Goal: Information Seeking & Learning: Learn about a topic

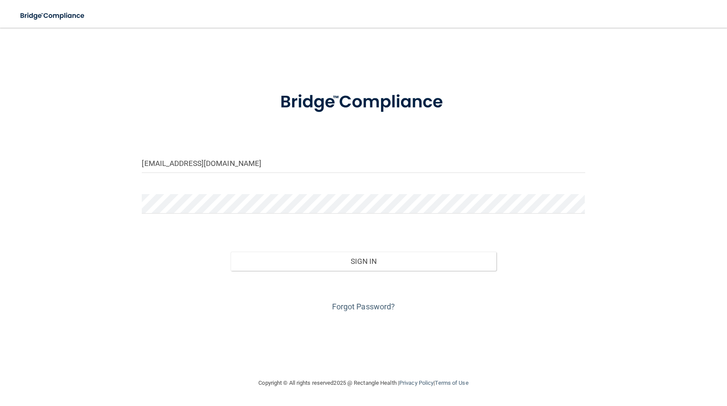
type input "[EMAIL_ADDRESS][DOMAIN_NAME]"
click at [358, 306] on link "Forgot Password?" at bounding box center [363, 306] width 63 height 9
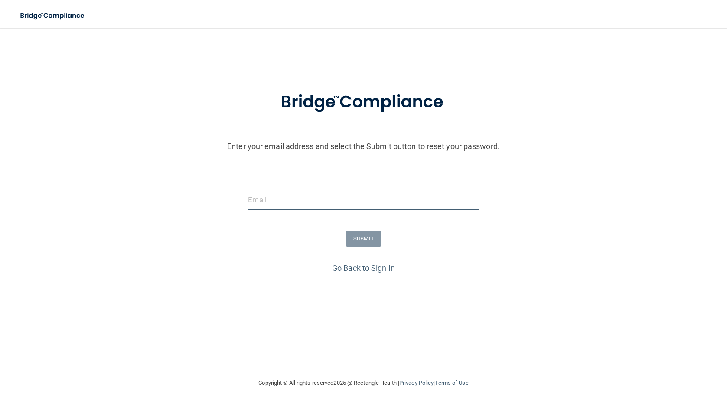
click at [273, 193] on input "email" at bounding box center [363, 200] width 231 height 20
type input "[EMAIL_ADDRESS][DOMAIN_NAME]"
click at [359, 238] on button "SUBMIT" at bounding box center [363, 239] width 35 height 16
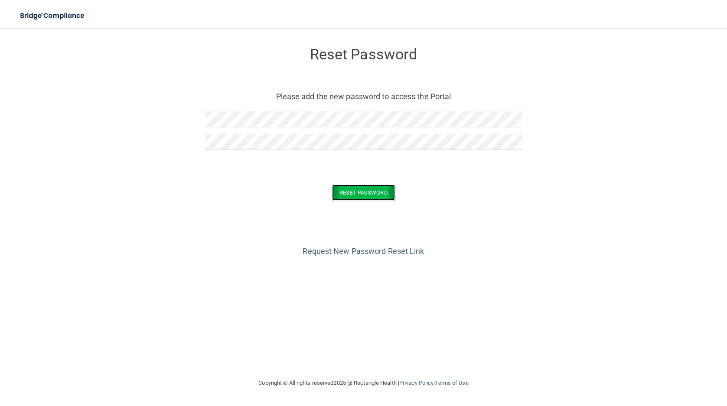
click at [377, 196] on button "Reset Password" at bounding box center [363, 193] width 62 height 16
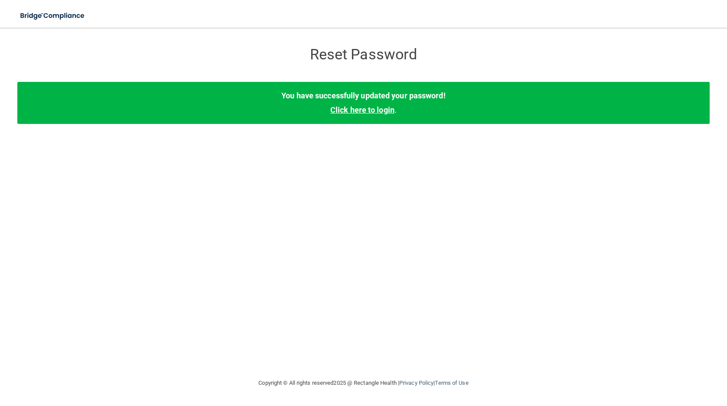
click at [360, 112] on link "Click here to login" at bounding box center [362, 109] width 64 height 9
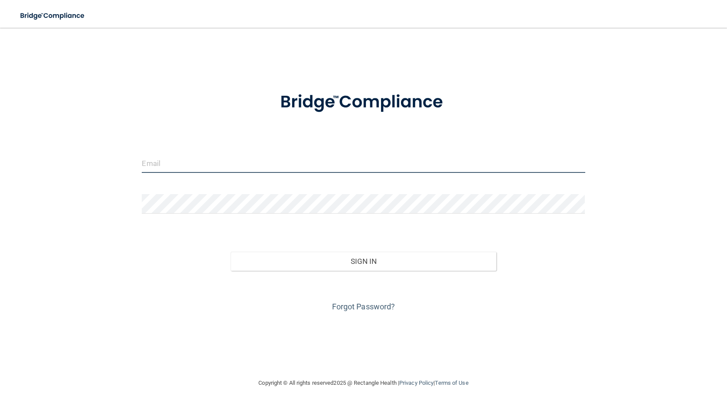
type input "[EMAIL_ADDRESS][DOMAIN_NAME]"
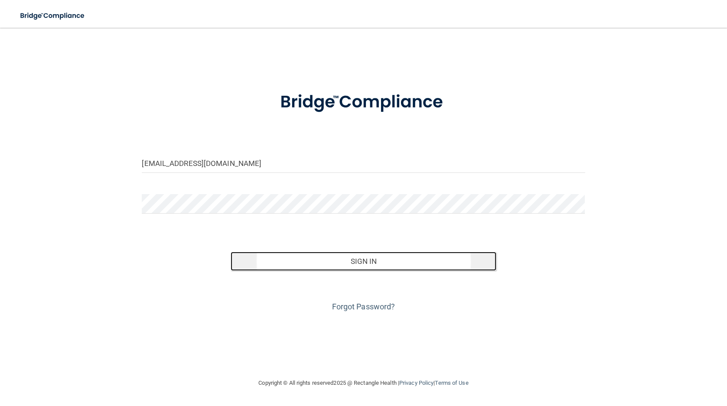
click at [367, 261] on button "Sign In" at bounding box center [364, 261] width 266 height 19
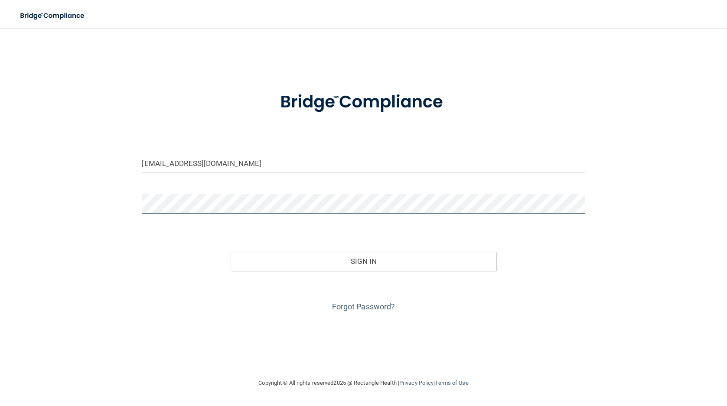
click at [231, 252] on button "Sign In" at bounding box center [364, 261] width 266 height 19
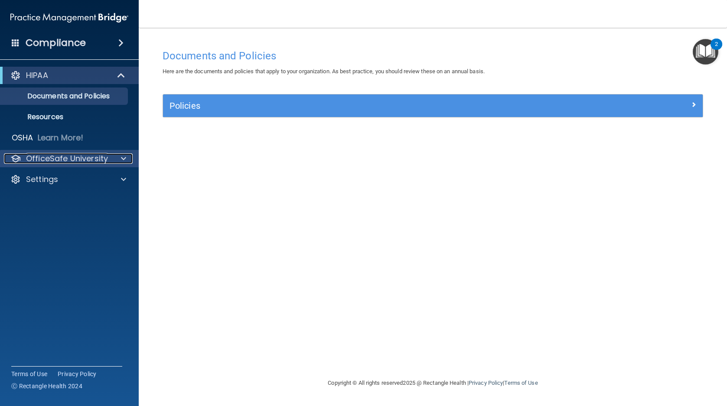
click at [121, 157] on div at bounding box center [122, 158] width 22 height 10
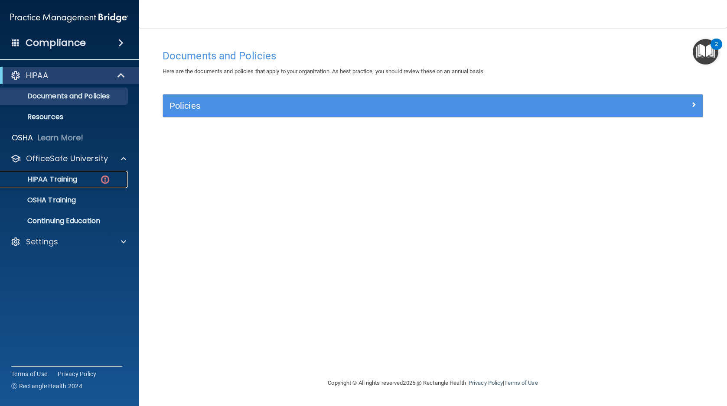
click at [46, 177] on p "HIPAA Training" at bounding box center [42, 179] width 72 height 9
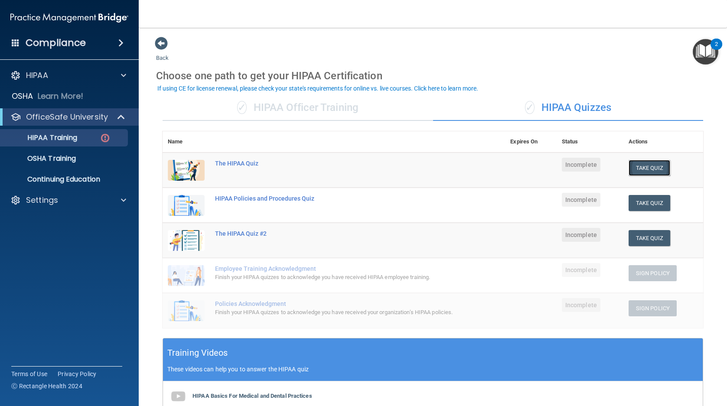
click at [646, 166] on button "Take Quiz" at bounding box center [650, 168] width 42 height 16
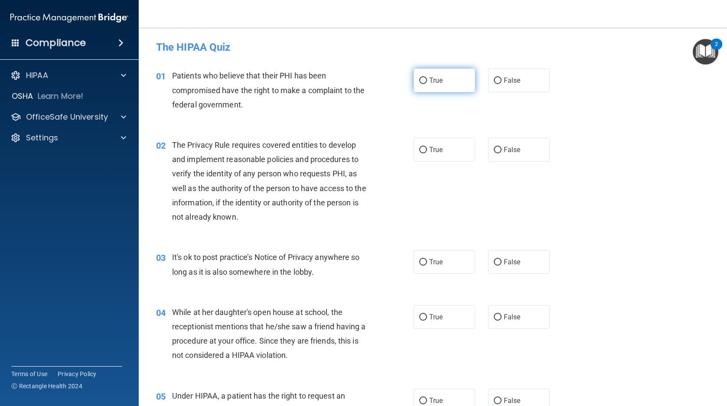
click at [431, 79] on span "True" at bounding box center [435, 80] width 13 height 8
click at [427, 79] on input "True" at bounding box center [423, 81] width 8 height 7
radio input "true"
click at [429, 156] on label "True" at bounding box center [445, 150] width 62 height 24
click at [427, 153] on input "True" at bounding box center [423, 150] width 8 height 7
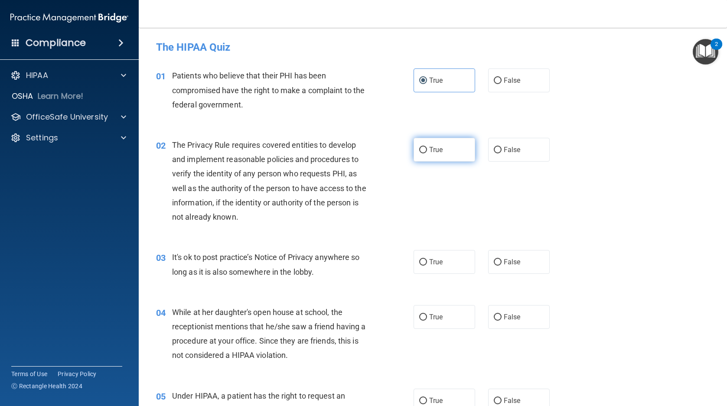
radio input "true"
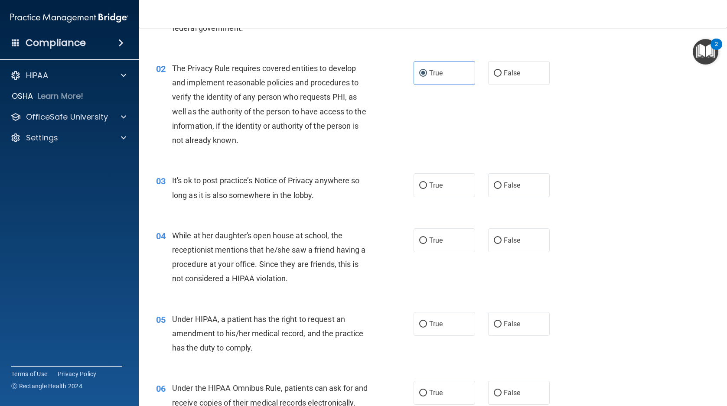
scroll to position [87, 0]
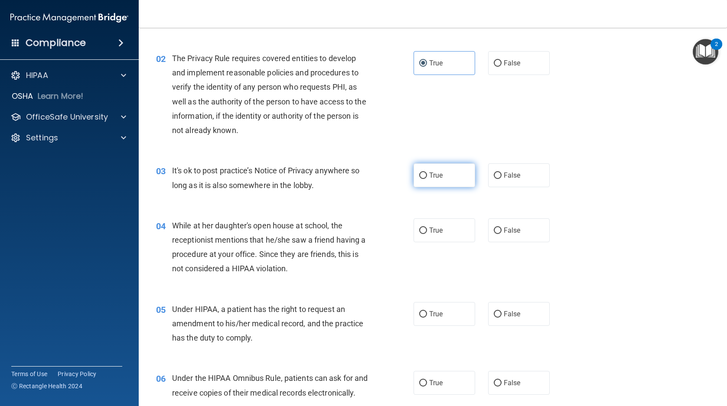
click at [425, 170] on label "True" at bounding box center [445, 175] width 62 height 24
click at [425, 173] on input "True" at bounding box center [423, 176] width 8 height 7
radio input "true"
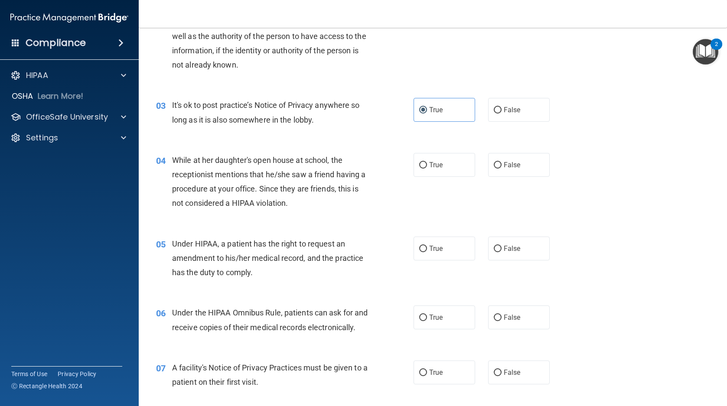
scroll to position [173, 0]
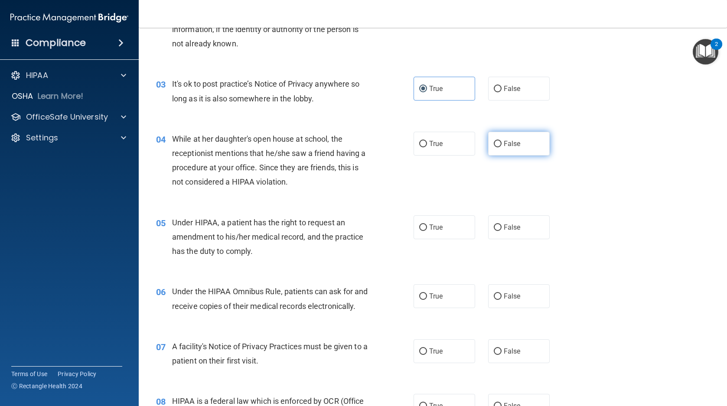
click at [513, 144] on span "False" at bounding box center [512, 144] width 17 height 8
click at [502, 144] on input "False" at bounding box center [498, 144] width 8 height 7
radio input "true"
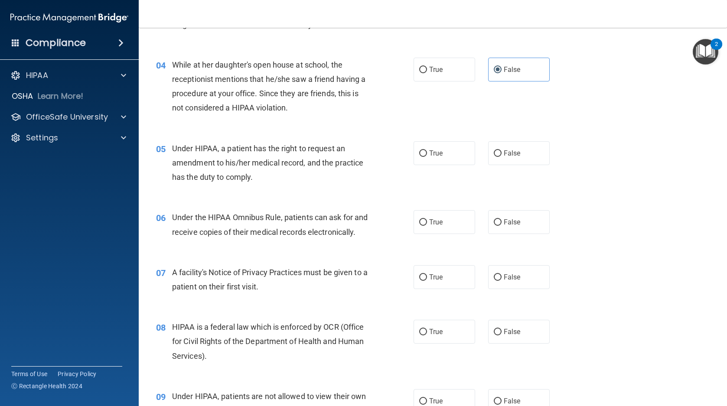
scroll to position [260, 0]
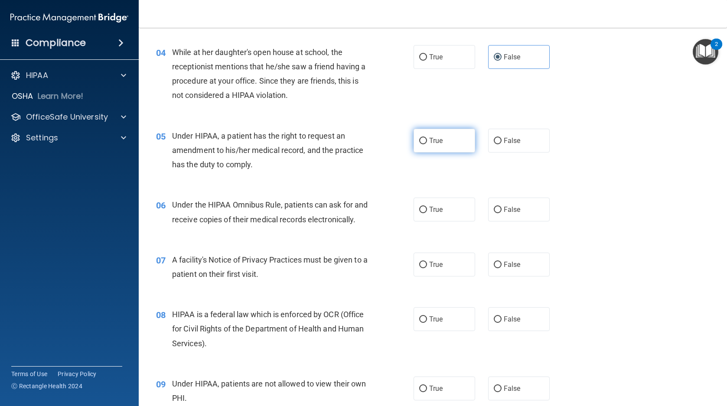
click at [422, 135] on label "True" at bounding box center [445, 141] width 62 height 24
click at [422, 138] on input "True" at bounding box center [423, 141] width 8 height 7
radio input "true"
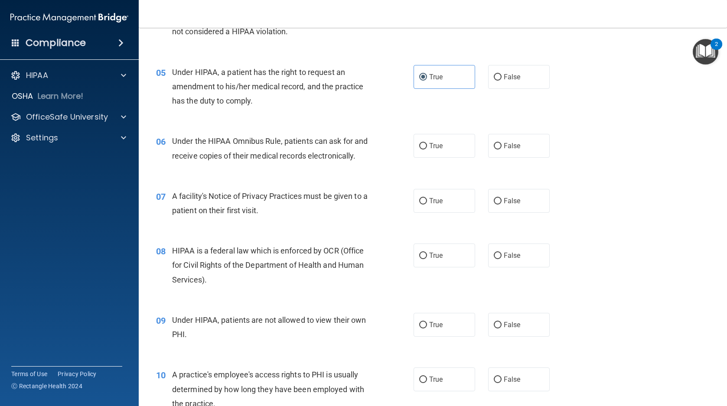
scroll to position [347, 0]
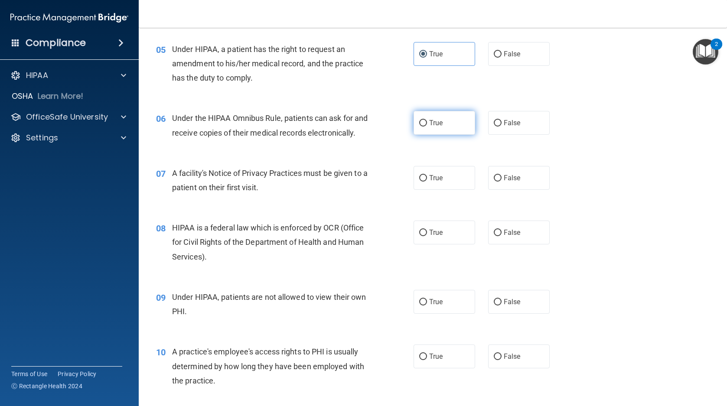
click at [431, 122] on span "True" at bounding box center [435, 123] width 13 height 8
click at [427, 122] on input "True" at bounding box center [423, 123] width 8 height 7
radio input "true"
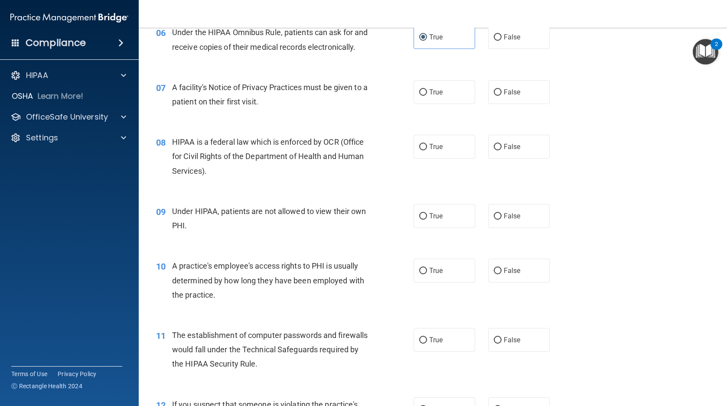
scroll to position [434, 0]
click at [423, 95] on input "True" at bounding box center [423, 91] width 8 height 7
radio input "true"
click at [435, 150] on span "True" at bounding box center [435, 146] width 13 height 8
click at [427, 150] on input "True" at bounding box center [423, 146] width 8 height 7
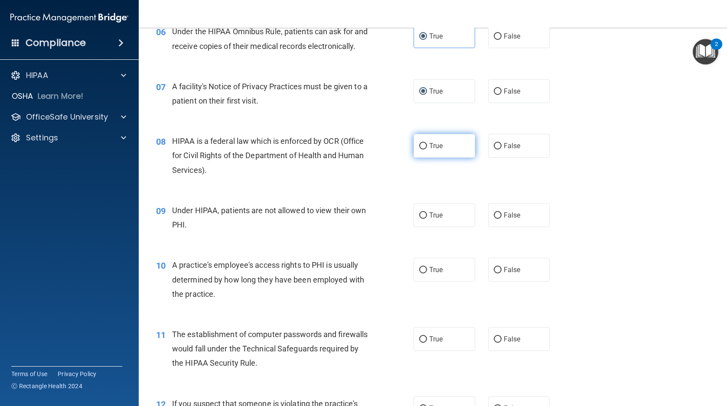
radio input "true"
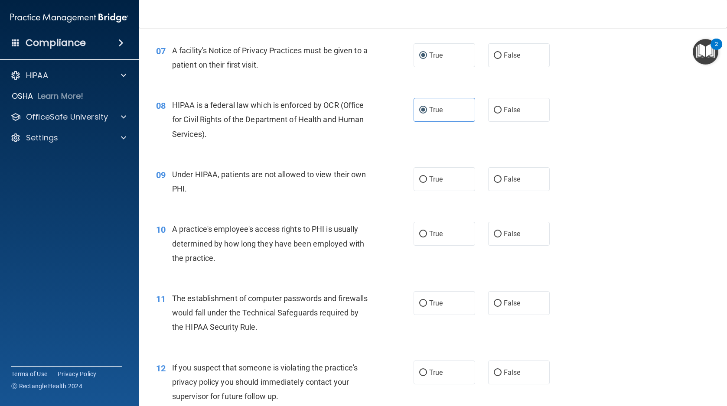
scroll to position [477, 0]
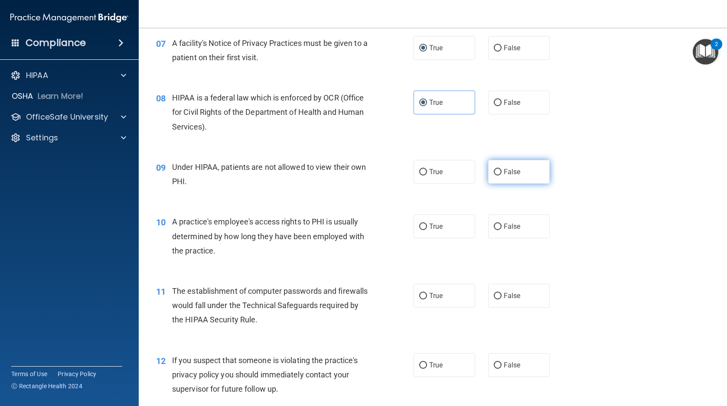
click at [512, 176] on span "False" at bounding box center [512, 172] width 17 height 8
click at [502, 176] on input "False" at bounding box center [498, 172] width 8 height 7
radio input "true"
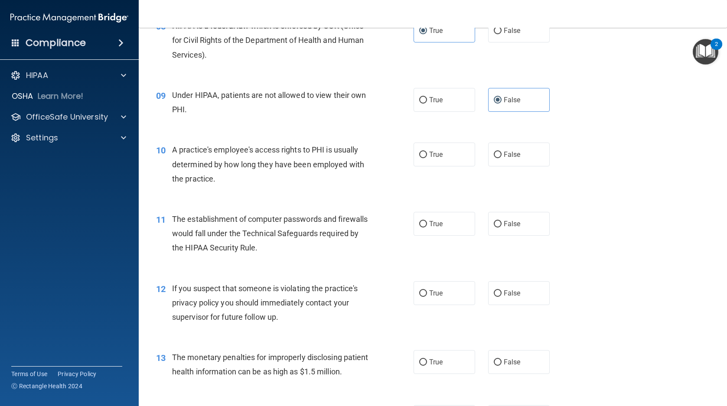
scroll to position [564, 0]
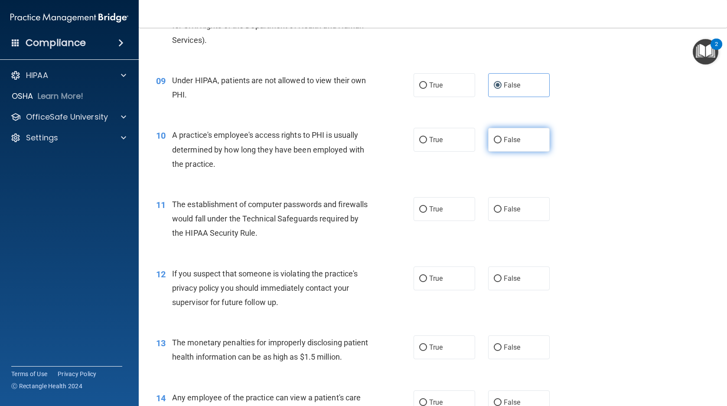
click at [504, 144] on span "False" at bounding box center [512, 140] width 17 height 8
click at [502, 144] on input "False" at bounding box center [498, 140] width 8 height 7
radio input "true"
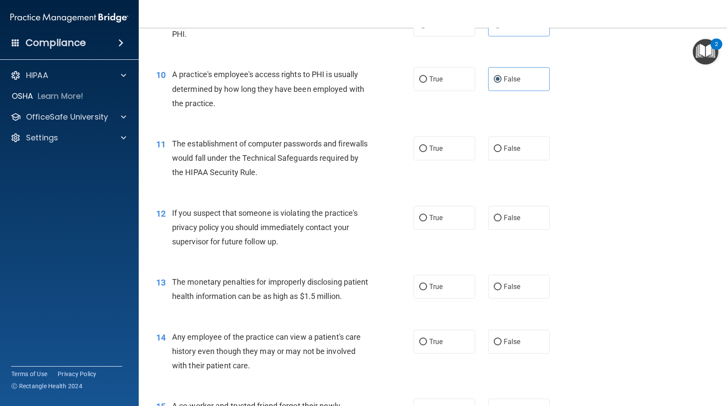
scroll to position [650, 0]
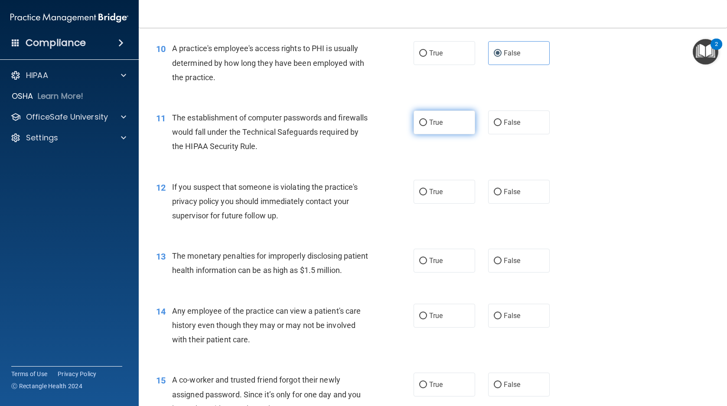
click at [437, 127] on span "True" at bounding box center [435, 122] width 13 height 8
click at [427, 126] on input "True" at bounding box center [423, 123] width 8 height 7
radio input "true"
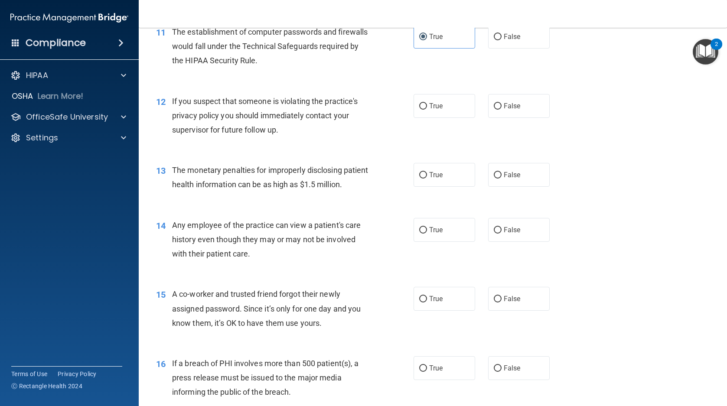
scroll to position [737, 0]
click at [437, 117] on label "True" at bounding box center [445, 105] width 62 height 24
click at [427, 109] on input "True" at bounding box center [423, 105] width 8 height 7
radio input "true"
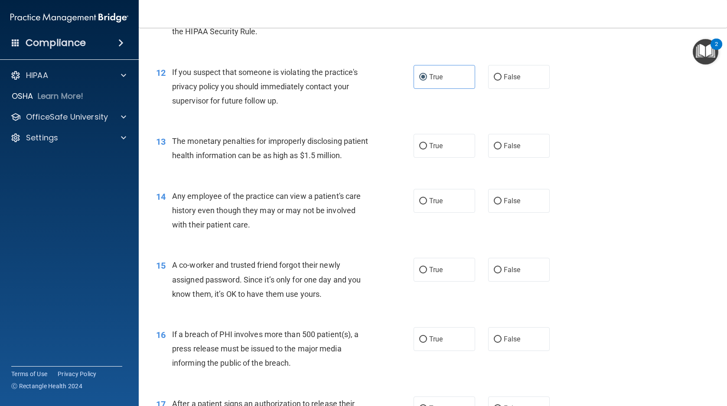
scroll to position [780, 0]
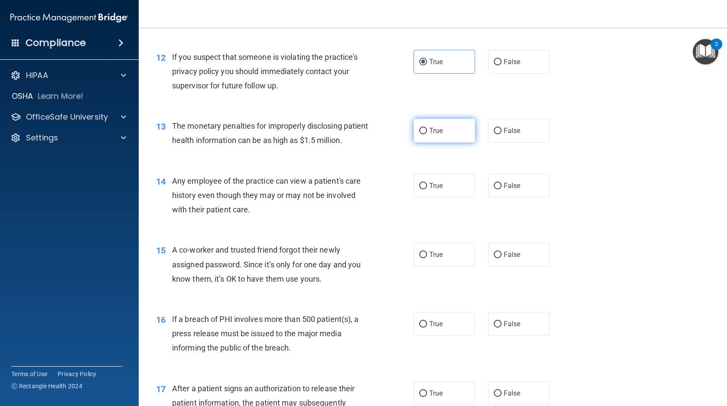
click at [425, 140] on label "True" at bounding box center [445, 131] width 62 height 24
click at [425, 134] on input "True" at bounding box center [423, 131] width 8 height 7
radio input "true"
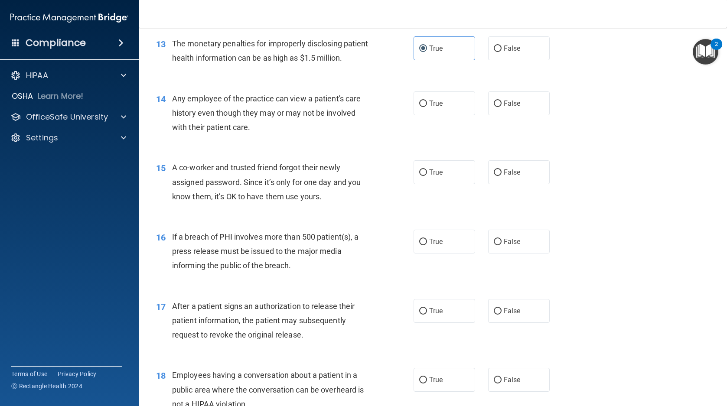
scroll to position [867, 0]
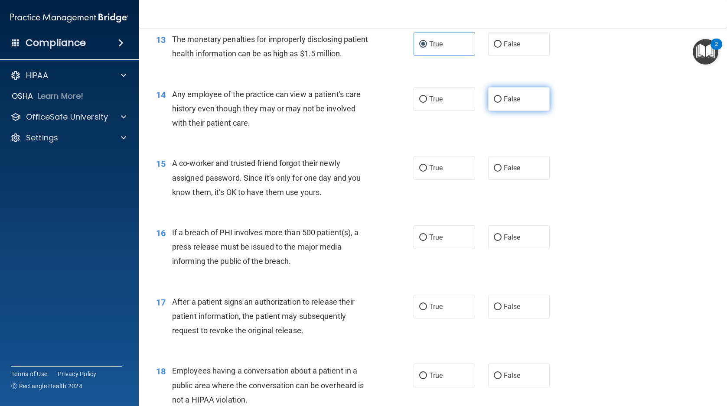
click at [506, 111] on label "False" at bounding box center [519, 99] width 62 height 24
click at [502, 103] on input "False" at bounding box center [498, 99] width 8 height 7
radio input "true"
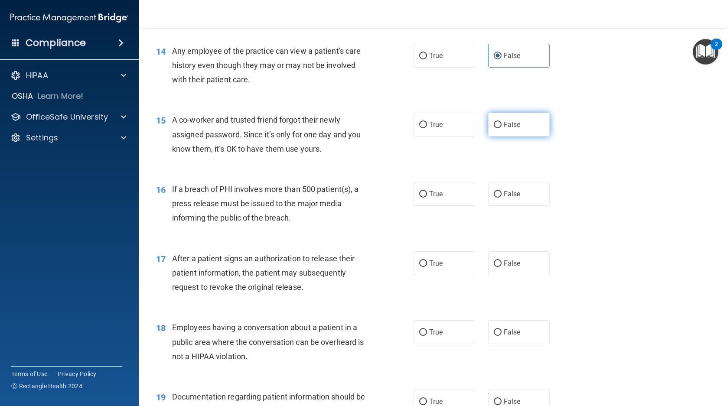
click at [517, 137] on label "False" at bounding box center [519, 125] width 62 height 24
click at [502, 128] on input "False" at bounding box center [498, 125] width 8 height 7
radio input "true"
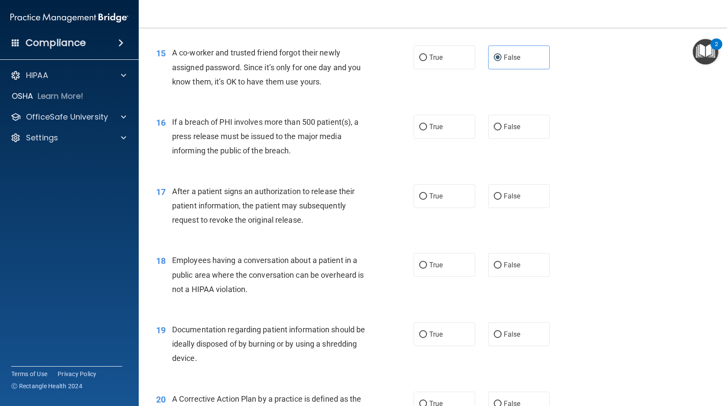
scroll to position [997, 0]
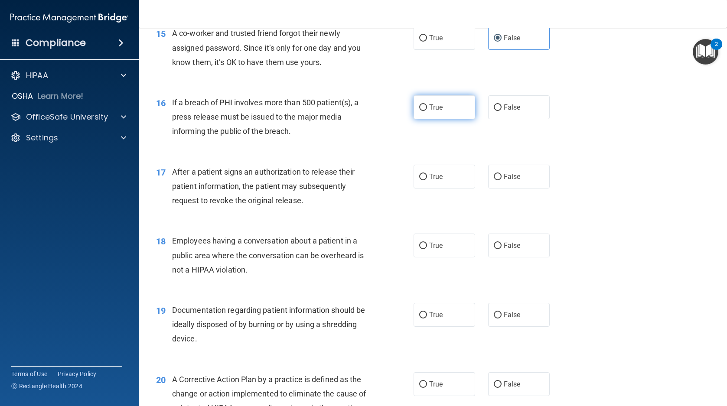
click at [440, 119] on label "True" at bounding box center [445, 107] width 62 height 24
click at [427, 111] on input "True" at bounding box center [423, 107] width 8 height 7
radio input "true"
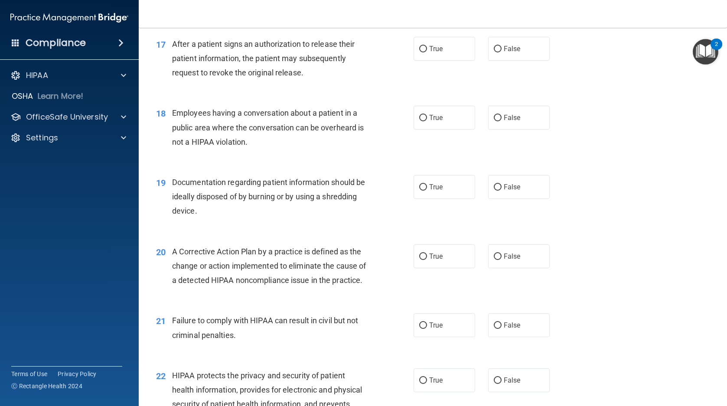
scroll to position [1127, 0]
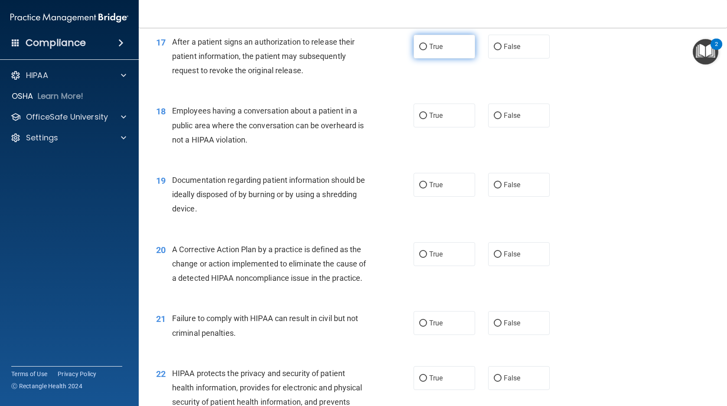
click at [437, 59] on label "True" at bounding box center [445, 47] width 62 height 24
click at [427, 50] on input "True" at bounding box center [423, 47] width 8 height 7
radio input "true"
click at [509, 120] on span "False" at bounding box center [512, 115] width 17 height 8
click at [502, 119] on input "False" at bounding box center [498, 116] width 8 height 7
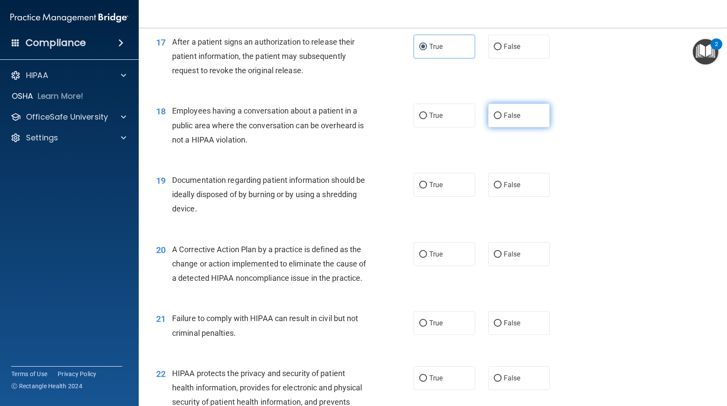
radio input "true"
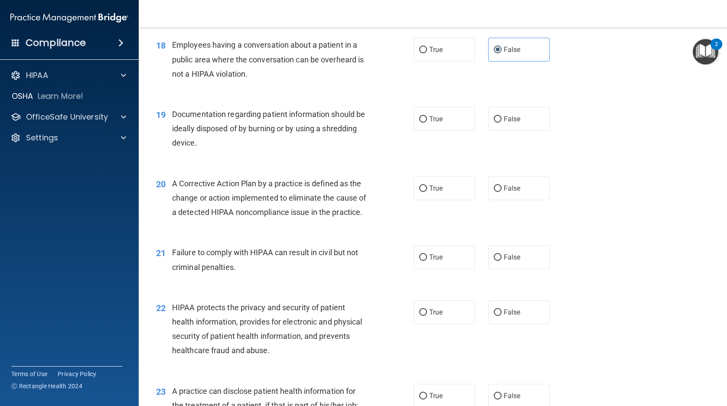
scroll to position [1214, 0]
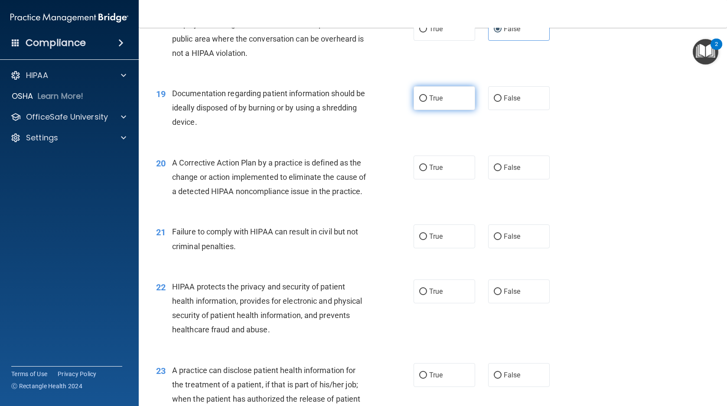
click at [429, 102] on span "True" at bounding box center [435, 98] width 13 height 8
click at [427, 102] on input "True" at bounding box center [423, 98] width 8 height 7
radio input "true"
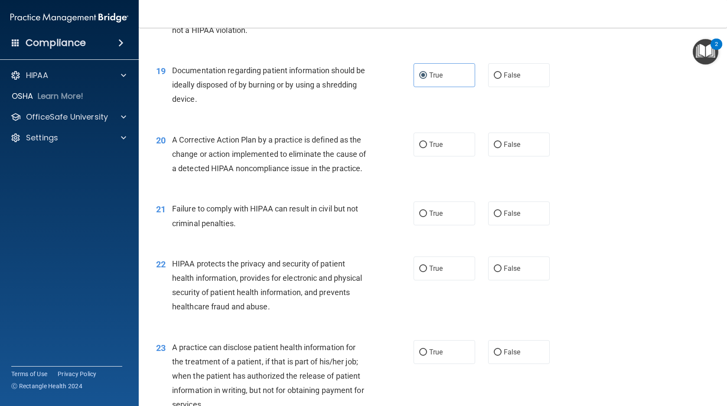
scroll to position [1301, 0]
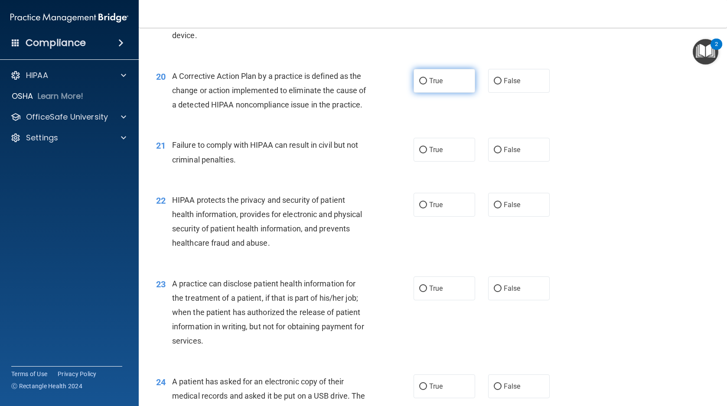
click at [437, 93] on label "True" at bounding box center [445, 81] width 62 height 24
click at [427, 85] on input "True" at bounding box center [423, 81] width 8 height 7
radio input "true"
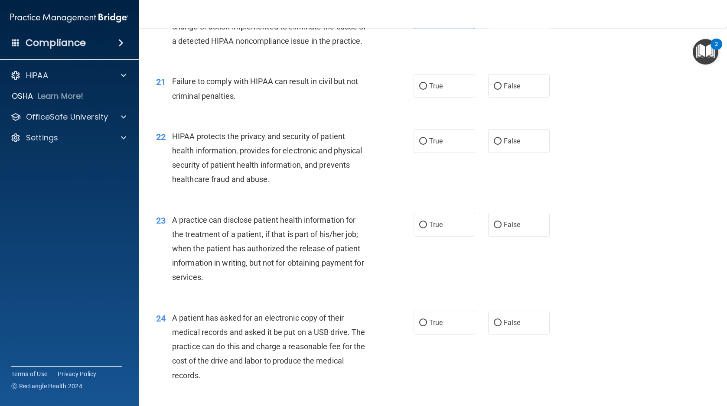
scroll to position [1387, 0]
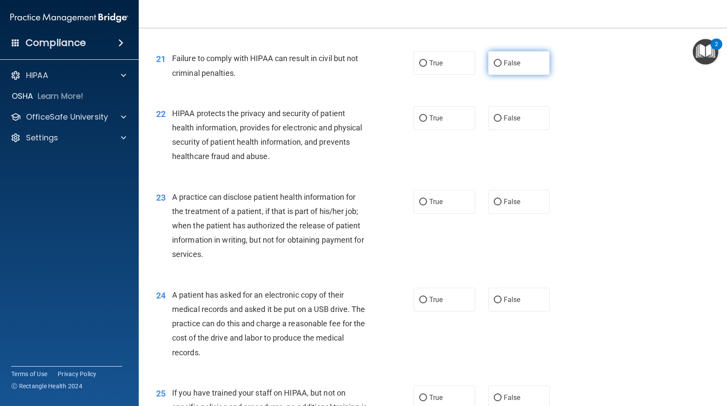
click at [509, 67] on span "False" at bounding box center [512, 63] width 17 height 8
click at [502, 67] on input "False" at bounding box center [498, 63] width 8 height 7
radio input "true"
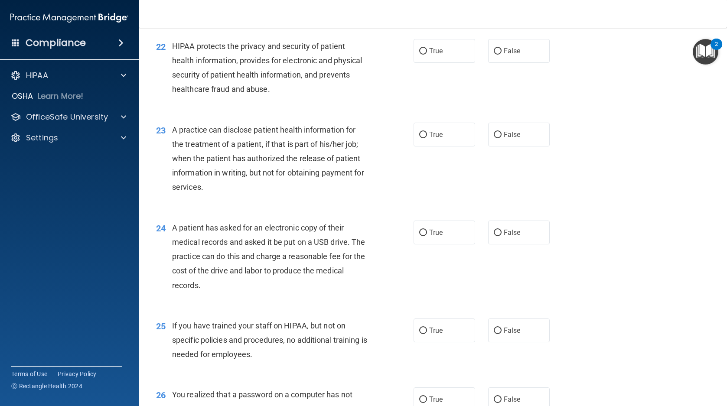
scroll to position [1474, 0]
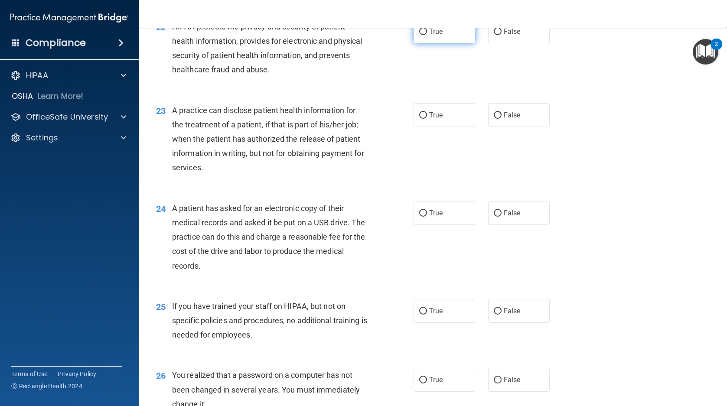
click at [447, 43] on label "True" at bounding box center [445, 32] width 62 height 24
click at [427, 35] on input "True" at bounding box center [423, 32] width 8 height 7
radio input "true"
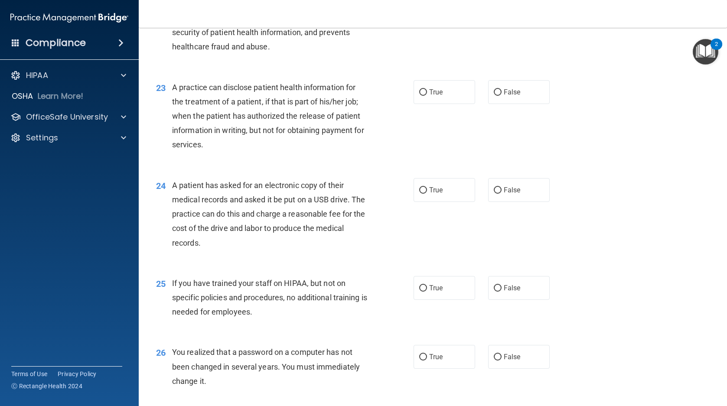
scroll to position [1517, 0]
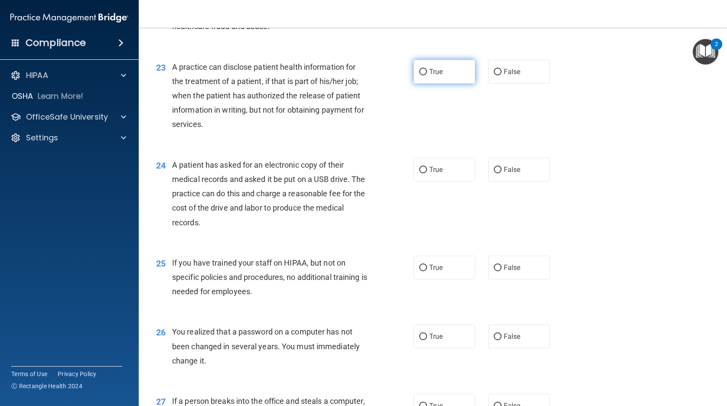
click at [436, 76] on span "True" at bounding box center [435, 72] width 13 height 8
click at [427, 75] on input "True" at bounding box center [423, 72] width 8 height 7
radio input "true"
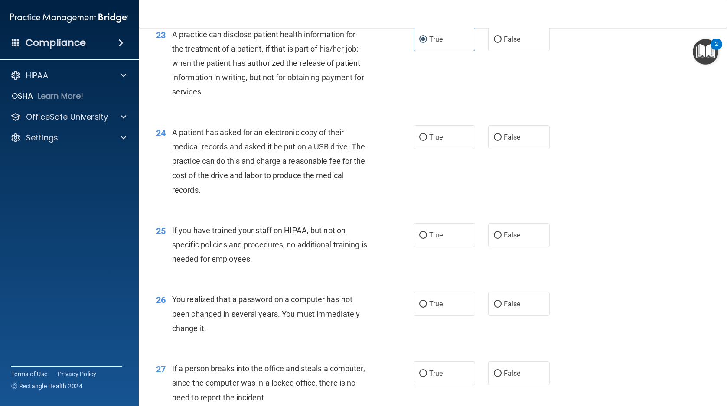
scroll to position [1648, 0]
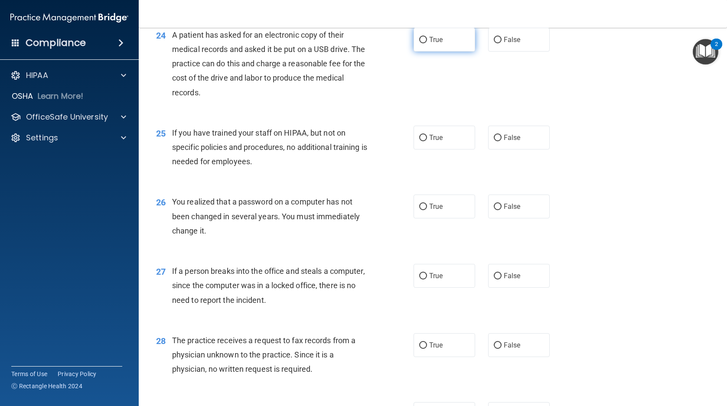
click at [443, 52] on label "True" at bounding box center [445, 40] width 62 height 24
click at [427, 43] on input "True" at bounding box center [423, 40] width 8 height 7
radio input "true"
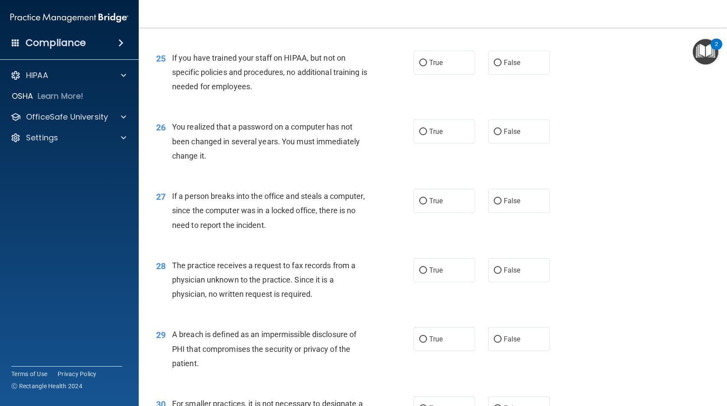
scroll to position [1734, 0]
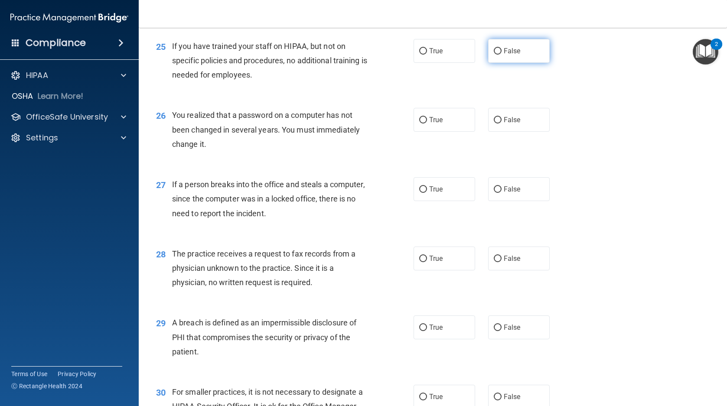
click at [515, 55] on span "False" at bounding box center [512, 51] width 17 height 8
click at [502, 55] on input "False" at bounding box center [498, 51] width 8 height 7
radio input "true"
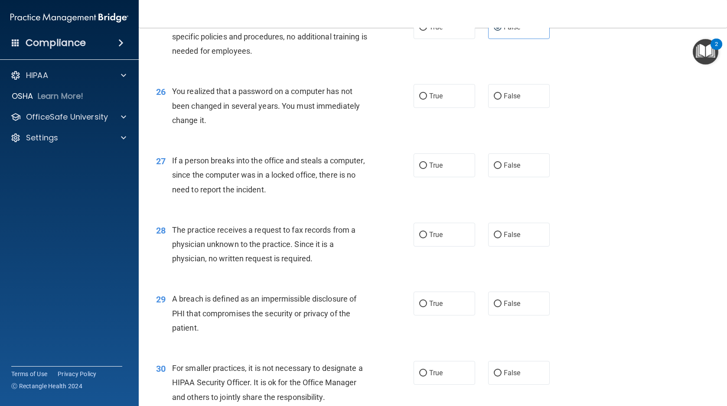
scroll to position [1778, 0]
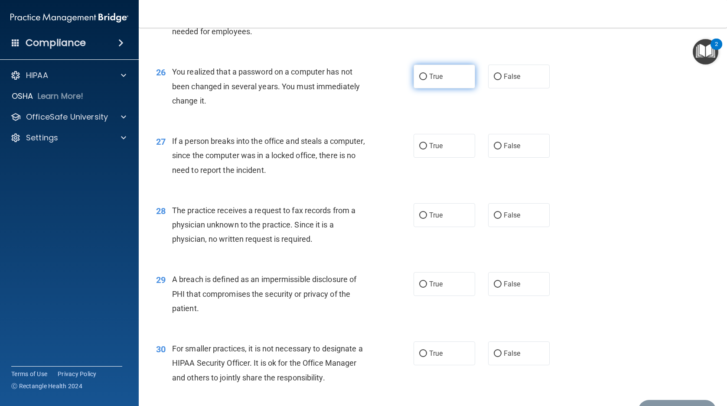
click at [431, 88] on label "True" at bounding box center [445, 77] width 62 height 24
click at [427, 80] on input "True" at bounding box center [423, 77] width 8 height 7
radio input "true"
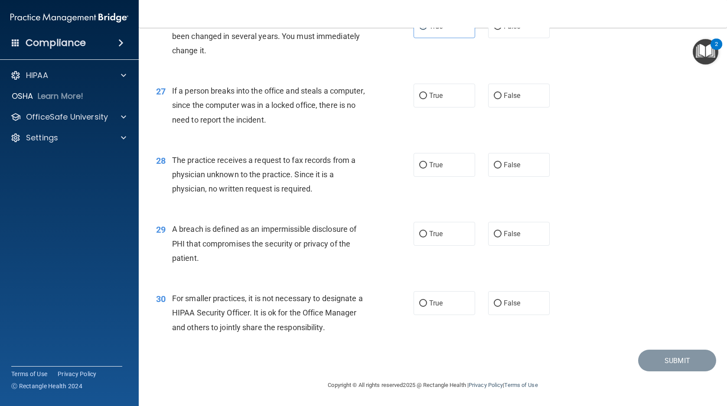
scroll to position [1864, 0]
click at [499, 100] on label "False" at bounding box center [519, 96] width 62 height 24
click at [499, 99] on input "False" at bounding box center [498, 96] width 8 height 7
radio input "true"
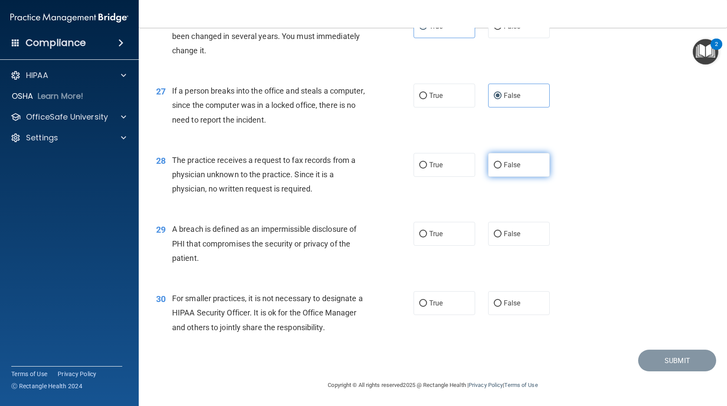
click at [515, 169] on label "False" at bounding box center [519, 165] width 62 height 24
click at [502, 169] on input "False" at bounding box center [498, 165] width 8 height 7
radio input "true"
click at [429, 238] on span "True" at bounding box center [435, 234] width 13 height 8
click at [427, 238] on input "True" at bounding box center [423, 234] width 8 height 7
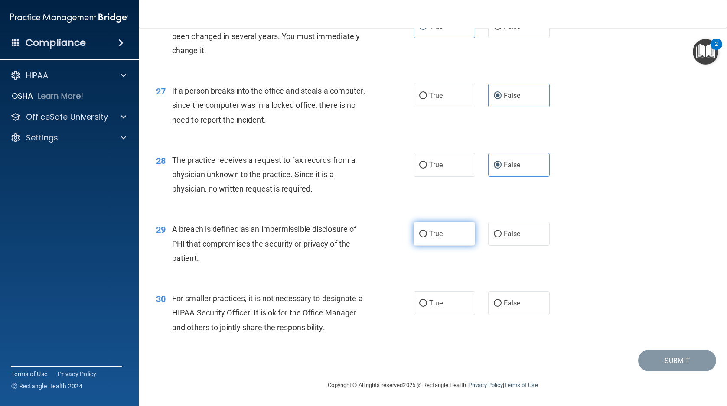
radio input "true"
click at [504, 305] on span "False" at bounding box center [512, 303] width 17 height 8
click at [502, 305] on input "False" at bounding box center [498, 303] width 8 height 7
radio input "true"
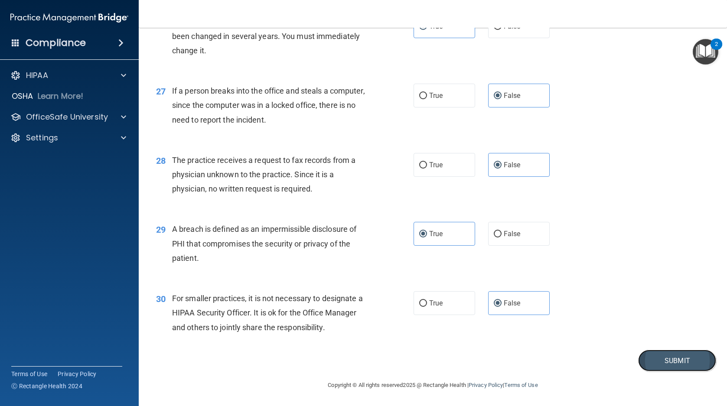
click at [665, 361] on button "Submit" at bounding box center [677, 361] width 78 height 22
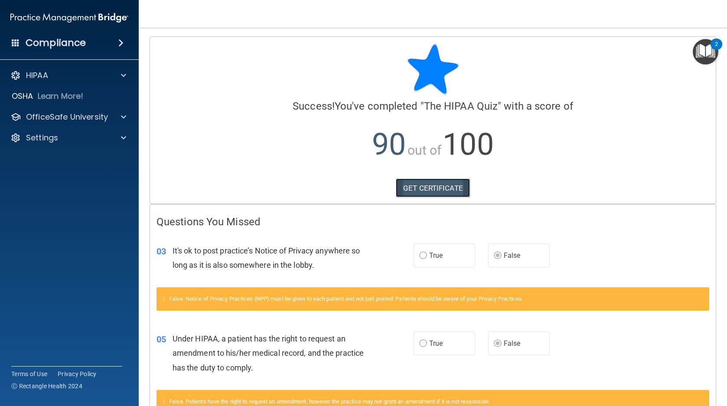
click at [437, 191] on link "GET CERTIFICATE" at bounding box center [433, 188] width 74 height 19
click at [103, 116] on p "OfficeSafe University" at bounding box center [67, 117] width 82 height 10
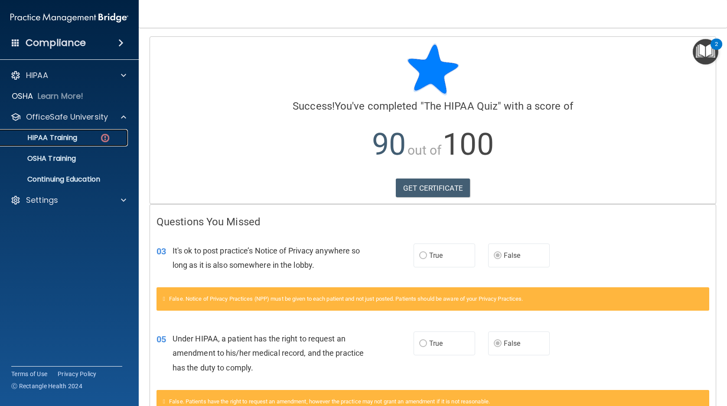
click at [75, 138] on p "HIPAA Training" at bounding box center [42, 138] width 72 height 9
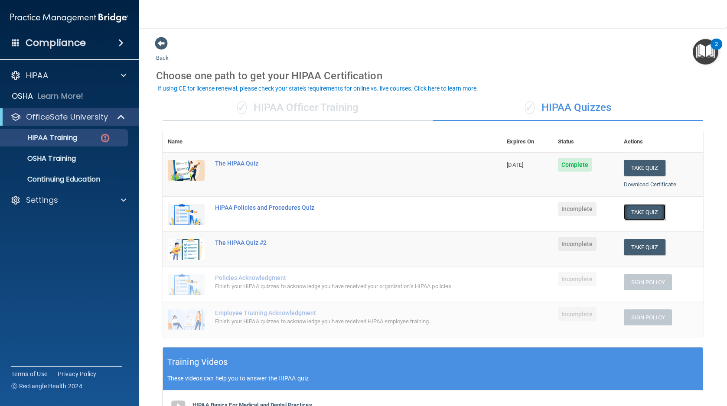
click at [638, 211] on button "Take Quiz" at bounding box center [645, 212] width 42 height 16
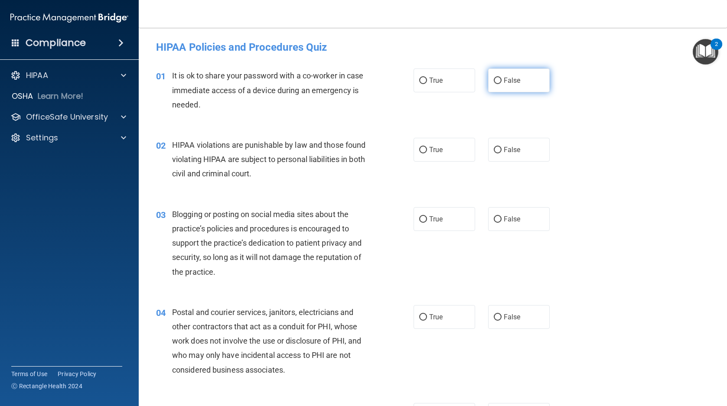
click at [504, 81] on span "False" at bounding box center [512, 80] width 17 height 8
click at [501, 81] on input "False" at bounding box center [498, 81] width 8 height 7
radio input "true"
click at [434, 153] on span "True" at bounding box center [435, 150] width 13 height 8
click at [427, 153] on input "True" at bounding box center [423, 150] width 8 height 7
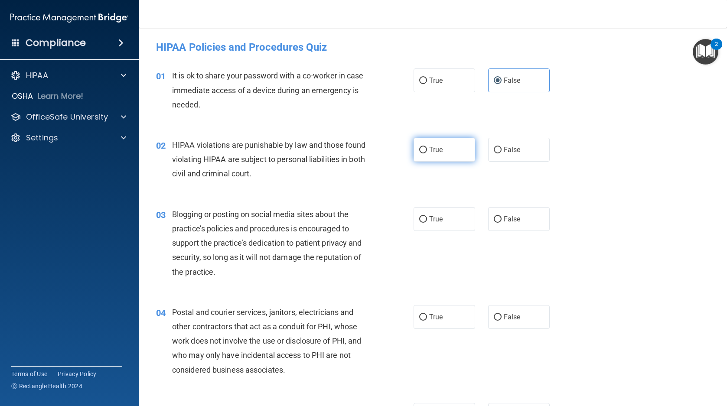
radio input "true"
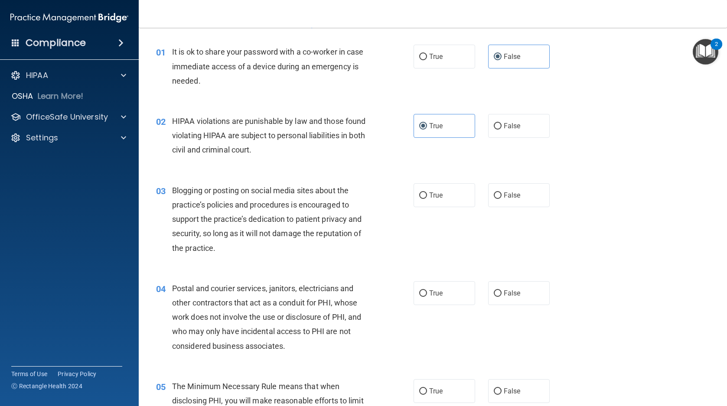
scroll to position [43, 0]
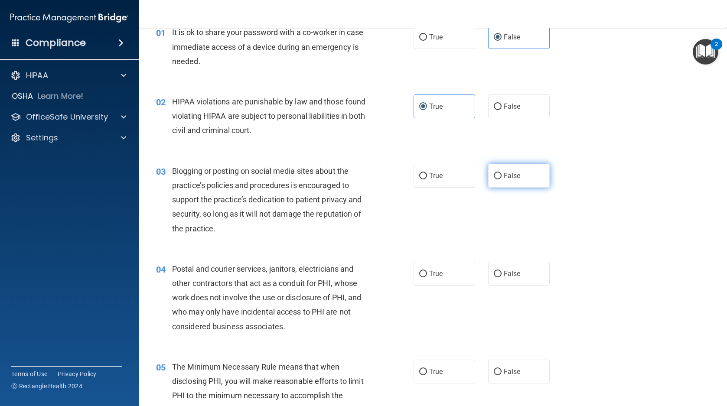
click at [512, 175] on span "False" at bounding box center [512, 176] width 17 height 8
click at [502, 175] on input "False" at bounding box center [498, 176] width 8 height 7
radio input "true"
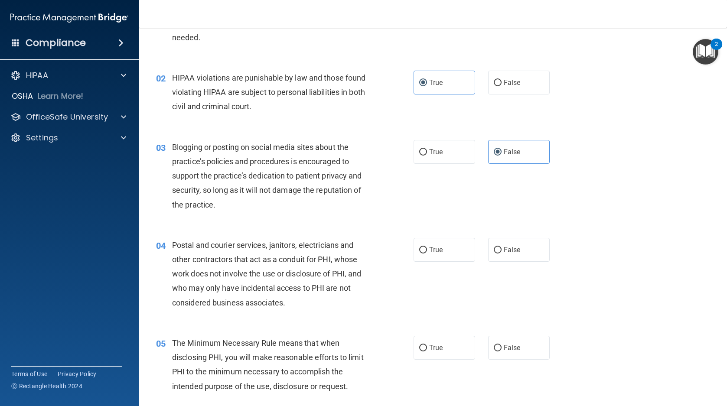
scroll to position [130, 0]
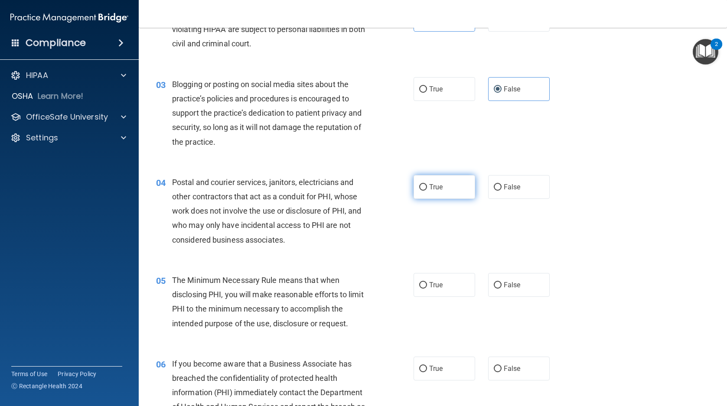
click at [429, 183] on span "True" at bounding box center [435, 187] width 13 height 8
click at [427, 184] on input "True" at bounding box center [423, 187] width 8 height 7
radio input "true"
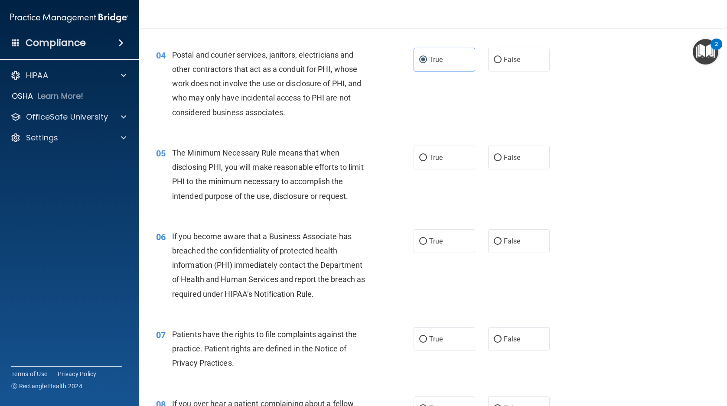
scroll to position [260, 0]
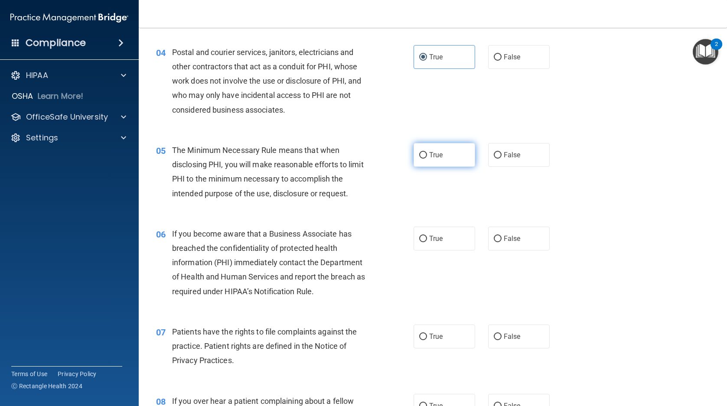
click at [441, 157] on label "True" at bounding box center [445, 155] width 62 height 24
click at [427, 157] on input "True" at bounding box center [423, 155] width 8 height 7
radio input "true"
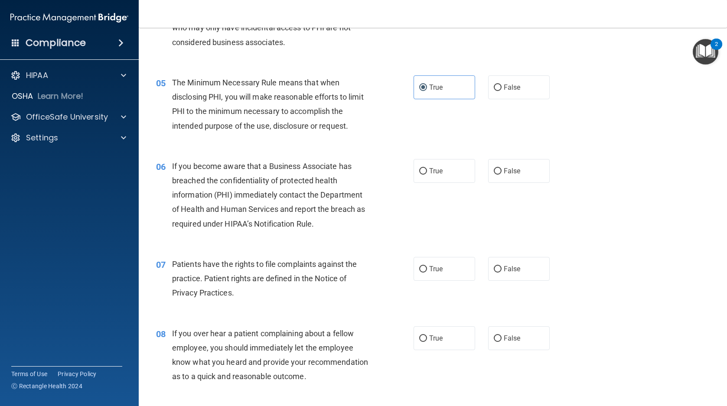
scroll to position [347, 0]
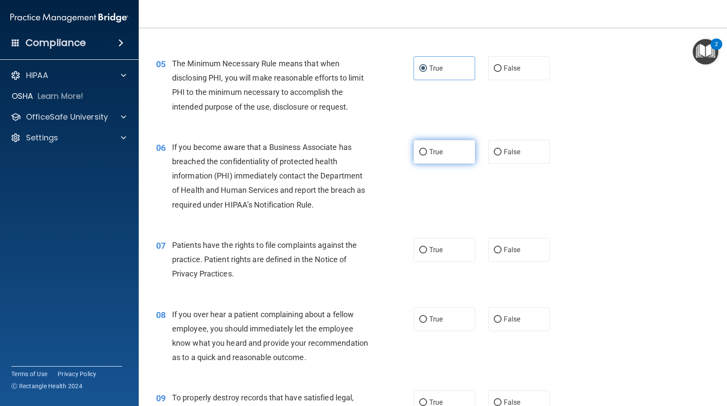
click at [433, 153] on span "True" at bounding box center [435, 152] width 13 height 8
click at [427, 153] on input "True" at bounding box center [423, 152] width 8 height 7
radio input "true"
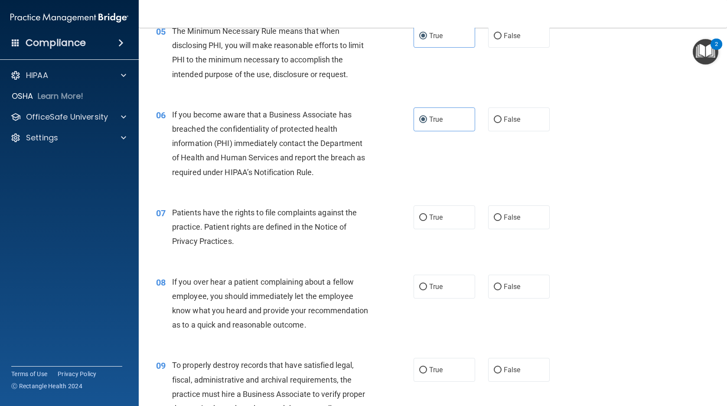
scroll to position [477, 0]
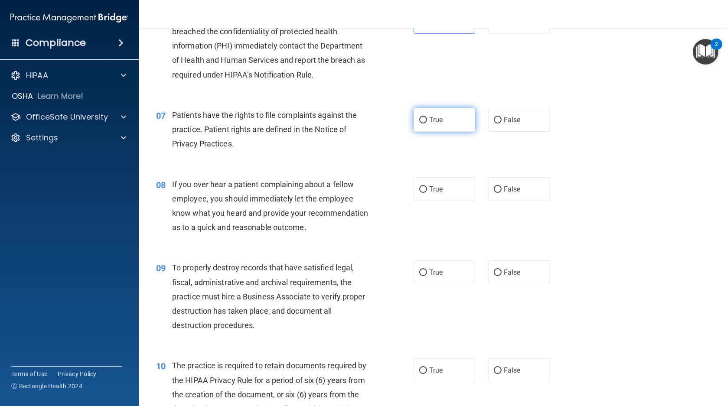
click at [429, 122] on span "True" at bounding box center [435, 120] width 13 height 8
click at [427, 122] on input "True" at bounding box center [423, 120] width 8 height 7
radio input "true"
click at [512, 191] on span "False" at bounding box center [512, 189] width 17 height 8
click at [502, 191] on input "False" at bounding box center [498, 189] width 8 height 7
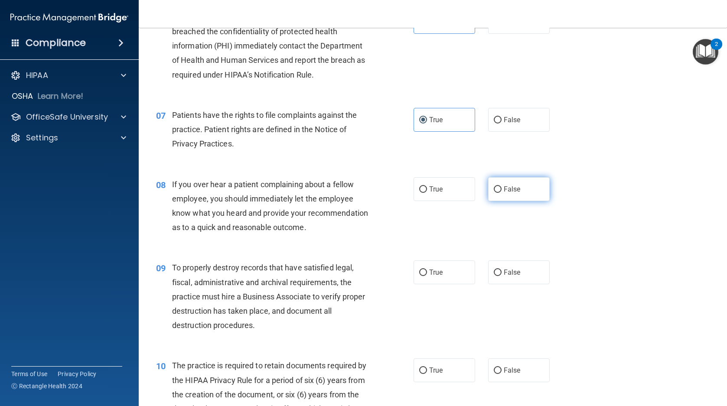
radio input "true"
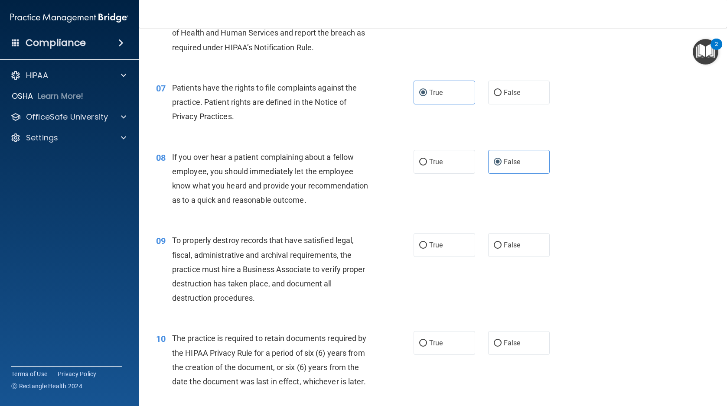
scroll to position [607, 0]
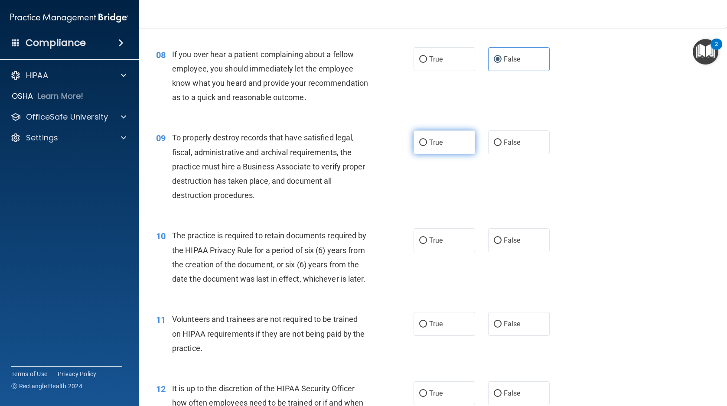
click at [435, 147] on span "True" at bounding box center [435, 142] width 13 height 8
click at [427, 146] on input "True" at bounding box center [423, 143] width 8 height 7
radio input "true"
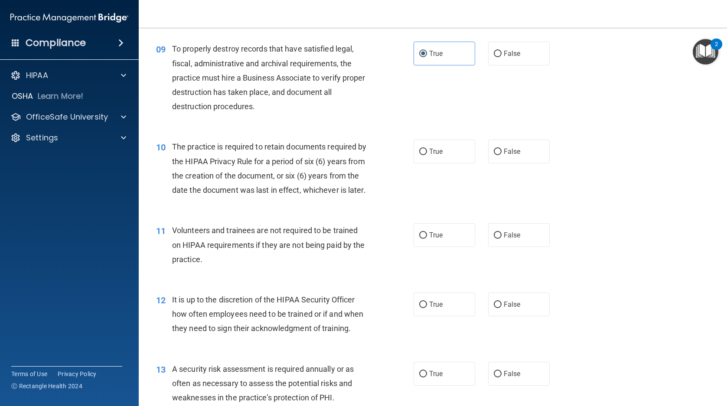
scroll to position [737, 0]
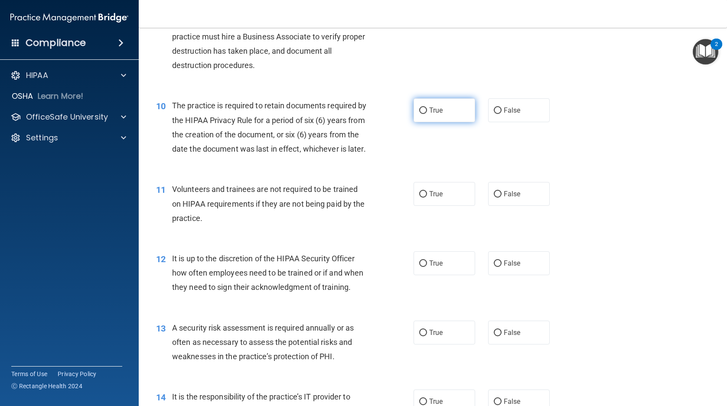
click at [430, 114] on span "True" at bounding box center [435, 110] width 13 height 8
click at [427, 114] on input "True" at bounding box center [423, 111] width 8 height 7
radio input "true"
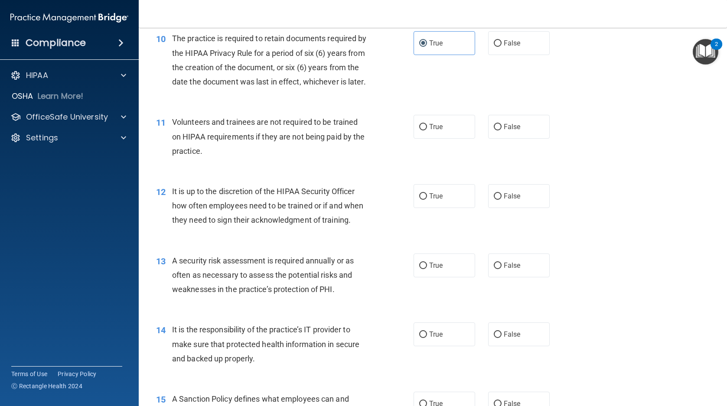
scroll to position [824, 0]
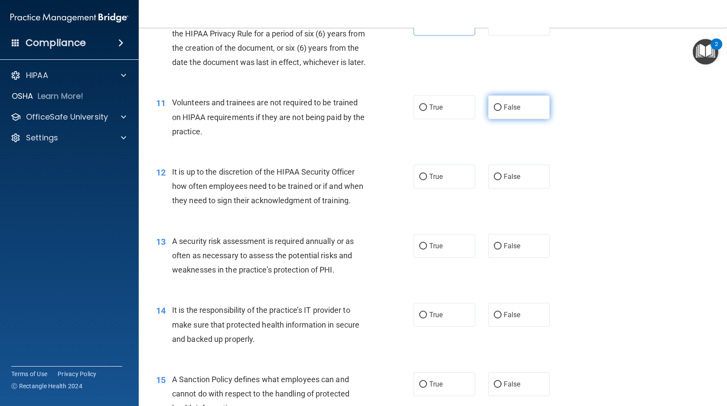
click at [504, 111] on span "False" at bounding box center [512, 107] width 17 height 8
click at [502, 111] on input "False" at bounding box center [498, 107] width 8 height 7
radio input "true"
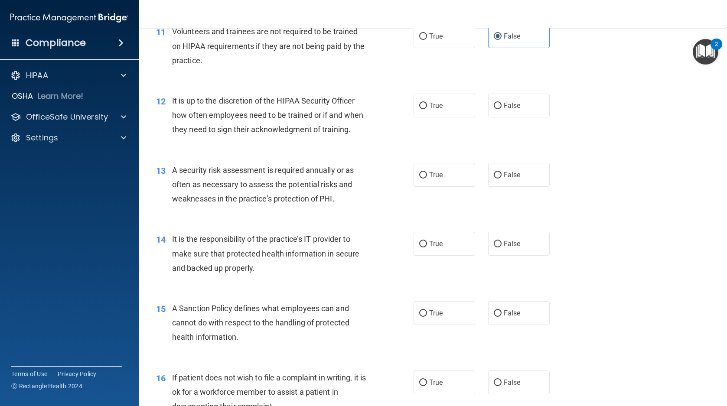
scroll to position [910, 0]
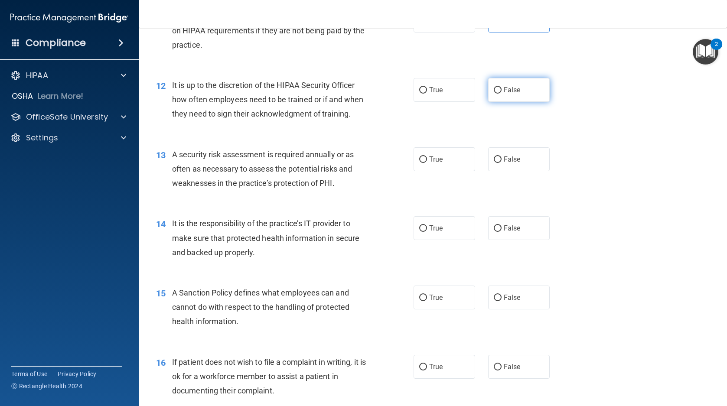
click at [513, 94] on span "False" at bounding box center [512, 90] width 17 height 8
click at [502, 94] on input "False" at bounding box center [498, 90] width 8 height 7
radio input "true"
click at [431, 163] on span "True" at bounding box center [435, 159] width 13 height 8
click at [427, 163] on input "True" at bounding box center [423, 160] width 8 height 7
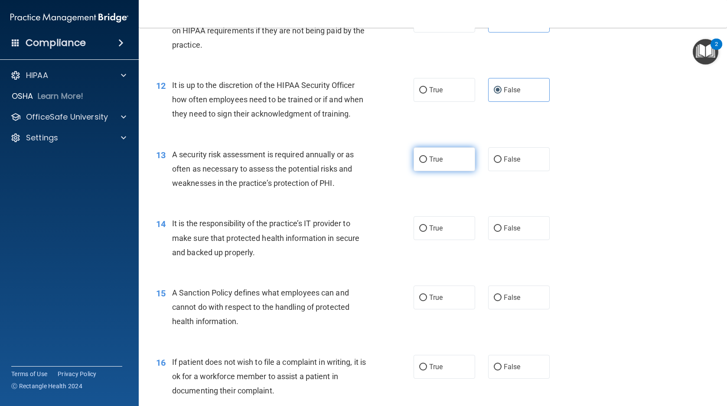
radio input "true"
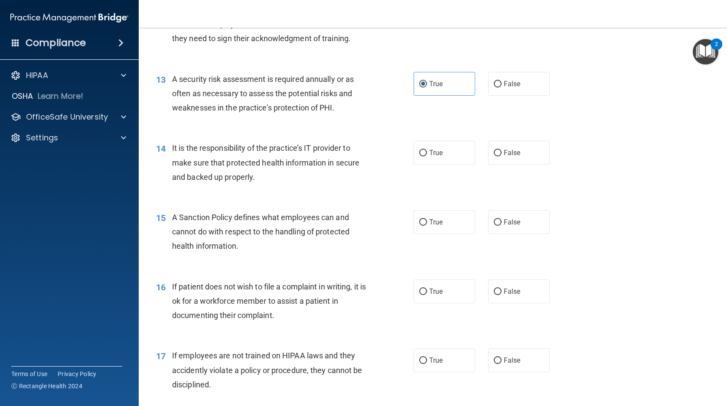
scroll to position [997, 0]
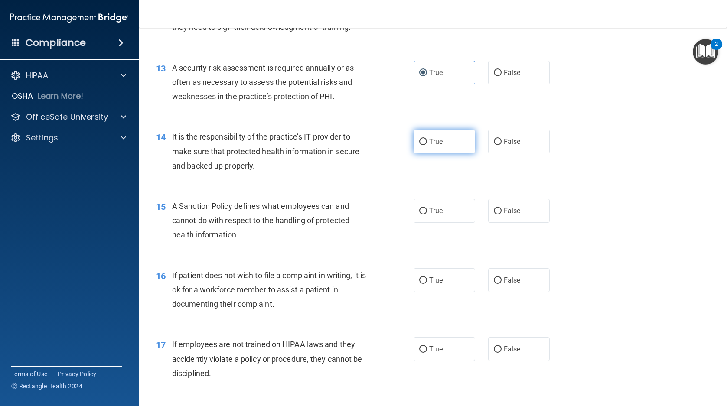
click at [440, 153] on label "True" at bounding box center [445, 142] width 62 height 24
click at [427, 145] on input "True" at bounding box center [423, 142] width 8 height 7
radio input "true"
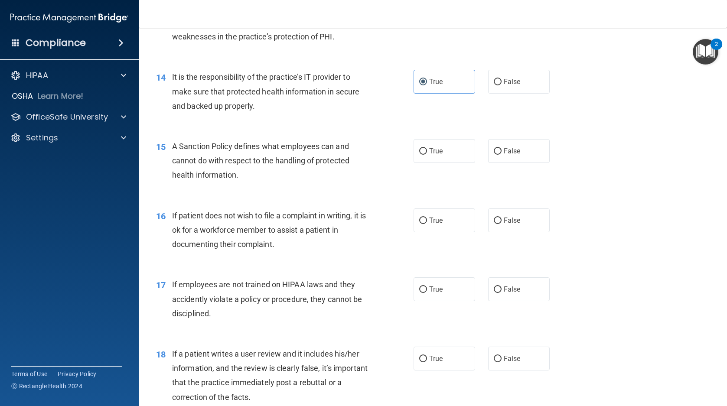
scroll to position [1084, 0]
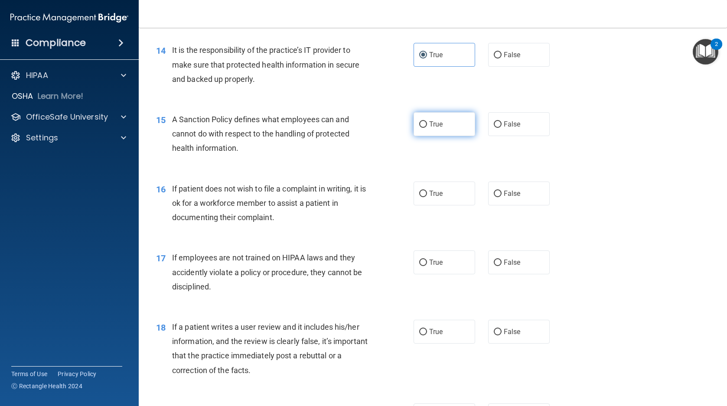
click at [421, 128] on input "True" at bounding box center [423, 124] width 8 height 7
radio input "true"
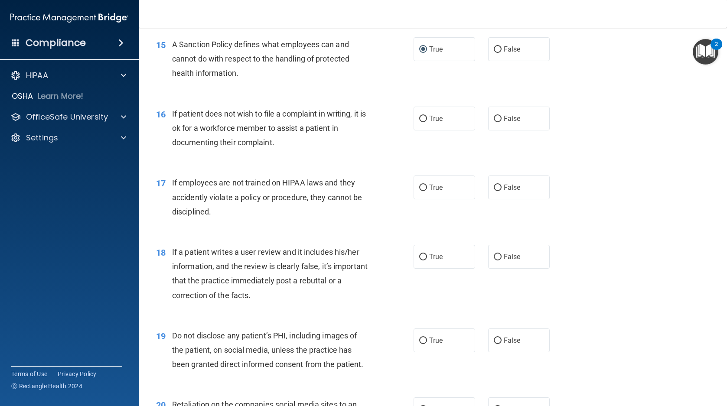
scroll to position [1171, 0]
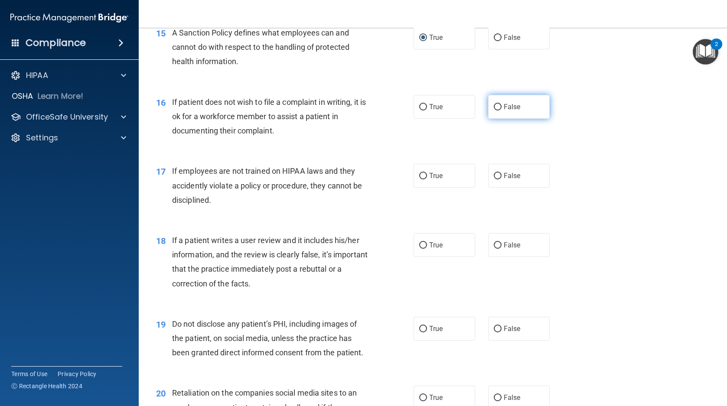
click at [519, 119] on label "False" at bounding box center [519, 107] width 62 height 24
click at [502, 111] on input "False" at bounding box center [498, 107] width 8 height 7
radio input "true"
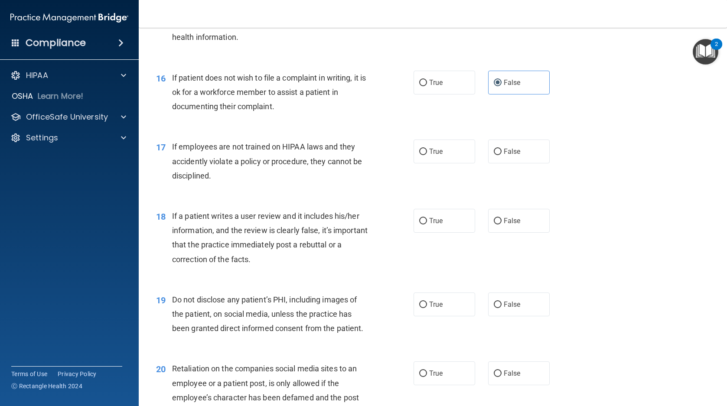
scroll to position [1214, 0]
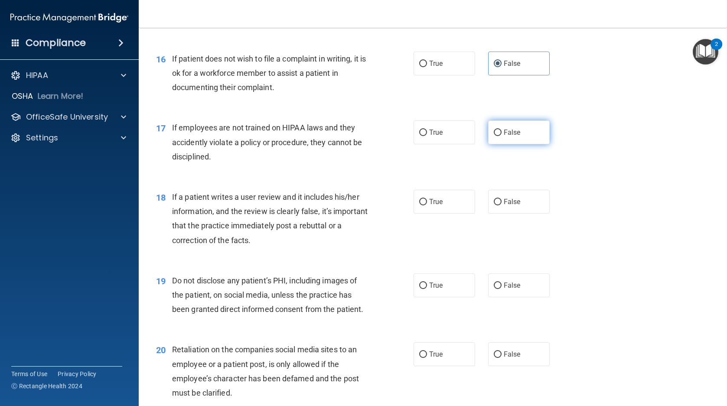
click at [516, 144] on label "False" at bounding box center [519, 133] width 62 height 24
click at [502, 136] on input "False" at bounding box center [498, 133] width 8 height 7
radio input "true"
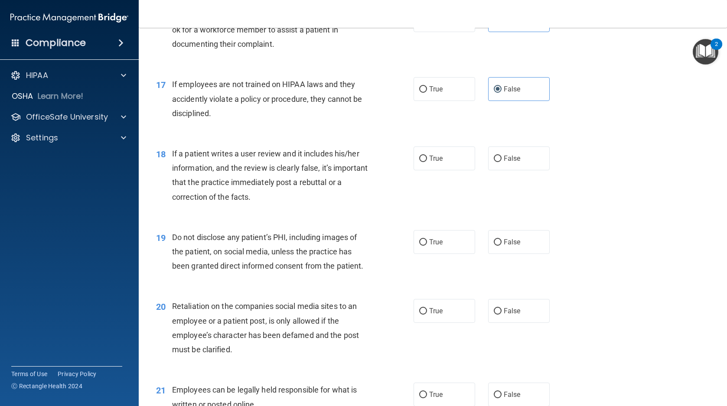
scroll to position [1301, 0]
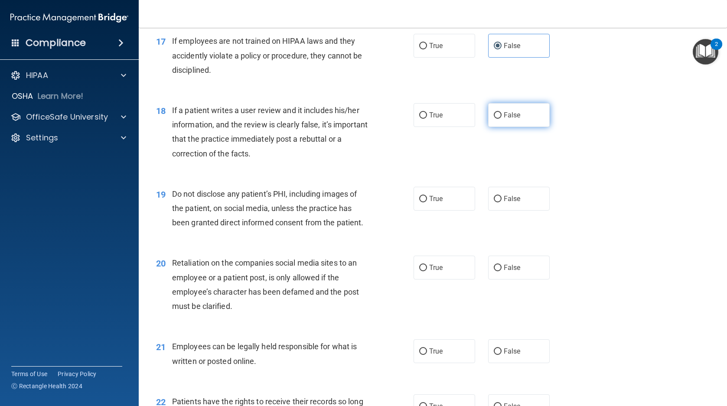
click at [512, 127] on label "False" at bounding box center [519, 115] width 62 height 24
click at [502, 119] on input "False" at bounding box center [498, 115] width 8 height 7
radio input "true"
click at [516, 211] on label "False" at bounding box center [519, 199] width 62 height 24
click at [502, 202] on input "False" at bounding box center [498, 199] width 8 height 7
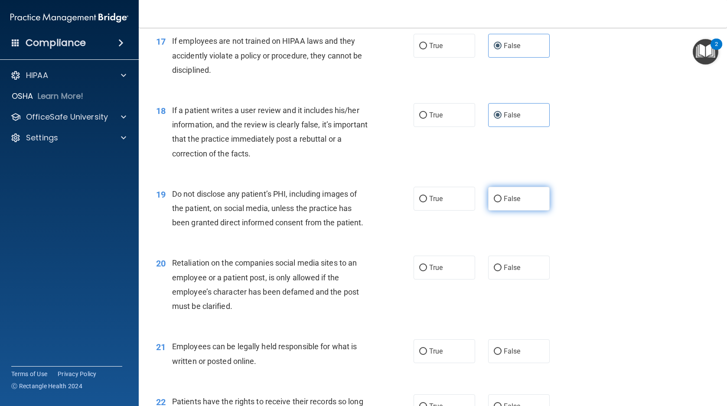
radio input "true"
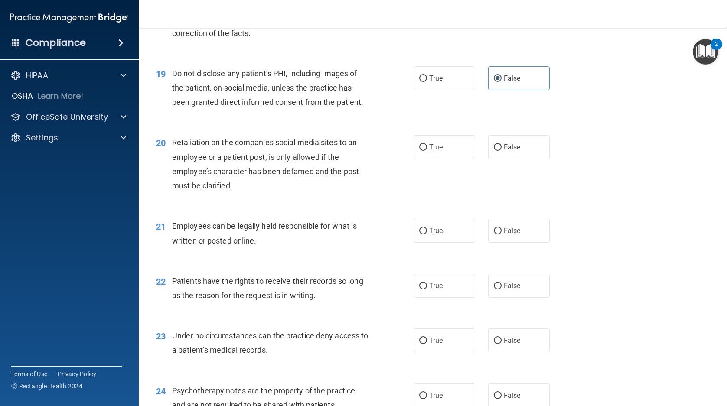
scroll to position [1431, 0]
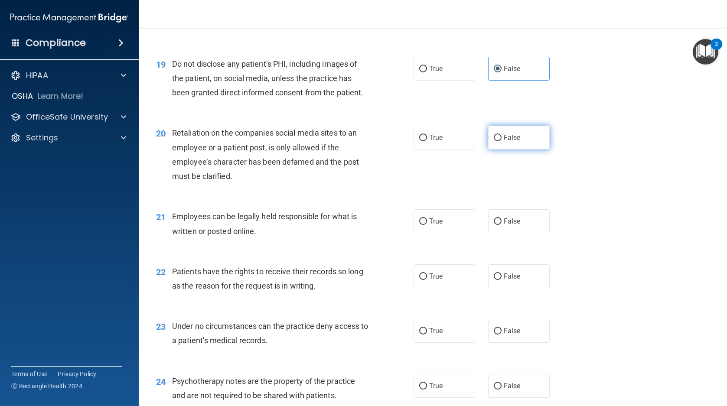
click at [511, 142] on span "False" at bounding box center [512, 138] width 17 height 8
click at [502, 141] on input "False" at bounding box center [498, 138] width 8 height 7
radio input "true"
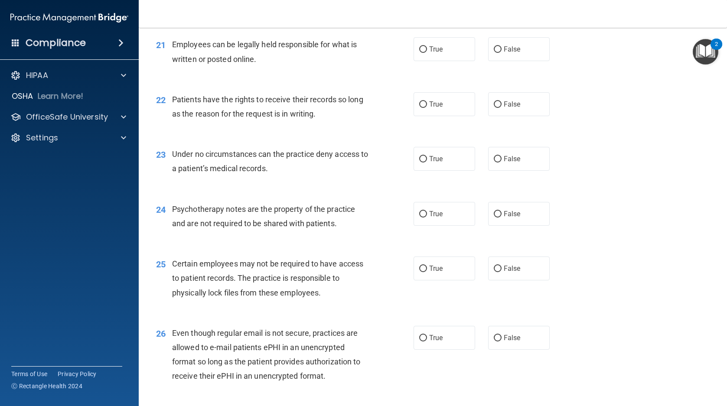
scroll to position [1604, 0]
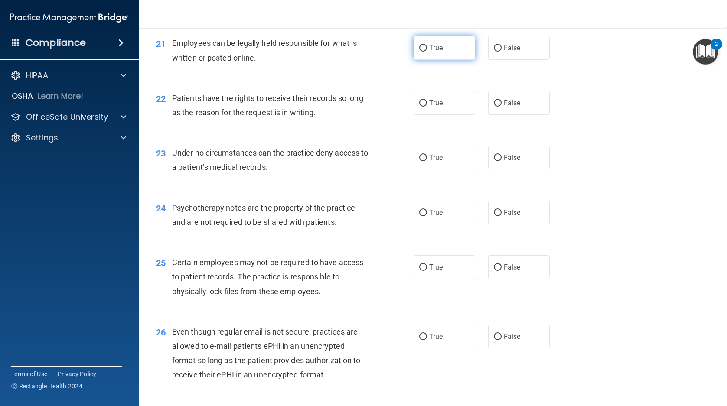
click at [429, 52] on span "True" at bounding box center [435, 48] width 13 height 8
click at [427, 52] on input "True" at bounding box center [423, 48] width 8 height 7
radio input "true"
click at [505, 115] on label "False" at bounding box center [519, 103] width 62 height 24
click at [502, 107] on input "False" at bounding box center [498, 103] width 8 height 7
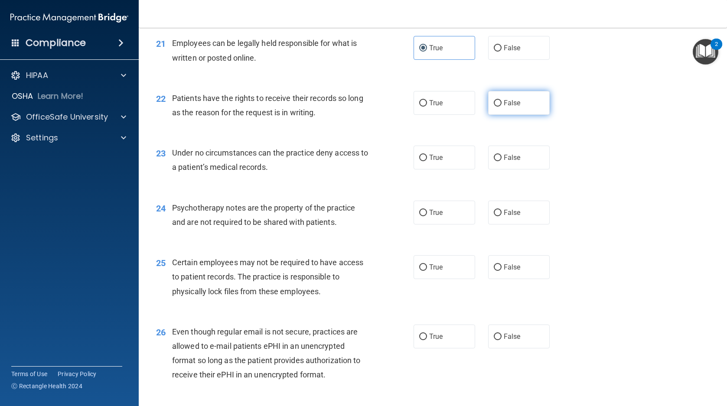
radio input "true"
click at [443, 170] on label "True" at bounding box center [445, 158] width 62 height 24
click at [427, 161] on input "True" at bounding box center [423, 158] width 8 height 7
radio input "true"
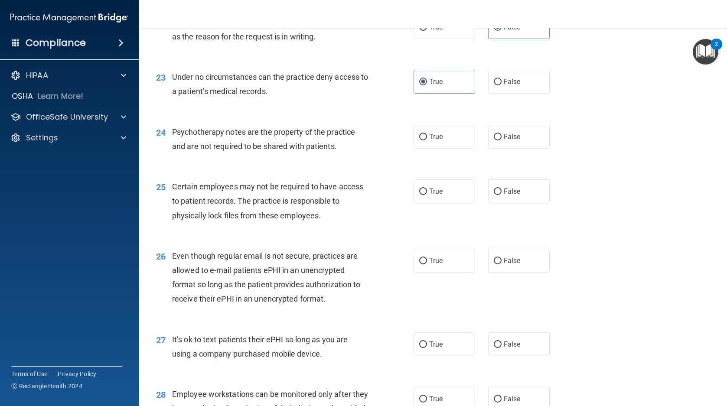
scroll to position [1691, 0]
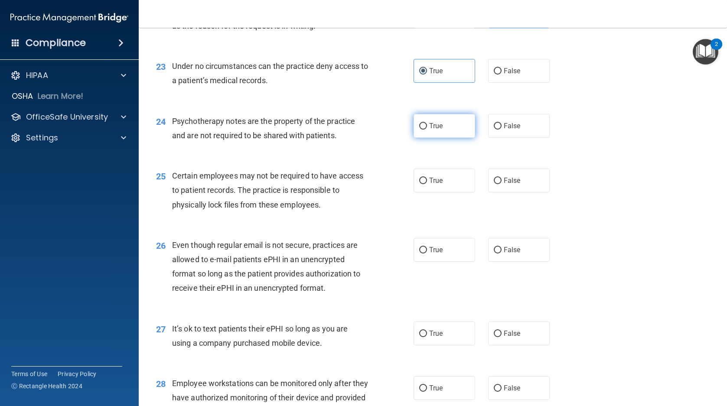
click at [430, 130] on span "True" at bounding box center [435, 126] width 13 height 8
click at [427, 130] on input "True" at bounding box center [423, 126] width 8 height 7
radio input "true"
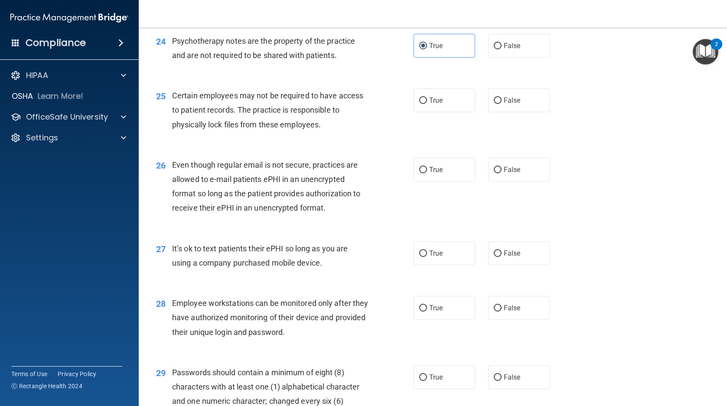
scroll to position [1778, 0]
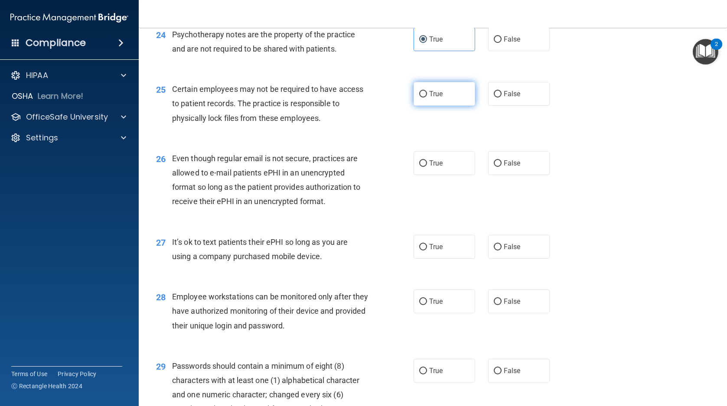
click at [430, 98] on span "True" at bounding box center [435, 94] width 13 height 8
click at [427, 98] on input "True" at bounding box center [423, 94] width 8 height 7
radio input "true"
click at [431, 167] on span "True" at bounding box center [435, 163] width 13 height 8
click at [427, 167] on input "True" at bounding box center [423, 163] width 8 height 7
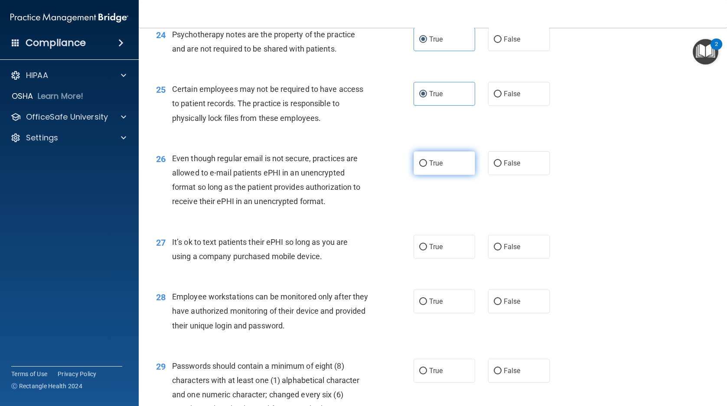
radio input "true"
click at [504, 167] on span "False" at bounding box center [512, 163] width 17 height 8
click at [500, 167] on input "False" at bounding box center [498, 163] width 8 height 7
radio input "true"
radio input "false"
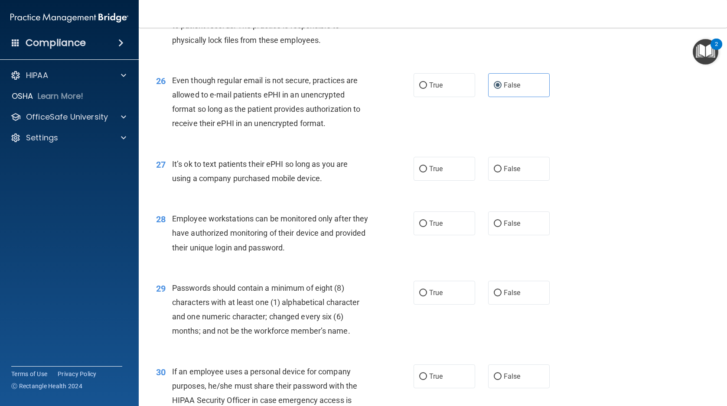
scroll to position [1864, 0]
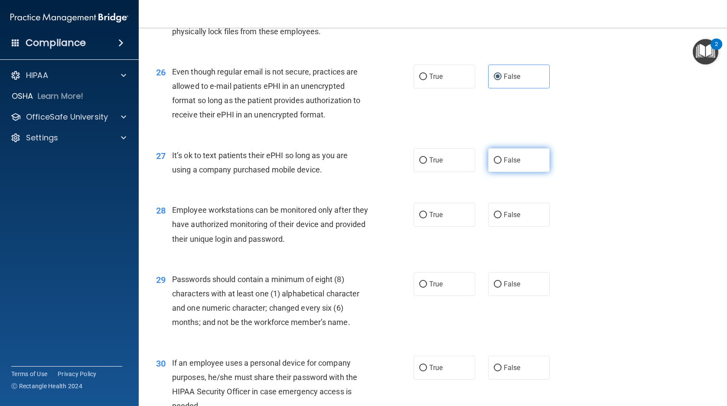
click at [504, 164] on span "False" at bounding box center [512, 160] width 17 height 8
click at [502, 164] on input "False" at bounding box center [498, 160] width 8 height 7
radio input "true"
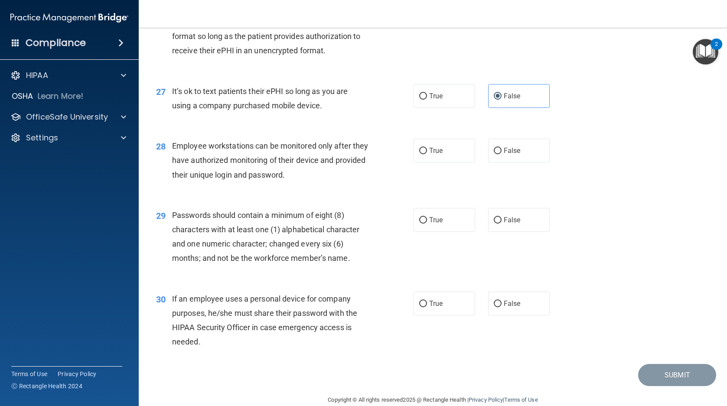
scroll to position [1951, 0]
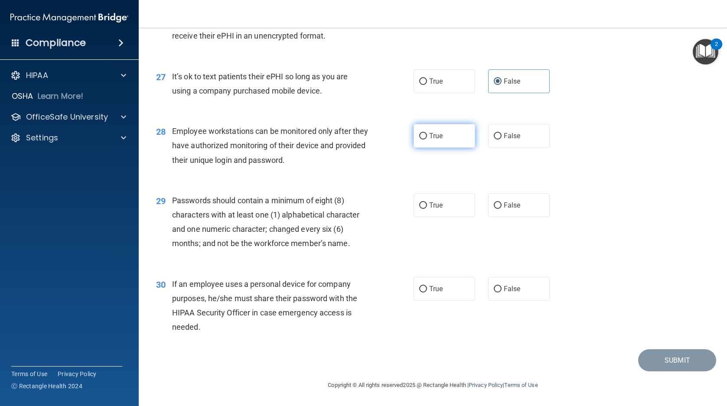
click at [429, 140] on span "True" at bounding box center [435, 136] width 13 height 8
click at [426, 140] on input "True" at bounding box center [423, 136] width 8 height 7
radio input "true"
click at [430, 209] on span "True" at bounding box center [435, 205] width 13 height 8
click at [427, 209] on input "True" at bounding box center [423, 205] width 8 height 7
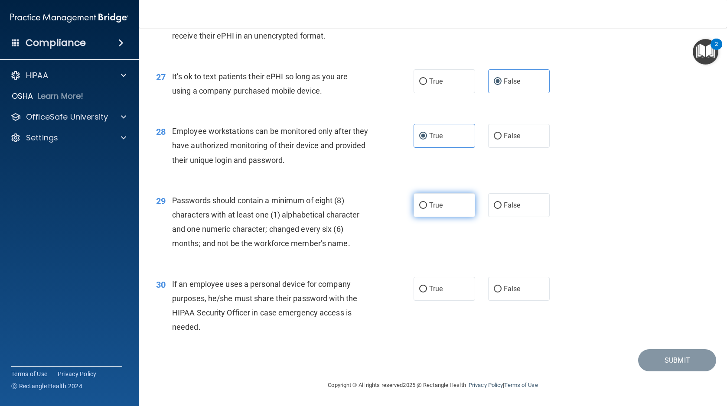
radio input "true"
click at [429, 293] on span "True" at bounding box center [435, 289] width 13 height 8
click at [427, 293] on input "True" at bounding box center [423, 289] width 8 height 7
radio input "true"
click at [670, 372] on button "Submit" at bounding box center [677, 360] width 78 height 22
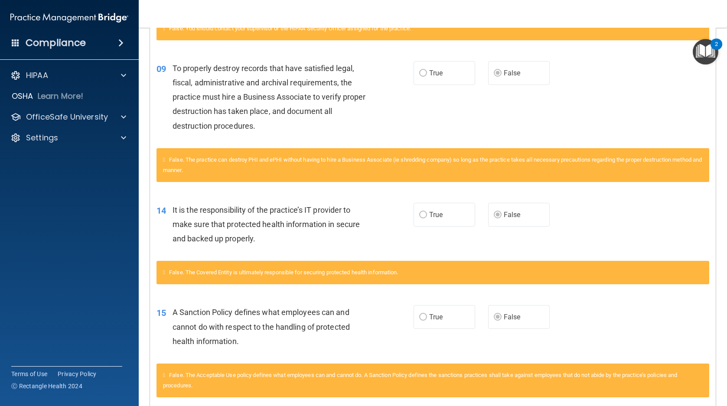
scroll to position [97, 0]
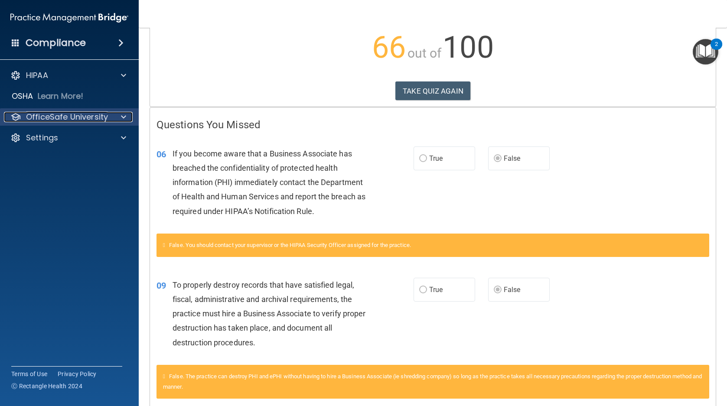
click at [61, 114] on p "OfficeSafe University" at bounding box center [67, 117] width 82 height 10
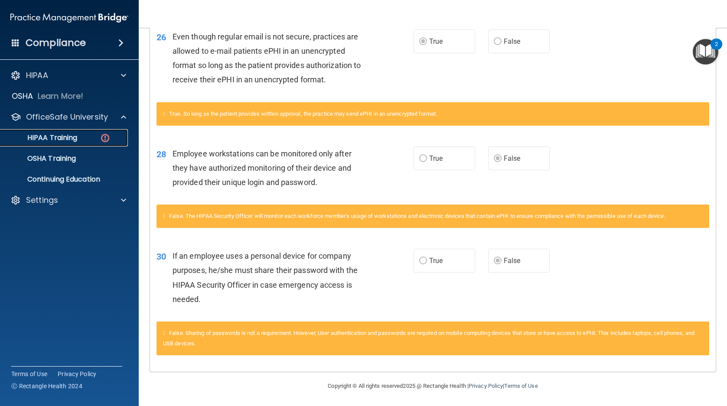
scroll to position [1008, 0]
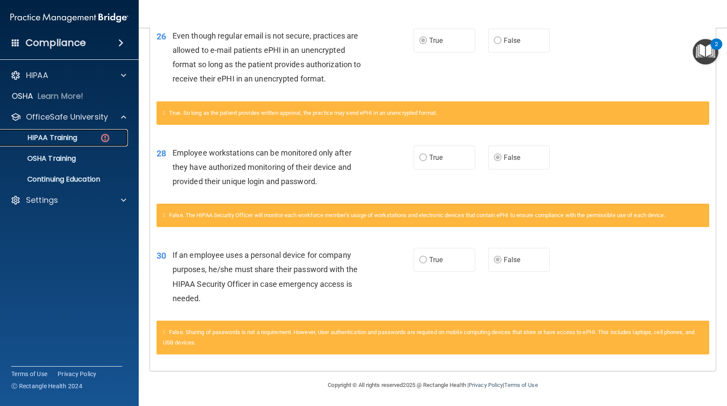
click at [45, 139] on p "HIPAA Training" at bounding box center [42, 138] width 72 height 9
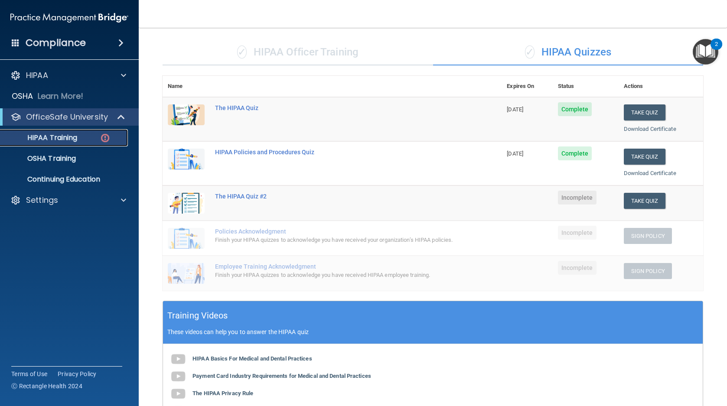
scroll to position [53, 0]
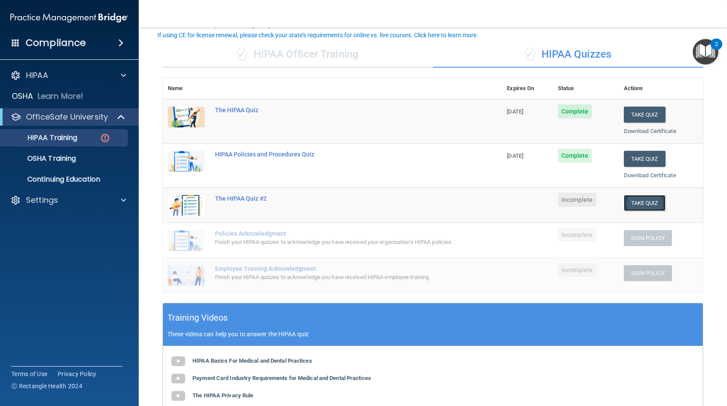
click at [636, 201] on button "Take Quiz" at bounding box center [645, 203] width 42 height 16
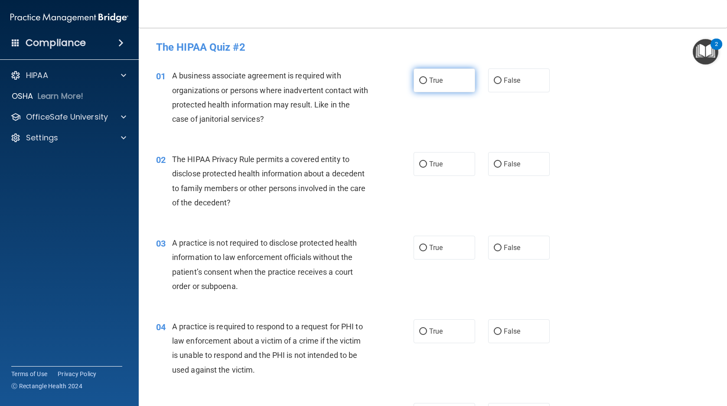
click at [448, 86] on label "True" at bounding box center [445, 81] width 62 height 24
click at [427, 84] on input "True" at bounding box center [423, 81] width 8 height 7
radio input "true"
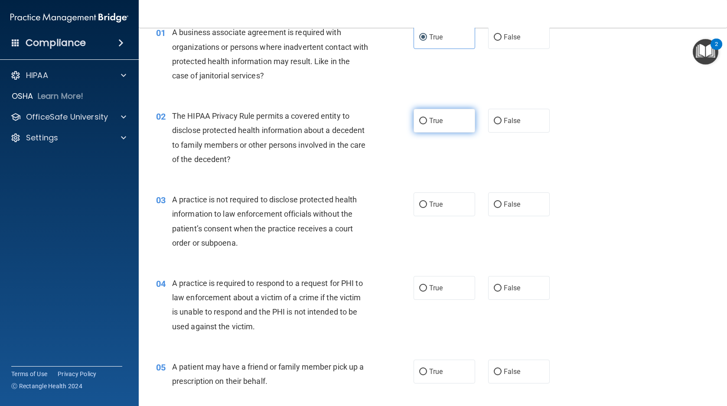
click at [444, 122] on label "True" at bounding box center [445, 121] width 62 height 24
click at [427, 122] on input "True" at bounding box center [423, 121] width 8 height 7
radio input "true"
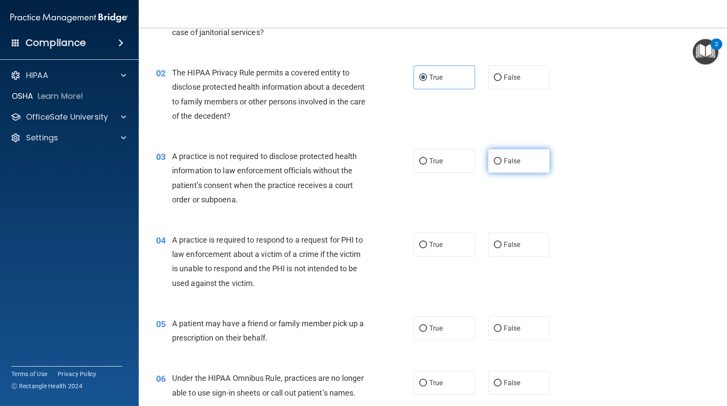
click at [508, 160] on span "False" at bounding box center [512, 161] width 17 height 8
click at [502, 160] on input "False" at bounding box center [498, 161] width 8 height 7
radio input "true"
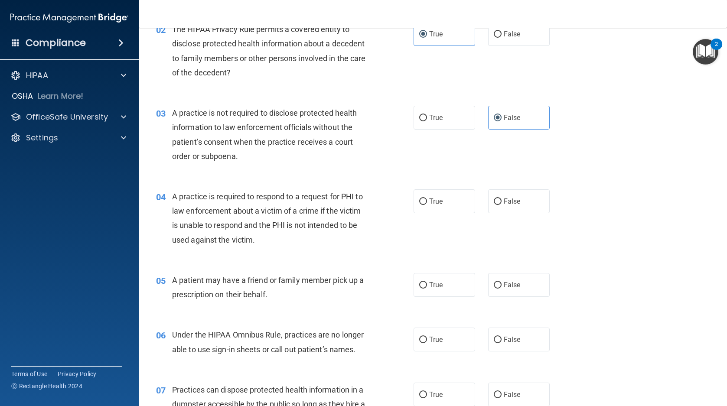
scroll to position [173, 0]
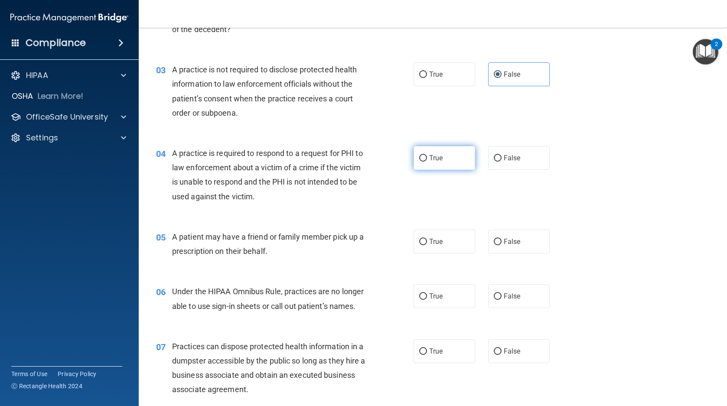
click at [433, 162] on span "True" at bounding box center [435, 158] width 13 height 8
click at [427, 162] on input "True" at bounding box center [423, 158] width 8 height 7
radio input "true"
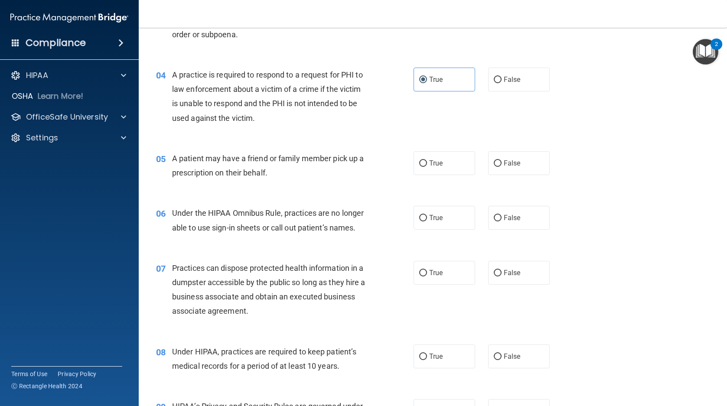
scroll to position [303, 0]
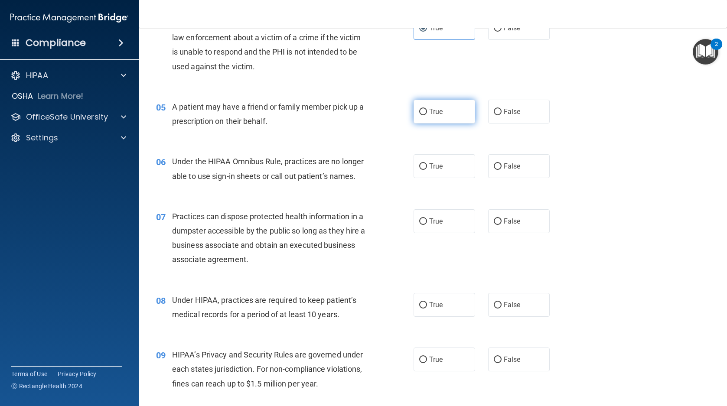
click at [442, 113] on label "True" at bounding box center [445, 112] width 62 height 24
click at [427, 113] on input "True" at bounding box center [423, 112] width 8 height 7
radio input "true"
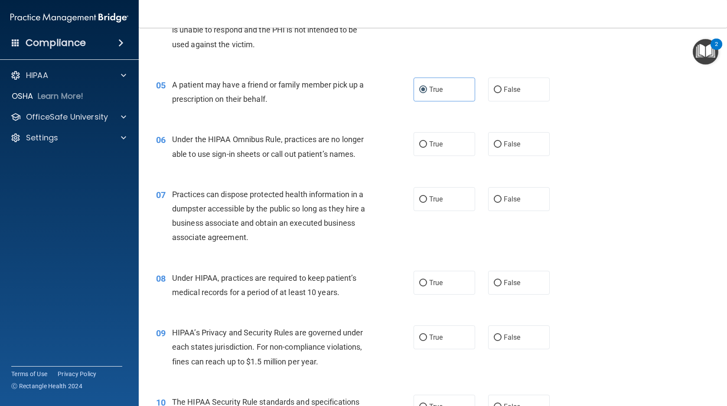
scroll to position [347, 0]
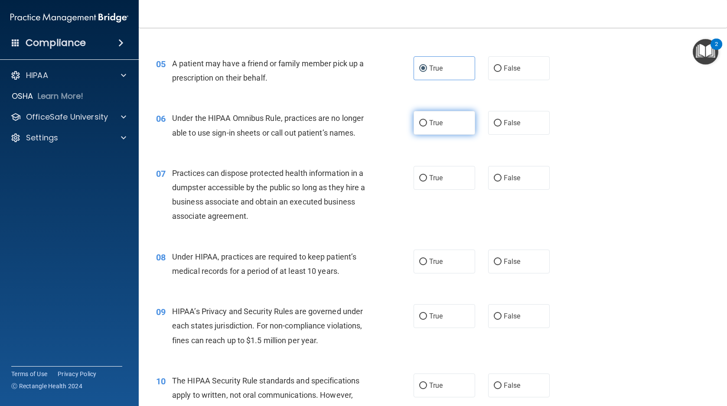
click at [438, 122] on span "True" at bounding box center [435, 123] width 13 height 8
click at [427, 122] on input "True" at bounding box center [423, 123] width 8 height 7
radio input "true"
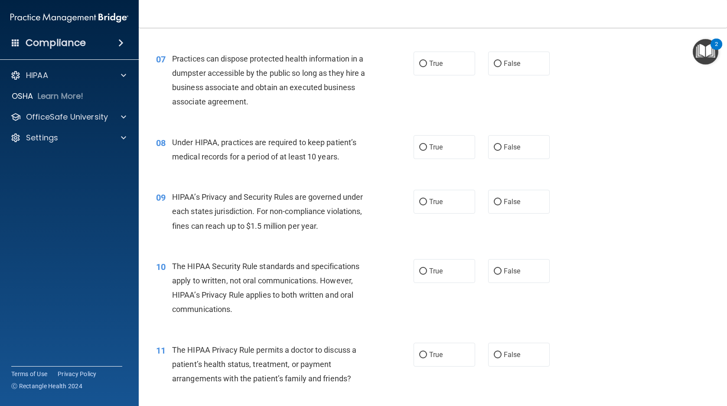
scroll to position [477, 0]
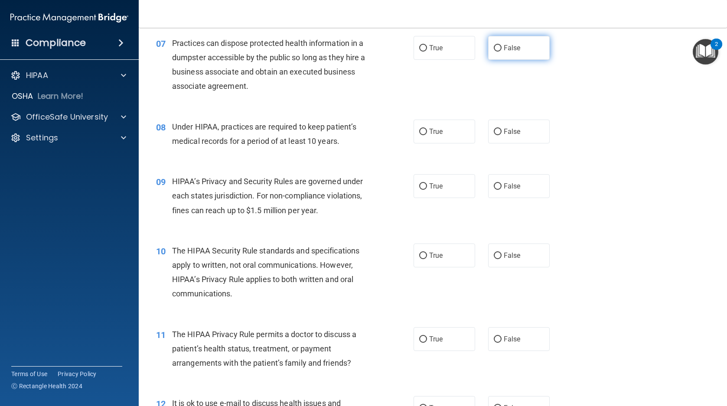
click at [514, 51] on span "False" at bounding box center [512, 48] width 17 height 8
click at [502, 51] on input "False" at bounding box center [498, 48] width 8 height 7
radio input "true"
click at [507, 130] on span "False" at bounding box center [512, 131] width 17 height 8
click at [502, 130] on input "False" at bounding box center [498, 132] width 8 height 7
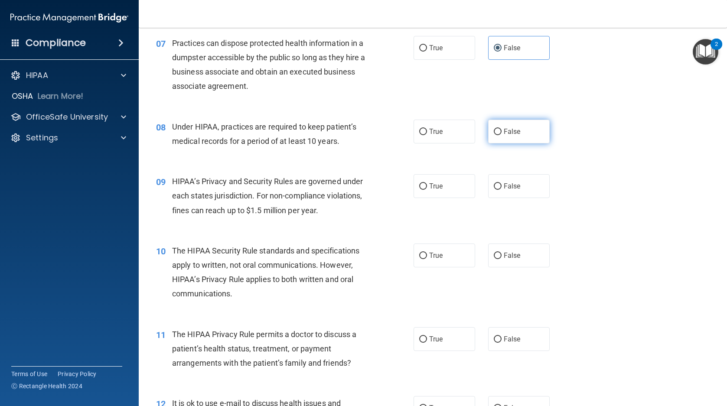
radio input "true"
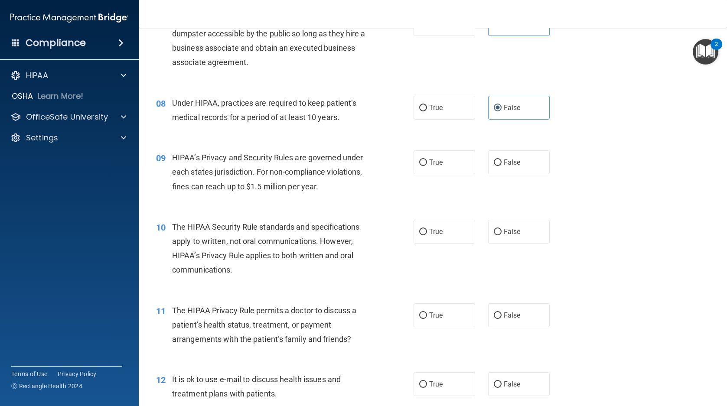
scroll to position [520, 0]
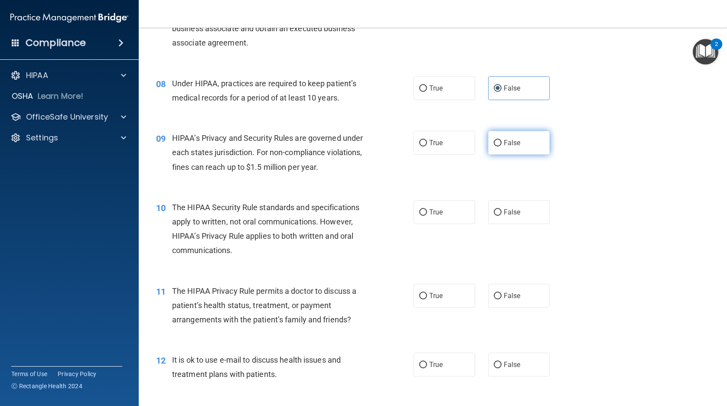
click at [522, 145] on label "False" at bounding box center [519, 143] width 62 height 24
click at [502, 145] on input "False" at bounding box center [498, 143] width 8 height 7
radio input "true"
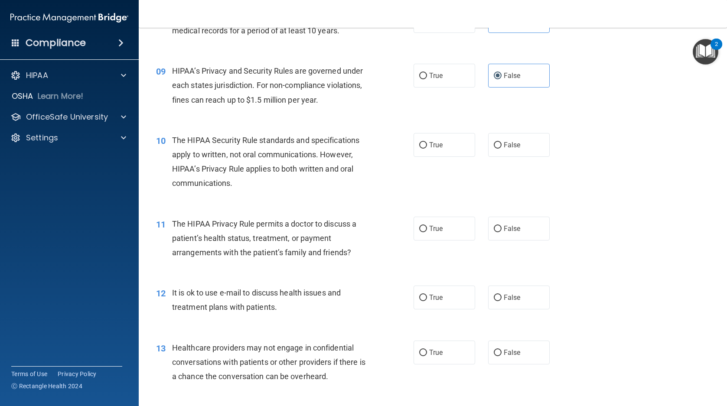
scroll to position [607, 0]
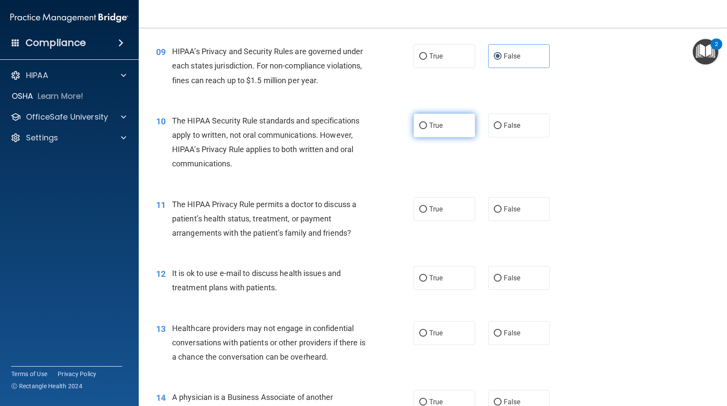
click at [438, 127] on span "True" at bounding box center [435, 125] width 13 height 8
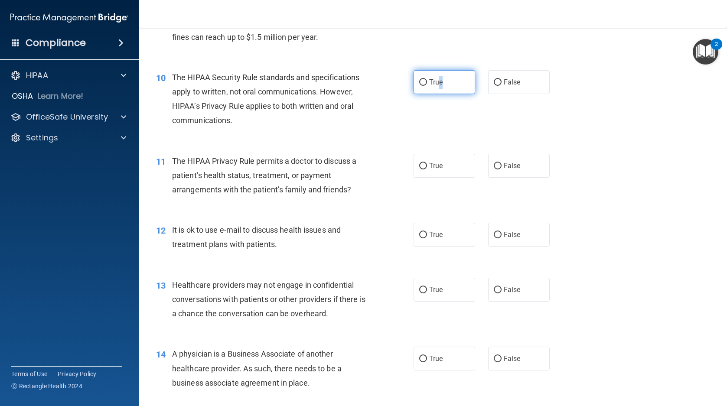
click at [460, 87] on label "True" at bounding box center [445, 82] width 62 height 24
click at [427, 86] on input "True" at bounding box center [423, 82] width 8 height 7
radio input "true"
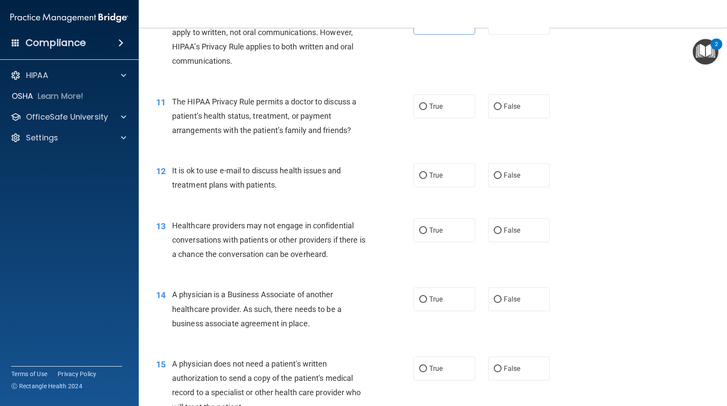
scroll to position [737, 0]
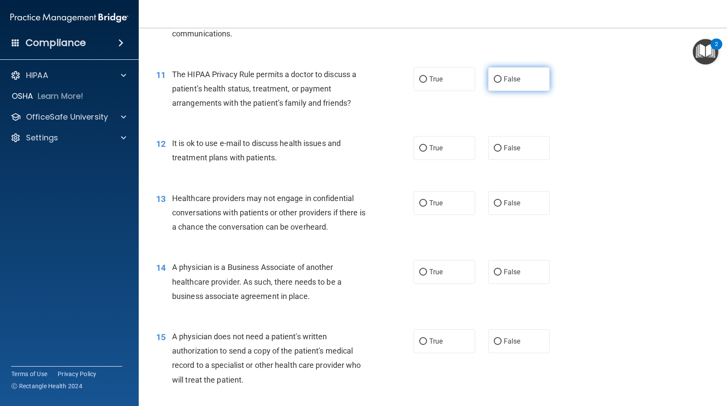
click at [504, 79] on span "False" at bounding box center [512, 79] width 17 height 8
click at [502, 79] on input "False" at bounding box center [498, 79] width 8 height 7
radio input "true"
click at [512, 151] on span "False" at bounding box center [512, 148] width 17 height 8
click at [502, 151] on input "False" at bounding box center [498, 148] width 8 height 7
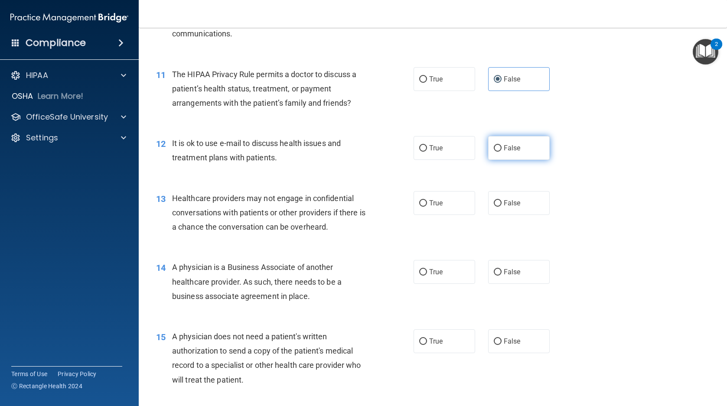
radio input "true"
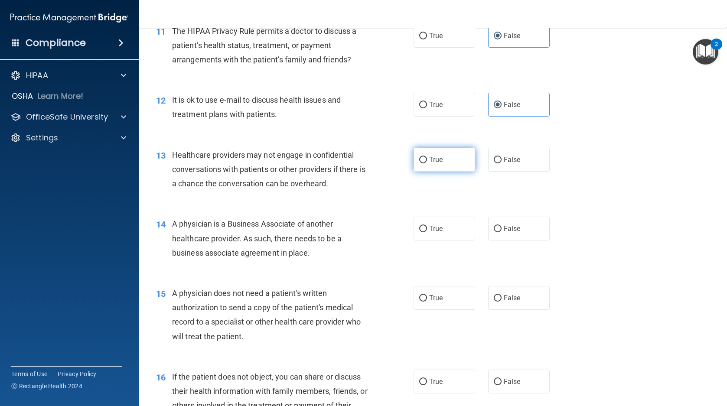
click at [439, 158] on span "True" at bounding box center [435, 160] width 13 height 8
click at [427, 158] on input "True" at bounding box center [423, 160] width 8 height 7
radio input "true"
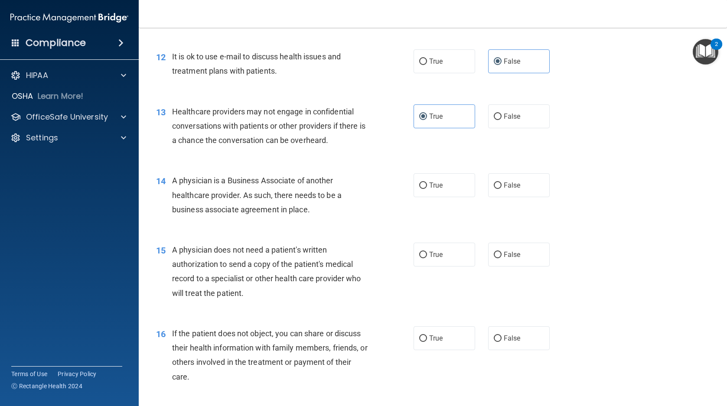
scroll to position [867, 0]
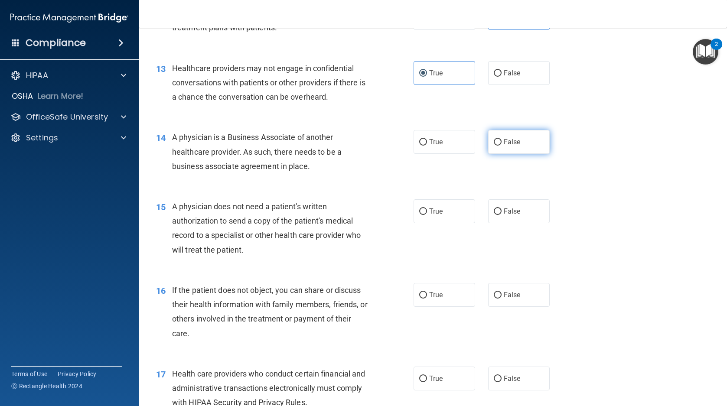
click at [506, 143] on span "False" at bounding box center [512, 142] width 17 height 8
click at [502, 143] on input "False" at bounding box center [498, 142] width 8 height 7
radio input "true"
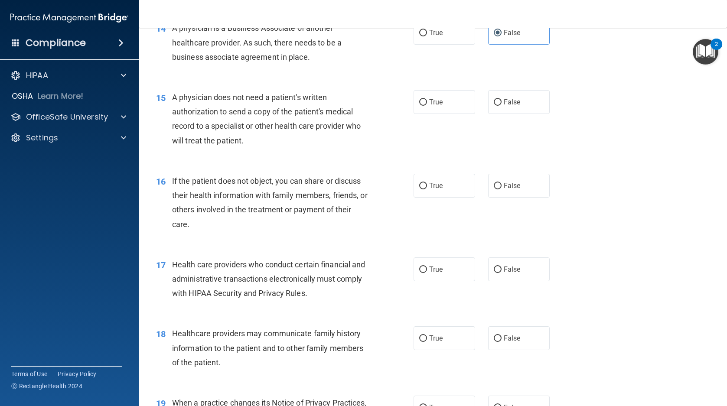
scroll to position [997, 0]
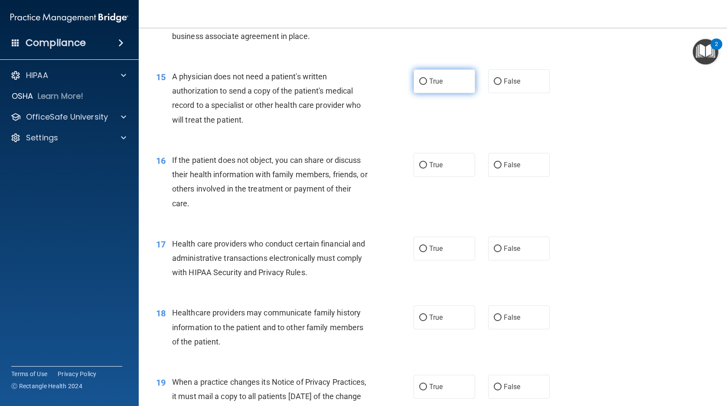
click at [448, 82] on label "True" at bounding box center [445, 81] width 62 height 24
click at [427, 82] on input "True" at bounding box center [423, 81] width 8 height 7
radio input "true"
click at [444, 167] on label "True" at bounding box center [445, 165] width 62 height 24
click at [427, 167] on input "True" at bounding box center [423, 165] width 8 height 7
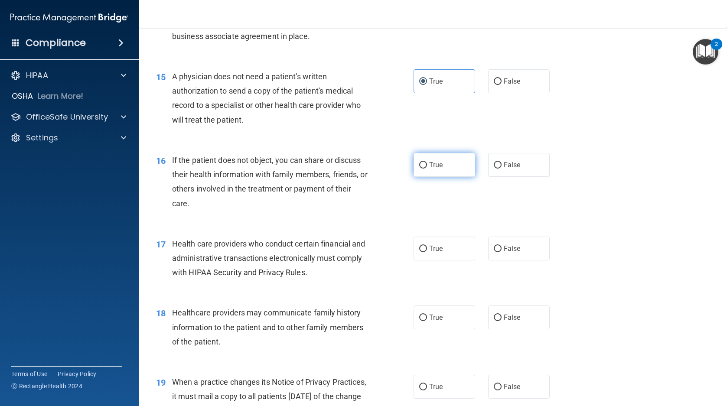
radio input "true"
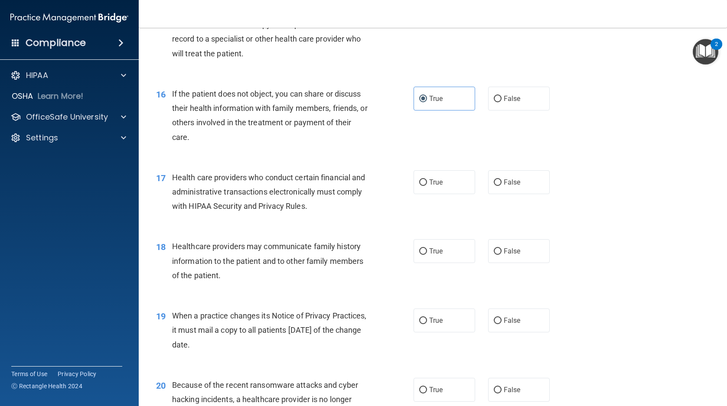
scroll to position [1084, 0]
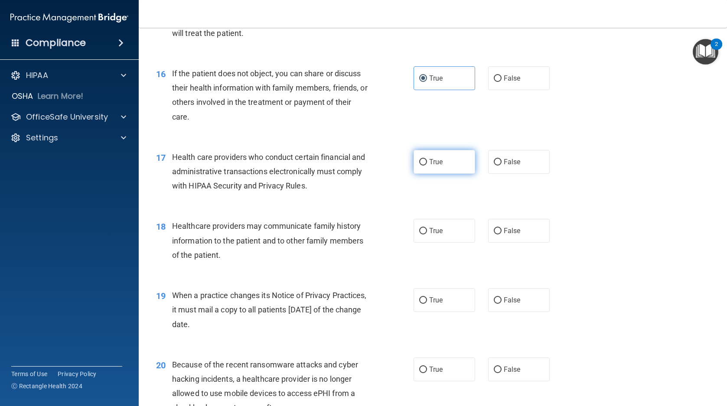
click at [451, 165] on label "True" at bounding box center [445, 162] width 62 height 24
click at [427, 165] on input "True" at bounding box center [423, 162] width 8 height 7
radio input "true"
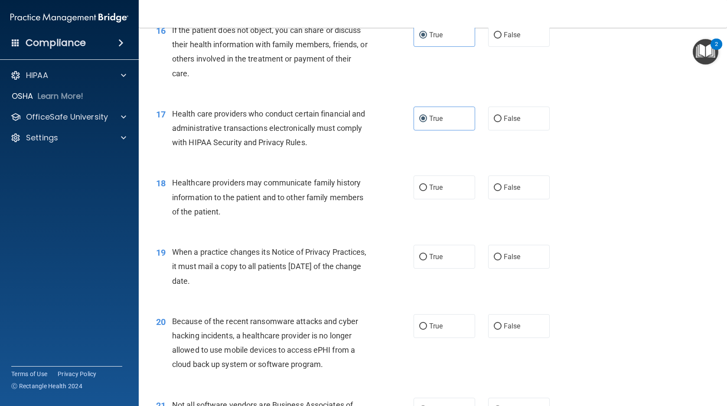
scroll to position [1171, 0]
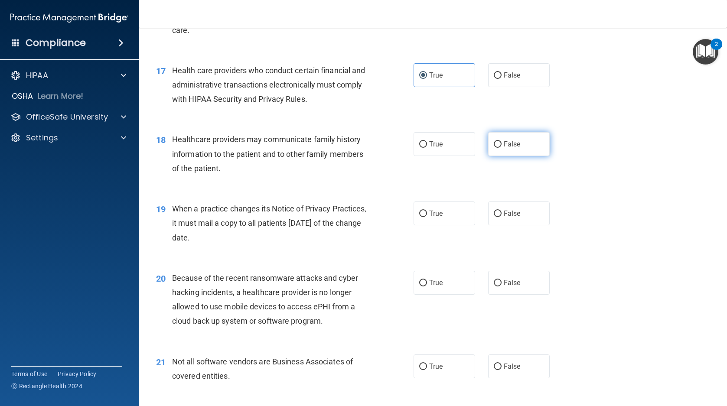
click at [521, 146] on label "False" at bounding box center [519, 144] width 62 height 24
click at [502, 146] on input "False" at bounding box center [498, 144] width 8 height 7
radio input "true"
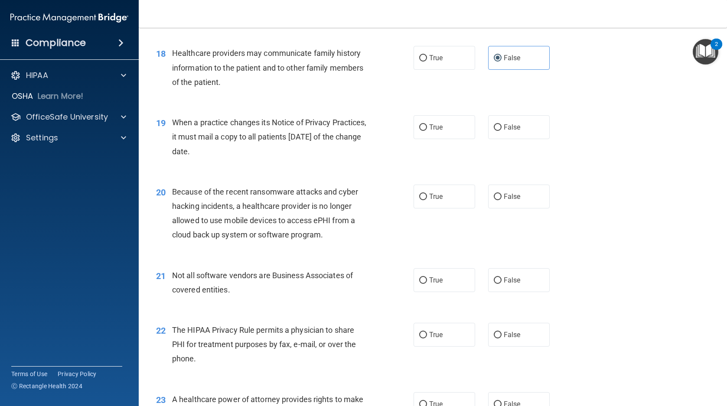
scroll to position [1257, 0]
click at [456, 129] on label "True" at bounding box center [445, 127] width 62 height 24
click at [427, 129] on input "True" at bounding box center [423, 127] width 8 height 7
radio input "true"
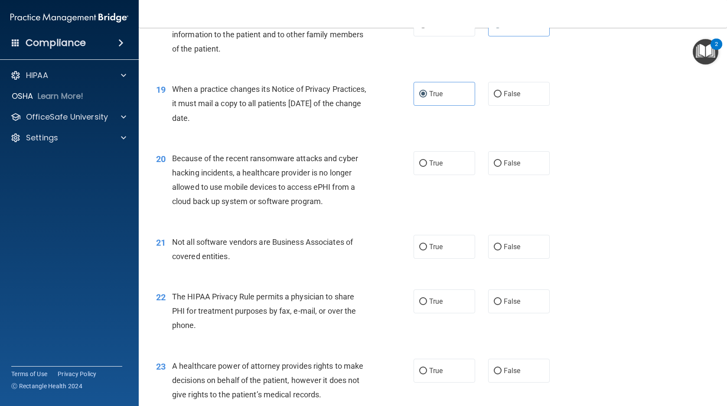
scroll to position [1344, 0]
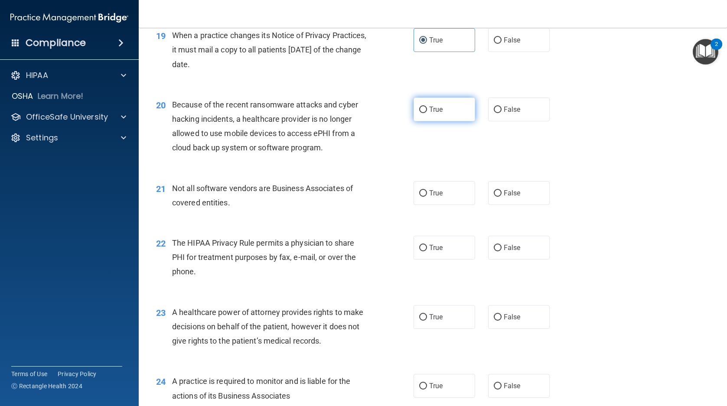
click at [454, 109] on label "True" at bounding box center [445, 110] width 62 height 24
click at [427, 109] on input "True" at bounding box center [423, 110] width 8 height 7
radio input "true"
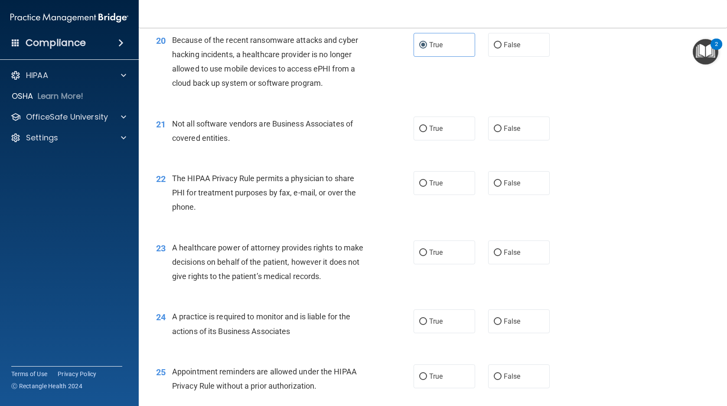
scroll to position [1431, 0]
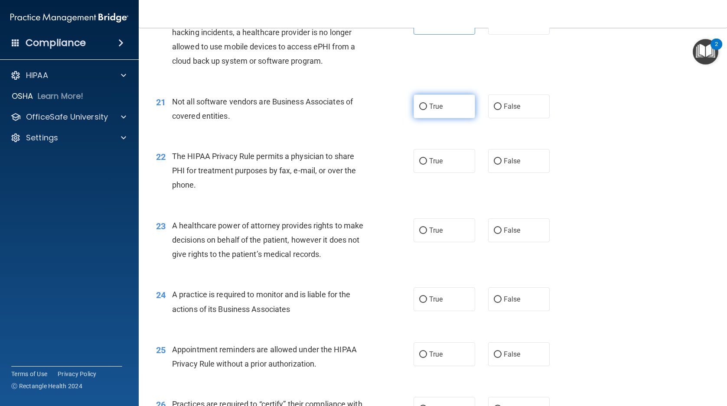
click at [451, 107] on label "True" at bounding box center [445, 107] width 62 height 24
click at [427, 107] on input "True" at bounding box center [423, 107] width 8 height 7
radio input "true"
click at [460, 162] on label "True" at bounding box center [445, 161] width 62 height 24
click at [427, 162] on input "True" at bounding box center [423, 161] width 8 height 7
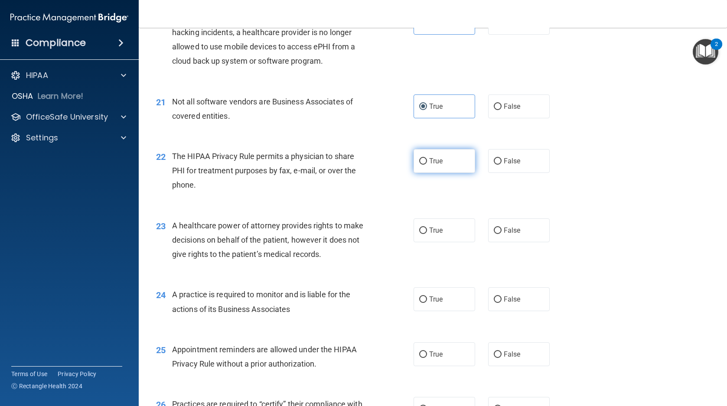
radio input "true"
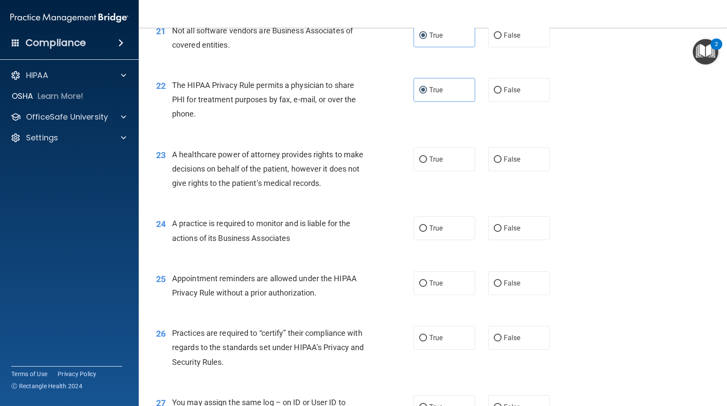
scroll to position [1517, 0]
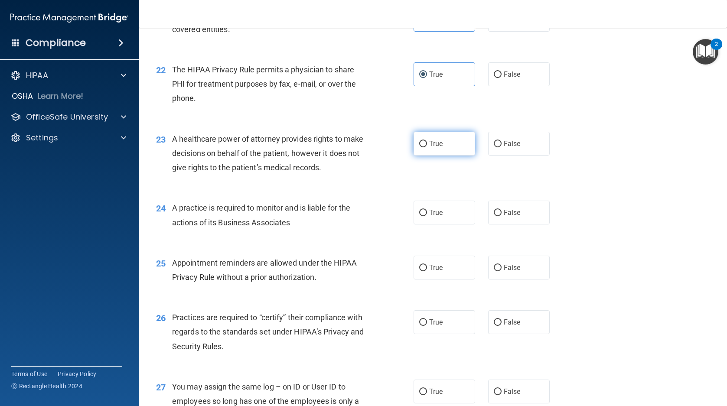
click at [457, 143] on label "True" at bounding box center [445, 144] width 62 height 24
click at [427, 143] on input "True" at bounding box center [423, 144] width 8 height 7
radio input "true"
click at [453, 212] on label "True" at bounding box center [445, 213] width 62 height 24
click at [427, 212] on input "True" at bounding box center [423, 213] width 8 height 7
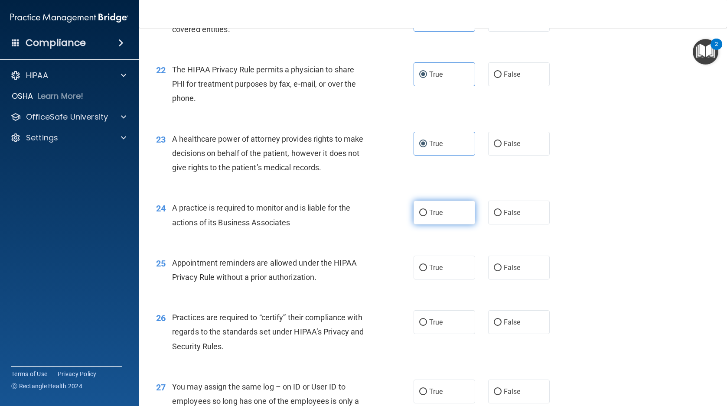
radio input "true"
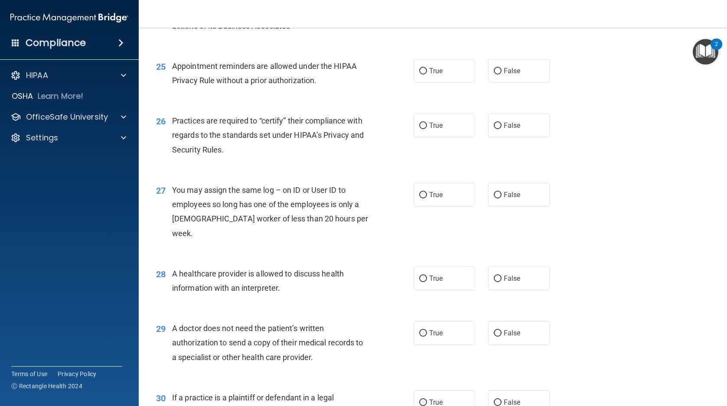
scroll to position [1734, 0]
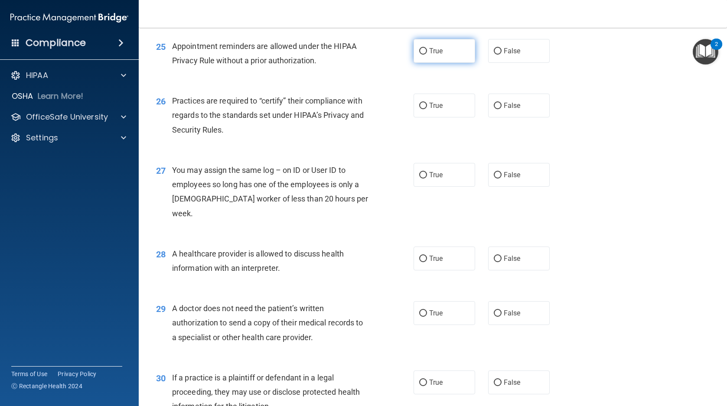
click at [450, 51] on label "True" at bounding box center [445, 51] width 62 height 24
click at [427, 51] on input "True" at bounding box center [423, 51] width 8 height 7
radio input "true"
click at [457, 105] on label "True" at bounding box center [445, 106] width 62 height 24
click at [427, 105] on input "True" at bounding box center [423, 106] width 8 height 7
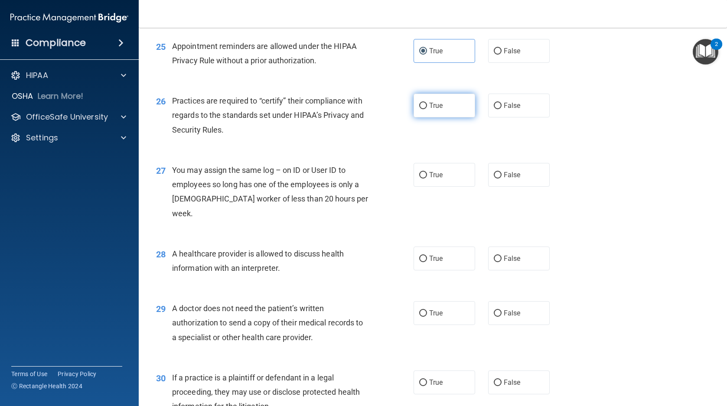
radio input "true"
click at [513, 174] on span "False" at bounding box center [512, 175] width 17 height 8
click at [502, 174] on input "False" at bounding box center [498, 175] width 8 height 7
radio input "true"
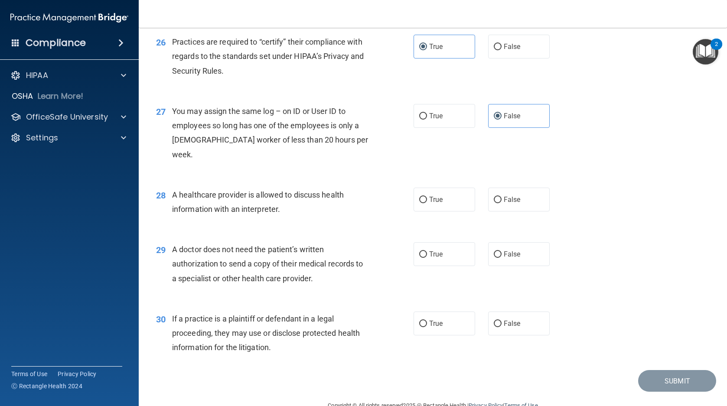
scroll to position [1799, 0]
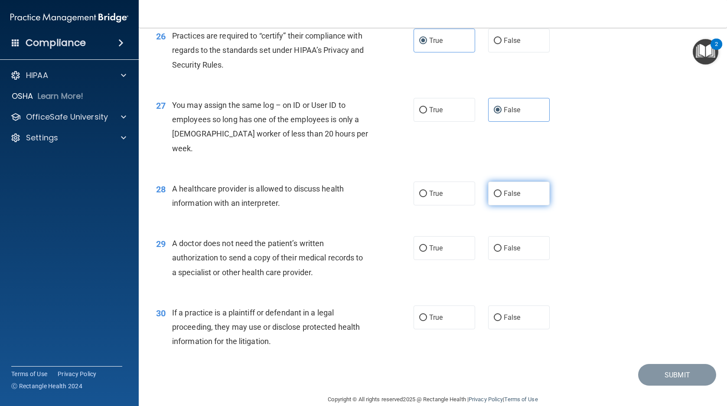
click at [526, 182] on label "False" at bounding box center [519, 194] width 62 height 24
click at [502, 191] on input "False" at bounding box center [498, 194] width 8 height 7
radio input "true"
click at [449, 236] on label "True" at bounding box center [445, 248] width 62 height 24
click at [427, 245] on input "True" at bounding box center [423, 248] width 8 height 7
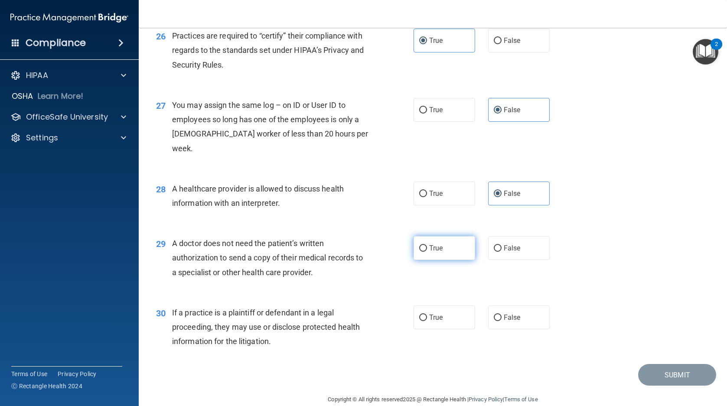
radio input "true"
click at [519, 307] on label "False" at bounding box center [519, 318] width 62 height 24
click at [502, 315] on input "False" at bounding box center [498, 318] width 8 height 7
radio input "true"
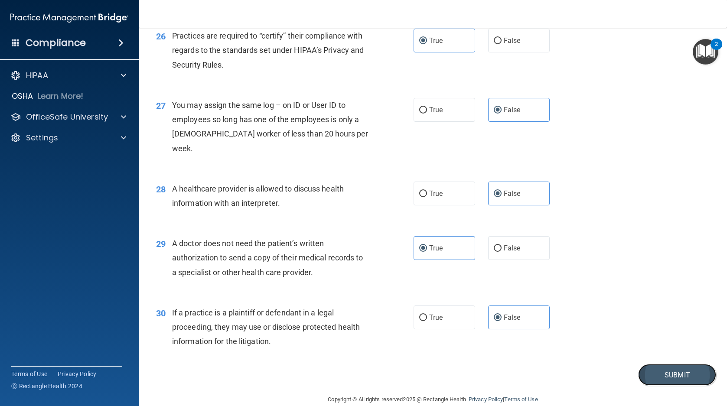
click at [663, 364] on button "Submit" at bounding box center [677, 375] width 78 height 22
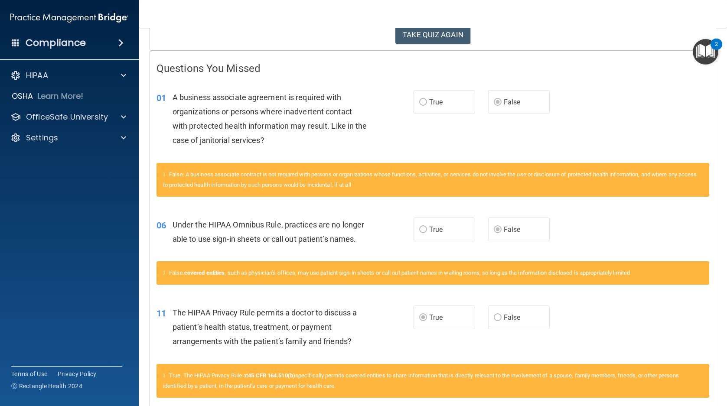
scroll to position [173, 0]
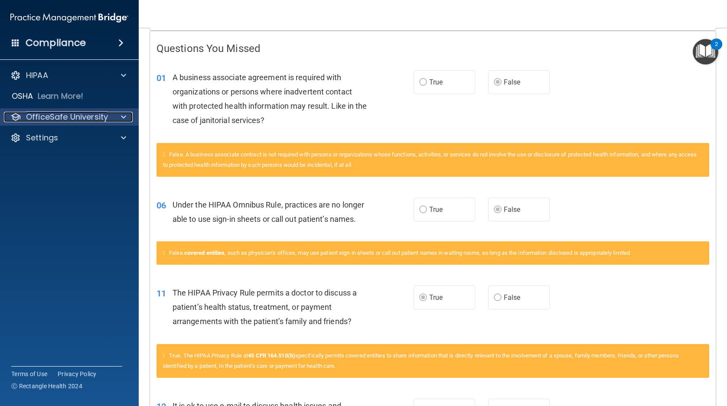
click at [117, 117] on div at bounding box center [122, 117] width 22 height 10
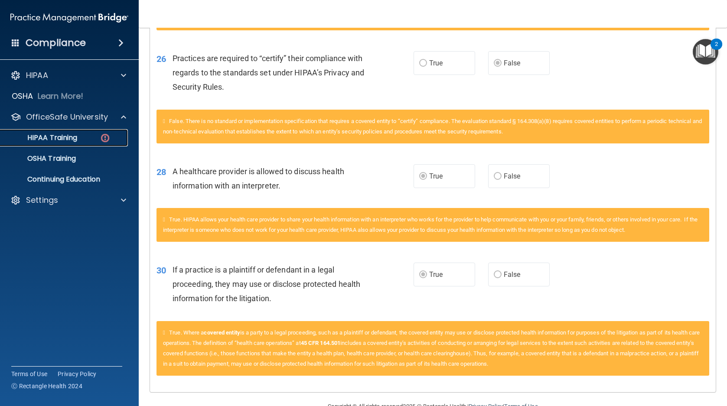
scroll to position [1258, 0]
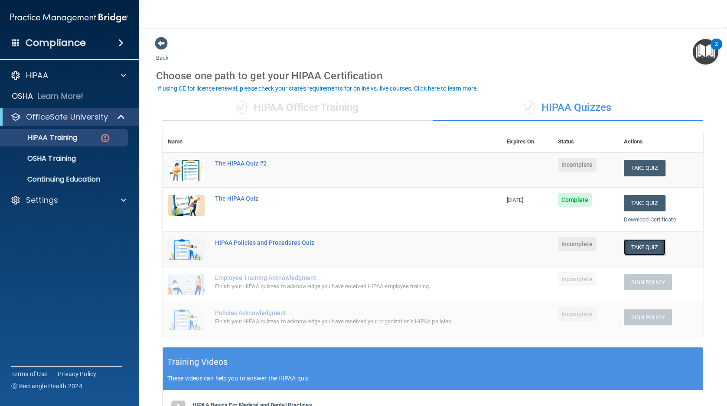
click at [634, 247] on button "Take Quiz" at bounding box center [645, 247] width 42 height 16
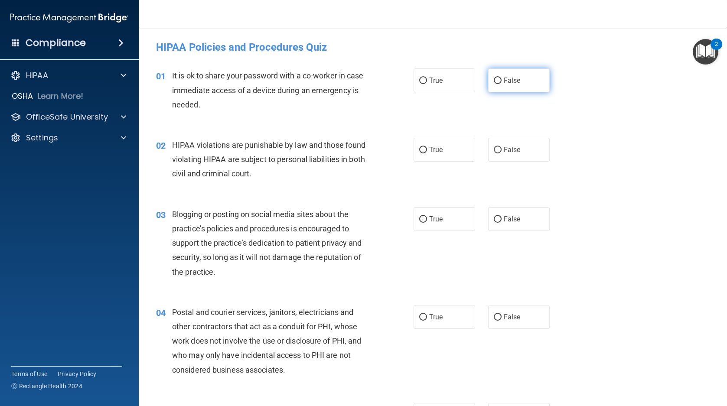
click at [512, 82] on span "False" at bounding box center [512, 80] width 17 height 8
click at [502, 82] on input "False" at bounding box center [498, 81] width 8 height 7
radio input "true"
click at [435, 151] on span "True" at bounding box center [435, 150] width 13 height 8
click at [427, 151] on input "True" at bounding box center [423, 150] width 8 height 7
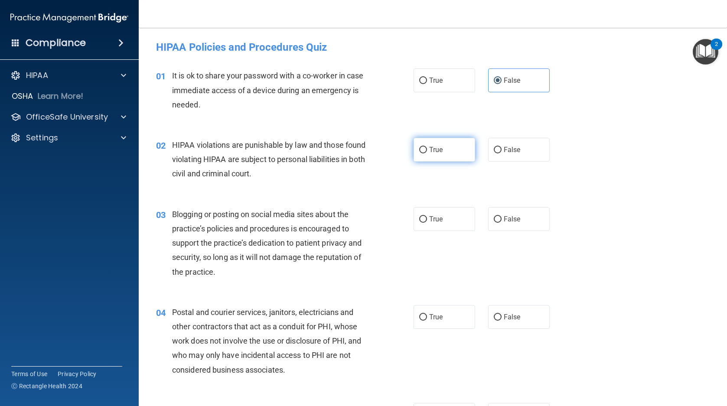
radio input "true"
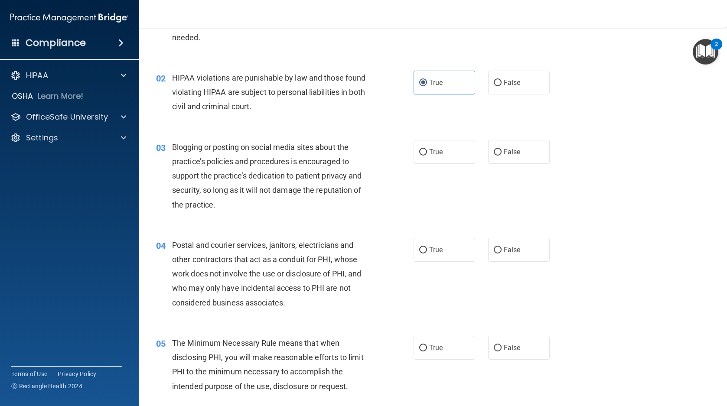
scroll to position [87, 0]
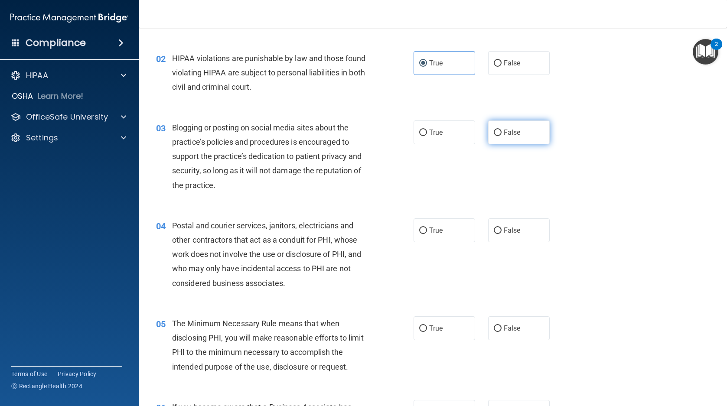
click at [505, 128] on span "False" at bounding box center [512, 132] width 17 height 8
click at [502, 130] on input "False" at bounding box center [498, 133] width 8 height 7
radio input "true"
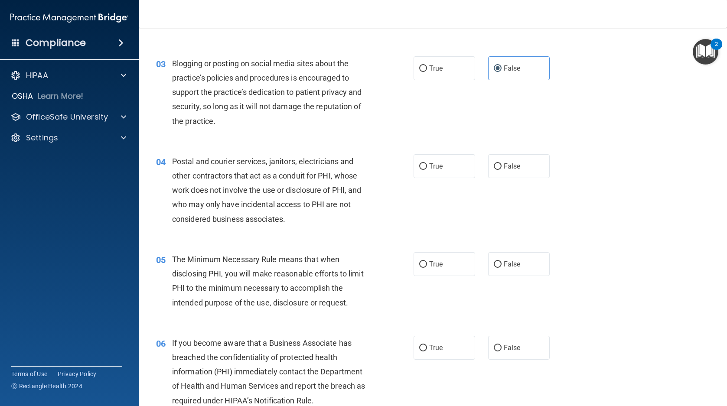
scroll to position [173, 0]
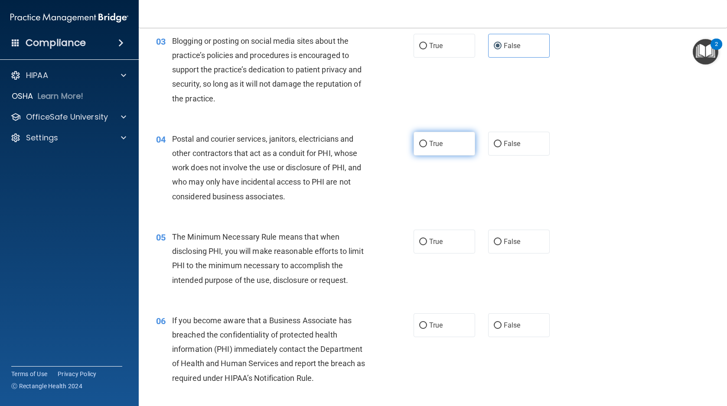
click at [449, 147] on label "True" at bounding box center [445, 144] width 62 height 24
click at [427, 147] on input "True" at bounding box center [423, 144] width 8 height 7
radio input "true"
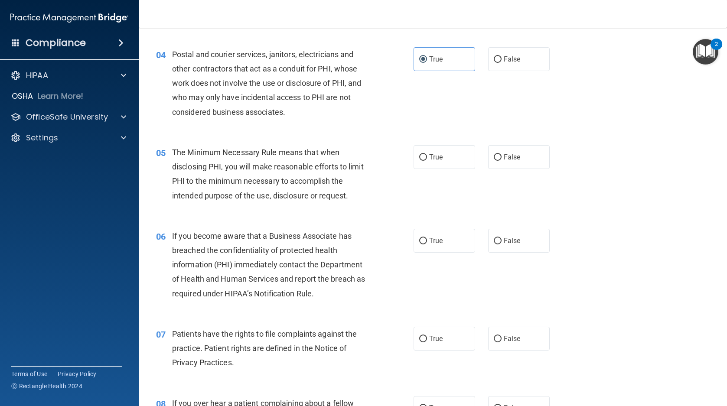
scroll to position [260, 0]
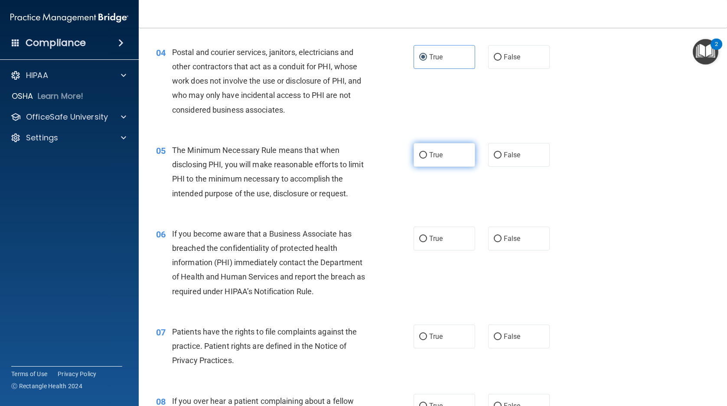
click at [440, 157] on label "True" at bounding box center [445, 155] width 62 height 24
click at [427, 157] on input "True" at bounding box center [423, 155] width 8 height 7
radio input "true"
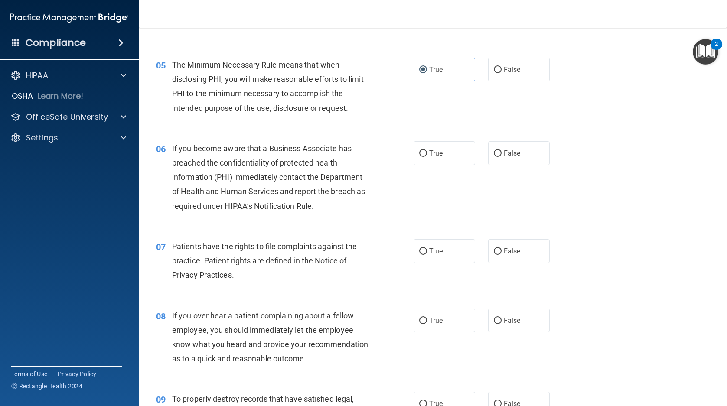
scroll to position [347, 0]
click at [512, 155] on span "False" at bounding box center [512, 152] width 17 height 8
click at [502, 155] on input "False" at bounding box center [498, 152] width 8 height 7
radio input "true"
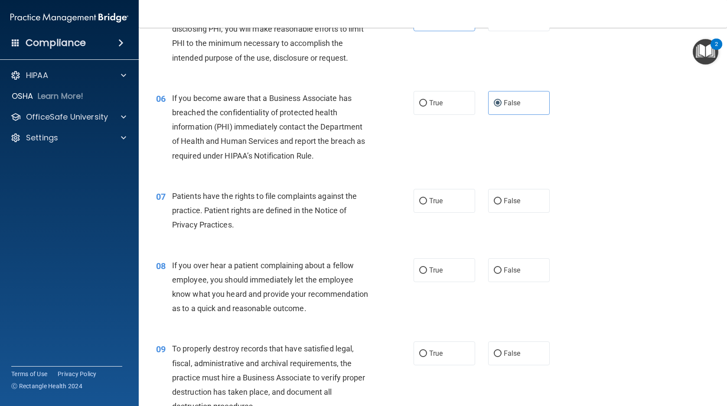
scroll to position [434, 0]
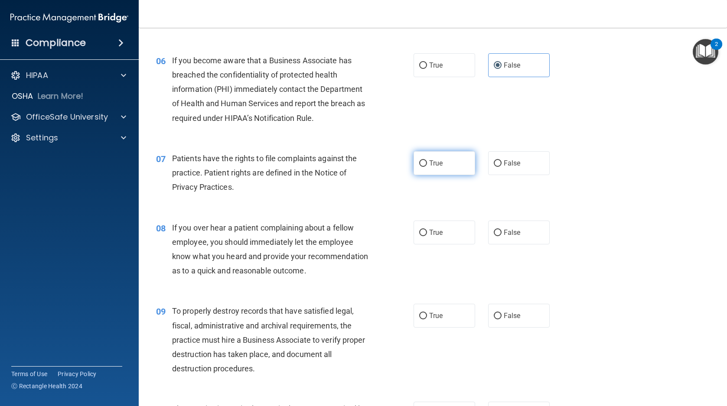
click at [438, 160] on span "True" at bounding box center [435, 163] width 13 height 8
click at [427, 160] on input "True" at bounding box center [423, 163] width 8 height 7
radio input "true"
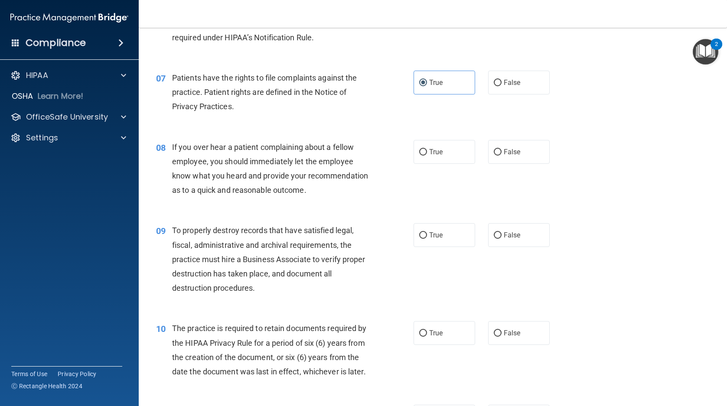
scroll to position [520, 0]
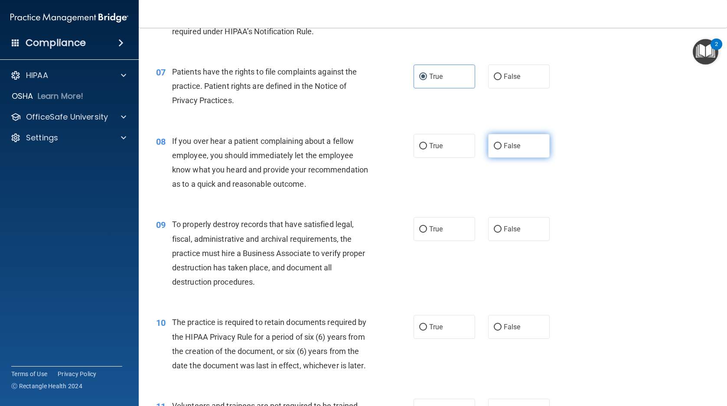
click at [504, 143] on span "False" at bounding box center [512, 146] width 17 height 8
click at [502, 143] on input "False" at bounding box center [498, 146] width 8 height 7
radio input "true"
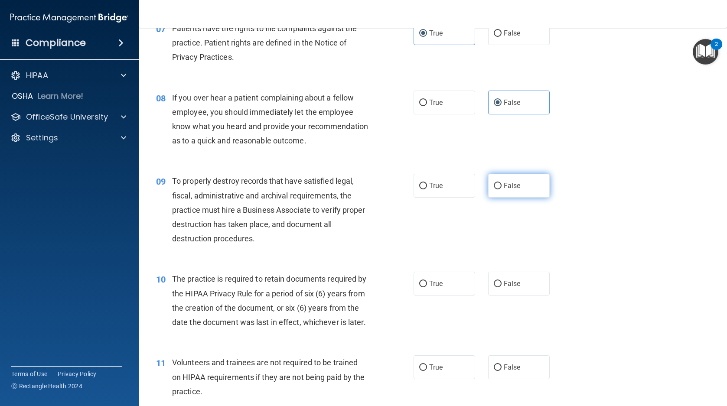
click at [504, 190] on span "False" at bounding box center [512, 186] width 17 height 8
click at [502, 189] on input "False" at bounding box center [498, 186] width 8 height 7
radio input "true"
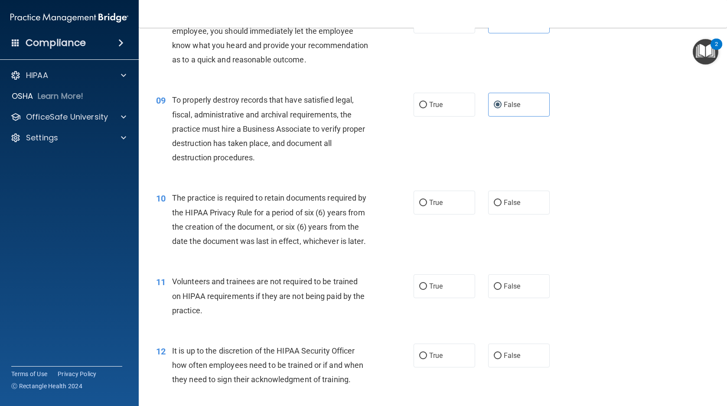
scroll to position [650, 0]
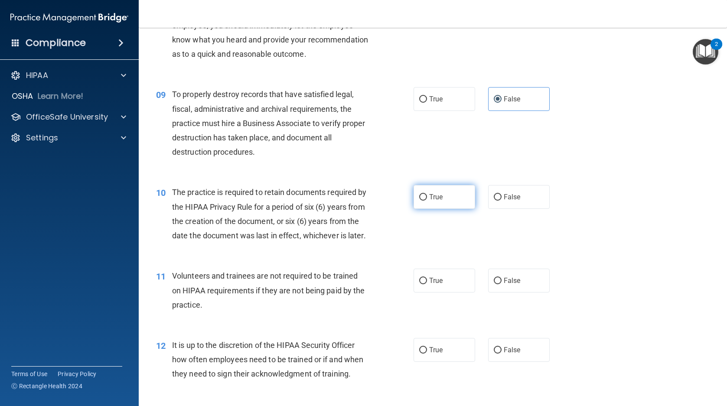
click at [441, 209] on label "True" at bounding box center [445, 197] width 62 height 24
click at [427, 201] on input "True" at bounding box center [423, 197] width 8 height 7
radio input "true"
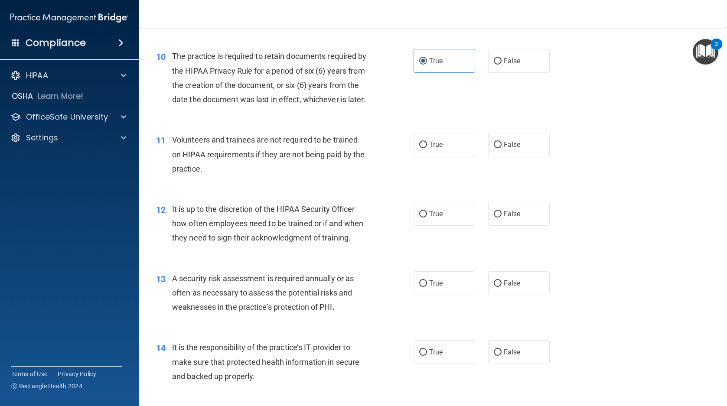
scroll to position [824, 0]
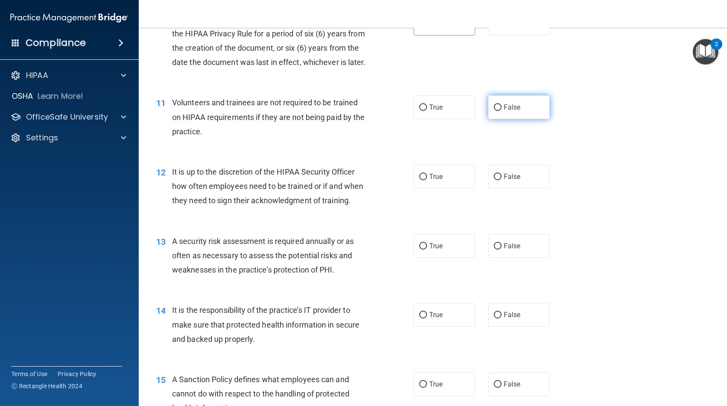
click at [504, 111] on span "False" at bounding box center [512, 107] width 17 height 8
click at [500, 111] on input "False" at bounding box center [498, 107] width 8 height 7
radio input "true"
click at [508, 181] on span "False" at bounding box center [512, 177] width 17 height 8
click at [502, 180] on input "False" at bounding box center [498, 177] width 8 height 7
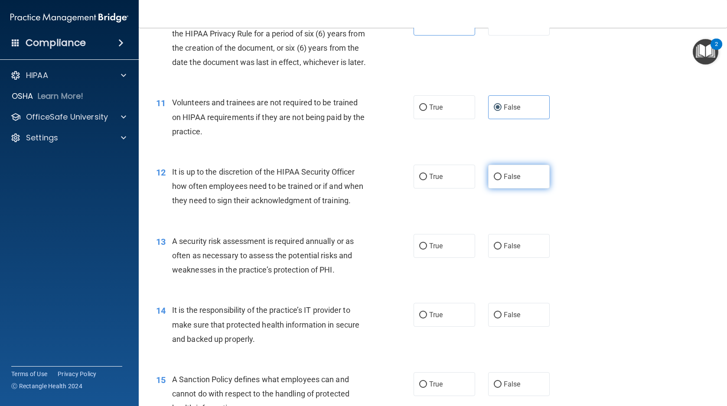
radio input "true"
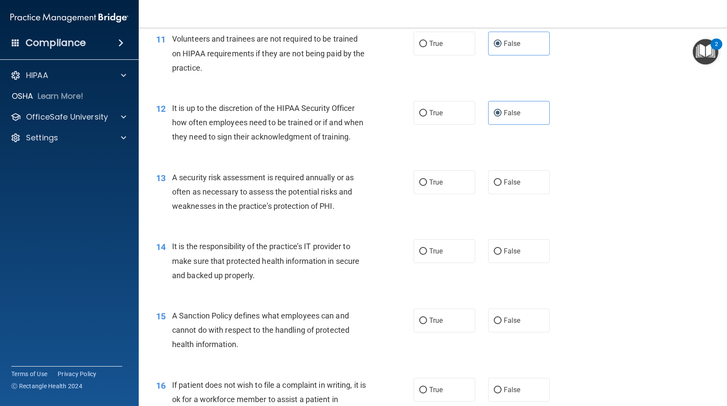
scroll to position [910, 0]
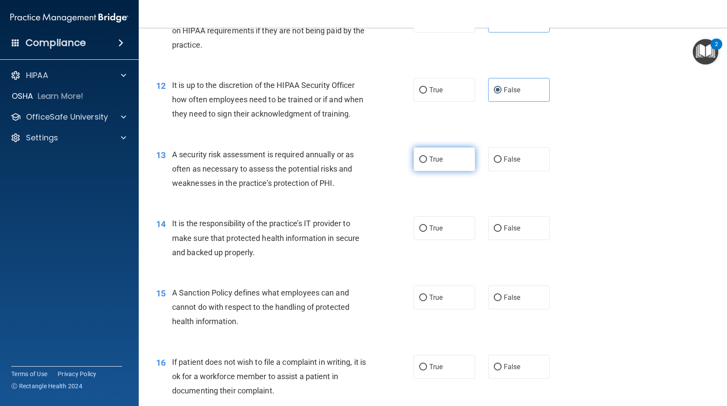
click at [436, 163] on span "True" at bounding box center [435, 159] width 13 height 8
click at [427, 163] on input "True" at bounding box center [423, 160] width 8 height 7
radio input "true"
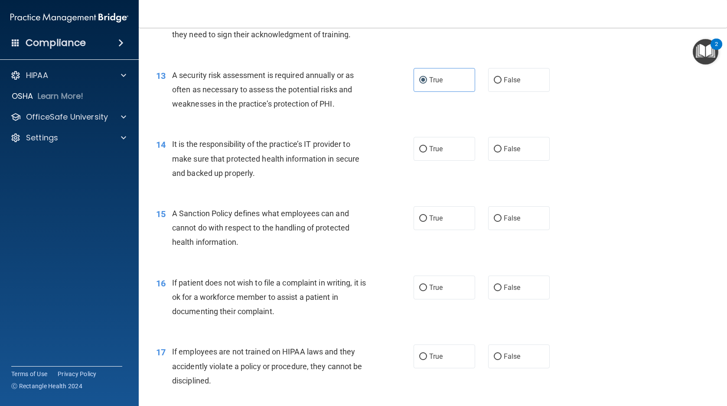
scroll to position [997, 0]
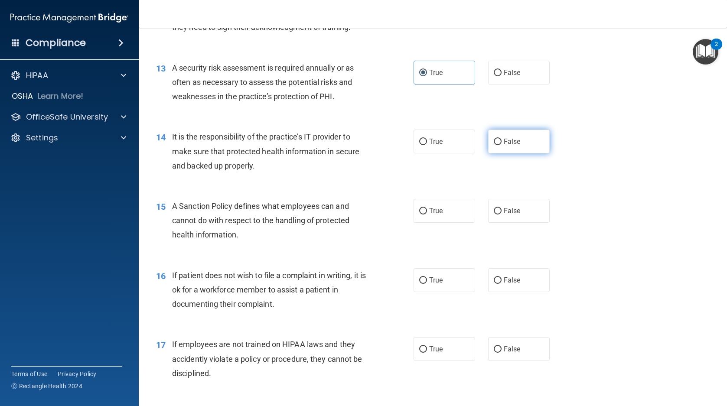
click at [495, 145] on input "False" at bounding box center [498, 142] width 8 height 7
radio input "true"
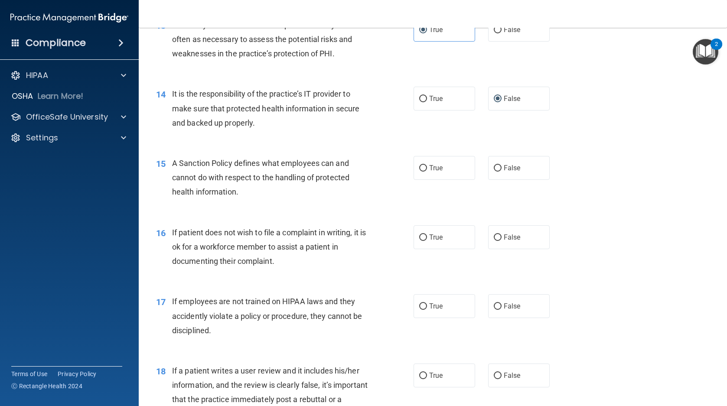
scroll to position [1041, 0]
click at [430, 179] on label "True" at bounding box center [445, 168] width 62 height 24
click at [427, 171] on input "True" at bounding box center [423, 168] width 8 height 7
radio input "true"
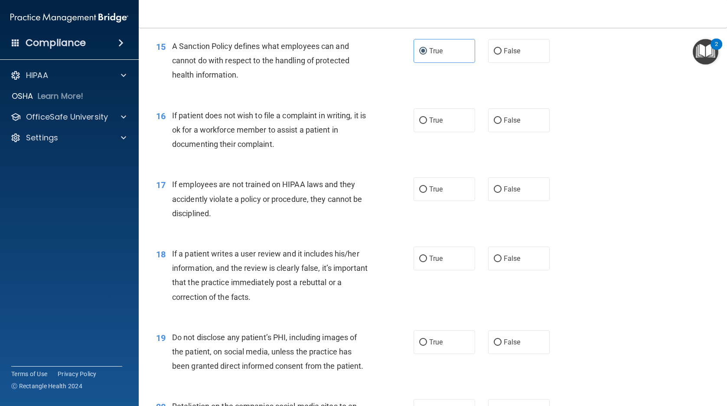
scroll to position [1171, 0]
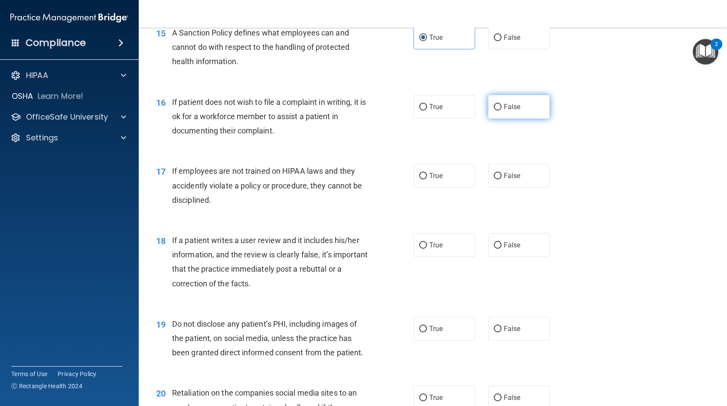
click at [507, 111] on span "False" at bounding box center [512, 107] width 17 height 8
click at [502, 111] on input "False" at bounding box center [498, 107] width 8 height 7
radio input "true"
click at [513, 180] on span "False" at bounding box center [512, 176] width 17 height 8
click at [502, 179] on input "False" at bounding box center [498, 176] width 8 height 7
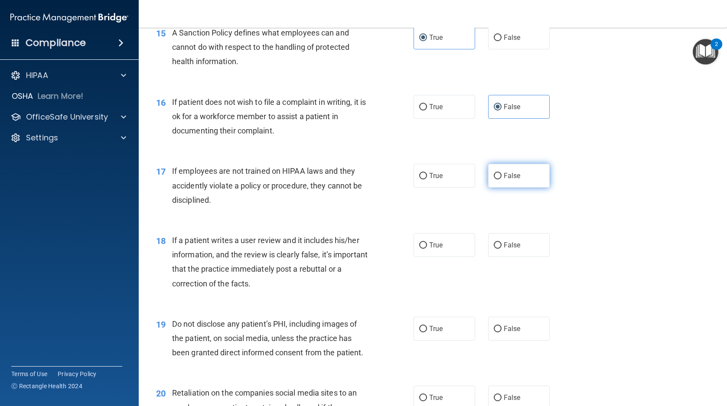
radio input "true"
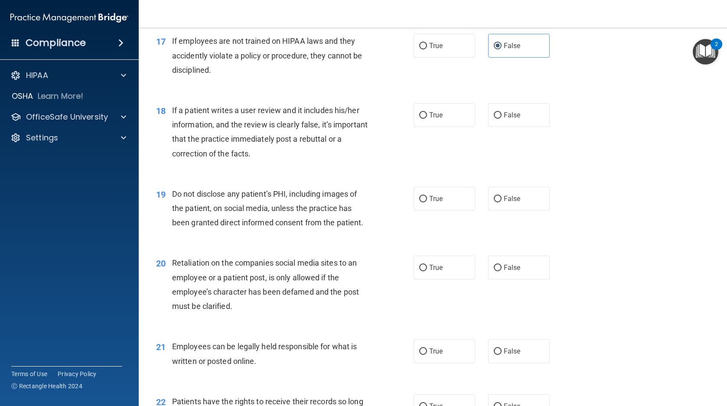
scroll to position [1344, 0]
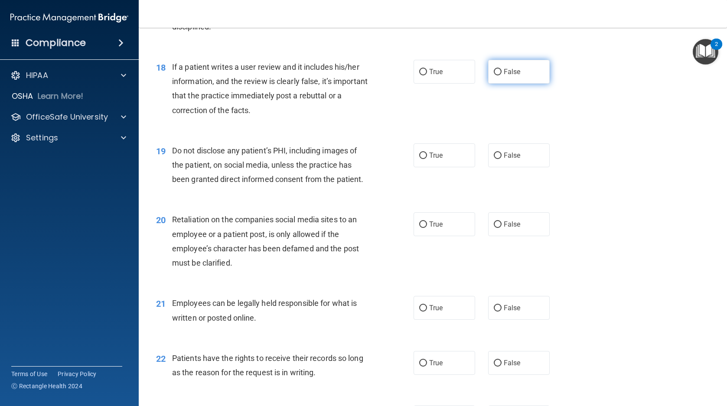
click at [514, 76] on span "False" at bounding box center [512, 72] width 17 height 8
click at [502, 75] on input "False" at bounding box center [498, 72] width 8 height 7
radio input "true"
click at [420, 159] on input "True" at bounding box center [423, 156] width 8 height 7
radio input "true"
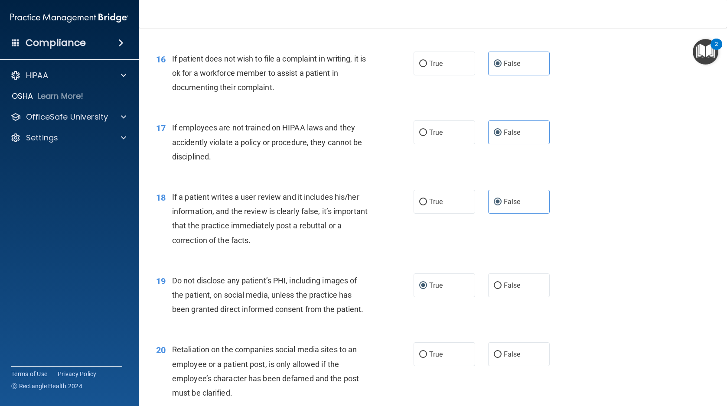
scroll to position [1084, 0]
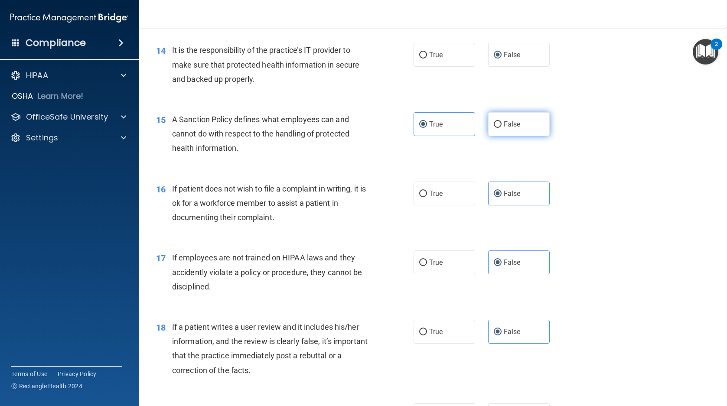
click at [494, 128] on input "False" at bounding box center [498, 124] width 8 height 7
radio input "true"
radio input "false"
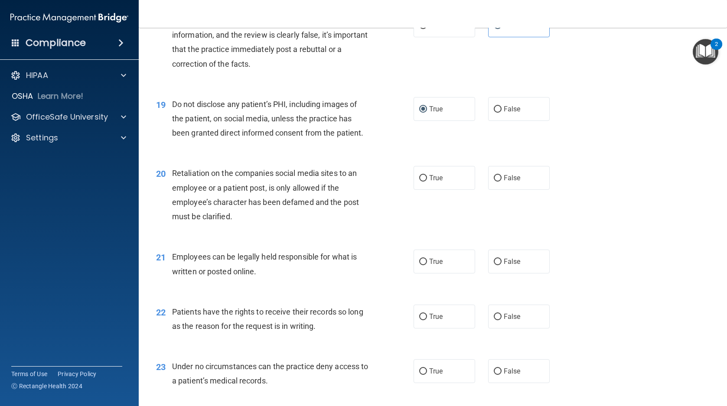
scroll to position [1431, 0]
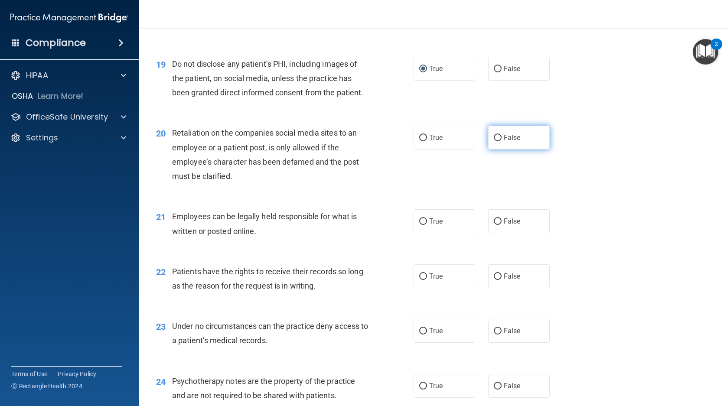
click at [499, 150] on label "False" at bounding box center [519, 138] width 62 height 24
click at [499, 141] on input "False" at bounding box center [498, 138] width 8 height 7
radio input "true"
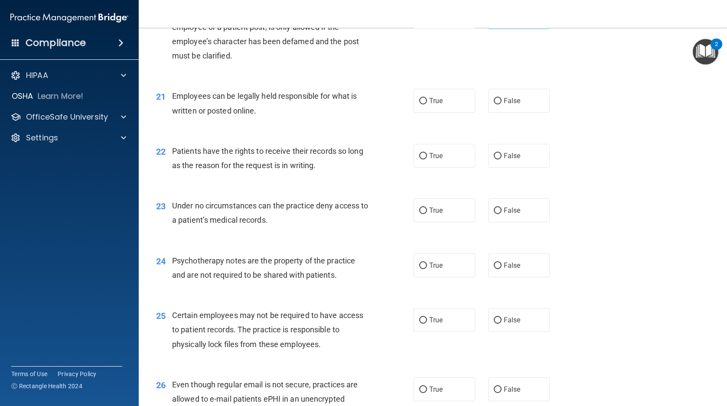
scroll to position [1561, 0]
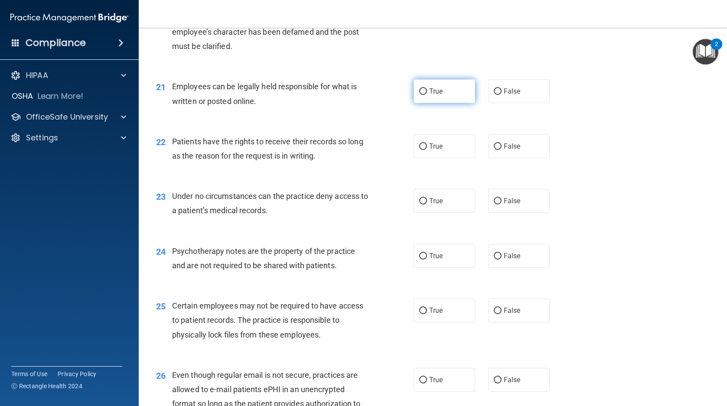
click at [436, 95] on span "True" at bounding box center [435, 91] width 13 height 8
click at [427, 95] on input "True" at bounding box center [423, 91] width 8 height 7
radio input "true"
click at [438, 150] on span "True" at bounding box center [435, 146] width 13 height 8
click at [427, 150] on input "True" at bounding box center [423, 147] width 8 height 7
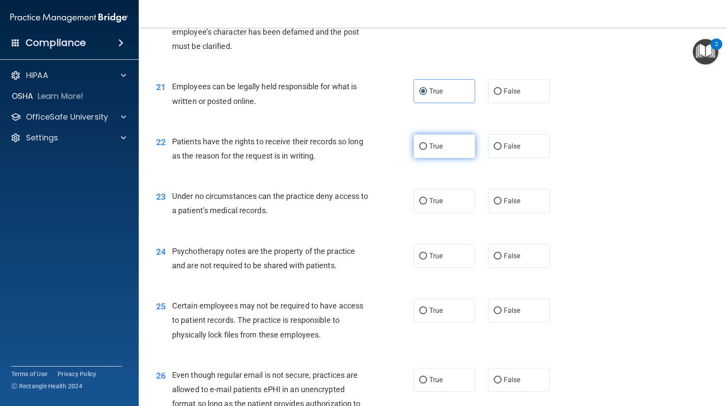
radio input "true"
click at [515, 205] on span "False" at bounding box center [512, 201] width 17 height 8
click at [502, 205] on input "False" at bounding box center [498, 201] width 8 height 7
radio input "true"
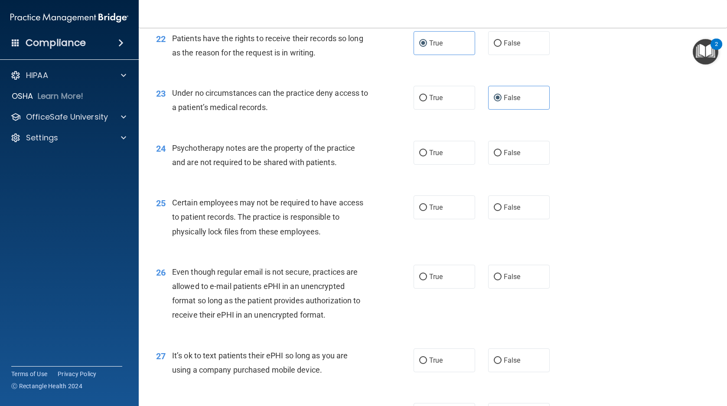
scroll to position [1691, 0]
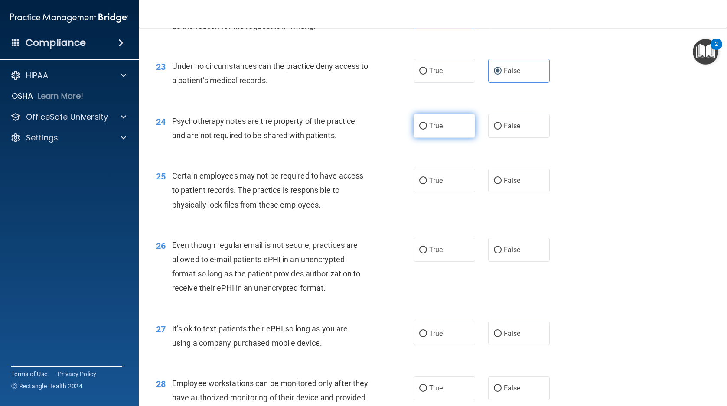
click at [433, 130] on span "True" at bounding box center [435, 126] width 13 height 8
click at [427, 130] on input "True" at bounding box center [423, 126] width 8 height 7
radio input "true"
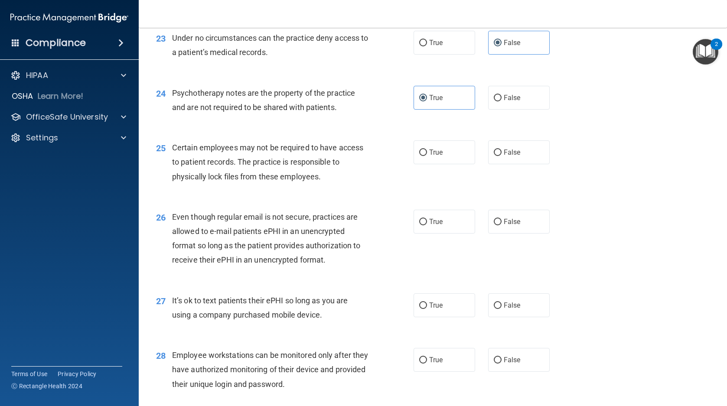
scroll to position [1734, 0]
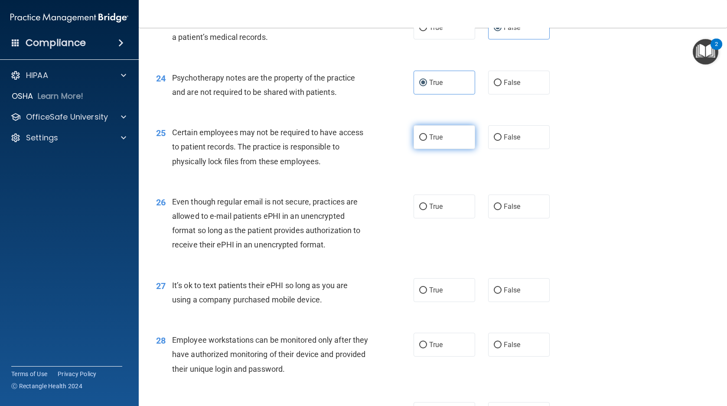
click at [431, 149] on label "True" at bounding box center [445, 137] width 62 height 24
click at [427, 141] on input "True" at bounding box center [423, 137] width 8 height 7
radio input "true"
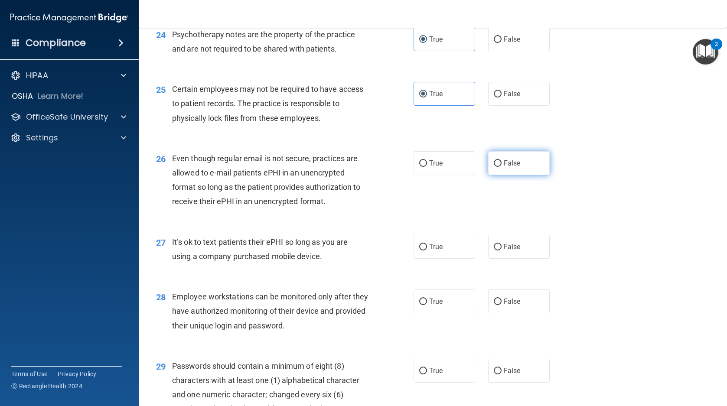
click at [514, 167] on span "False" at bounding box center [512, 163] width 17 height 8
click at [502, 167] on input "False" at bounding box center [498, 163] width 8 height 7
radio input "true"
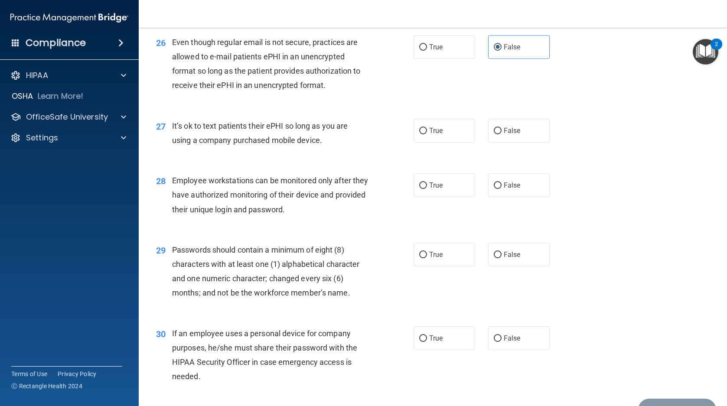
scroll to position [1908, 0]
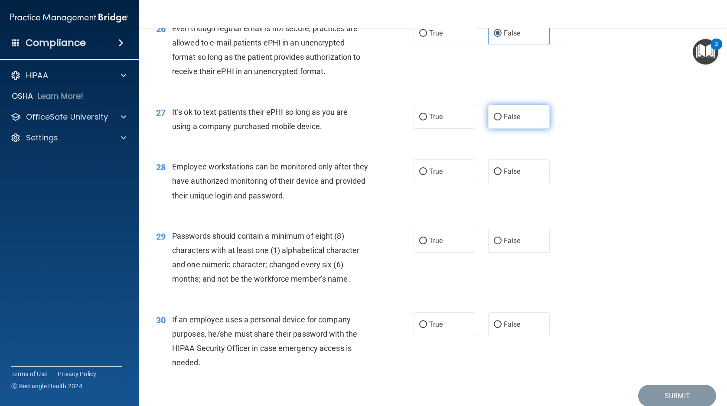
click at [508, 121] on span "False" at bounding box center [512, 117] width 17 height 8
click at [502, 121] on input "False" at bounding box center [498, 117] width 8 height 7
radio input "true"
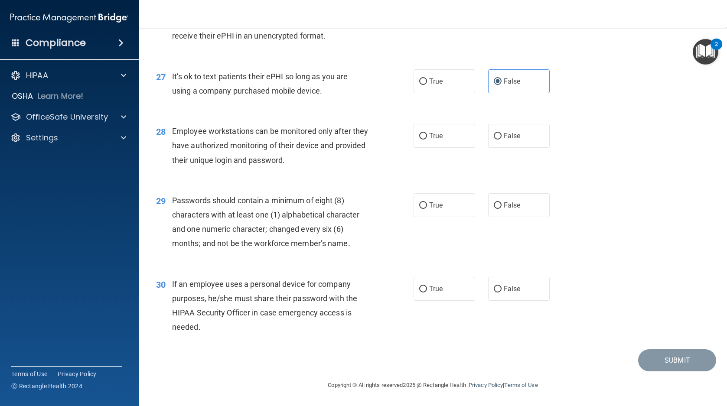
scroll to position [1972, 0]
click at [512, 138] on span "False" at bounding box center [512, 136] width 17 height 8
click at [502, 138] on input "False" at bounding box center [498, 136] width 8 height 7
radio input "true"
click at [434, 204] on span "True" at bounding box center [435, 205] width 13 height 8
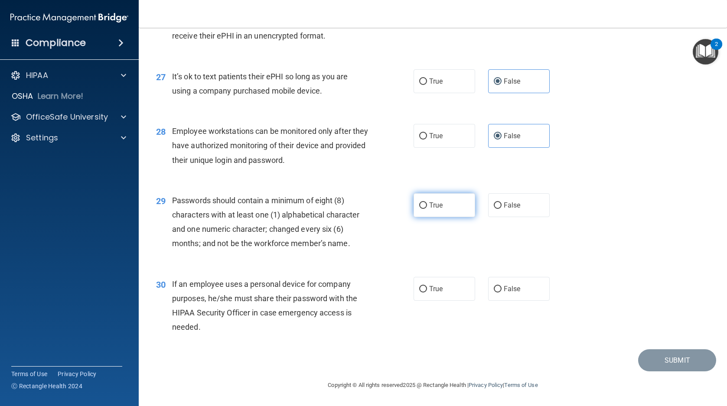
click at [427, 204] on input "True" at bounding box center [423, 205] width 8 height 7
radio input "true"
click at [513, 286] on span "False" at bounding box center [512, 289] width 17 height 8
click at [502, 286] on input "False" at bounding box center [498, 289] width 8 height 7
radio input "true"
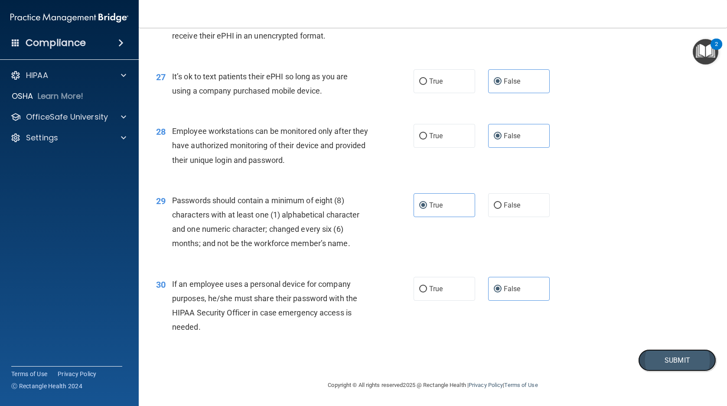
click at [670, 359] on button "Submit" at bounding box center [677, 360] width 78 height 22
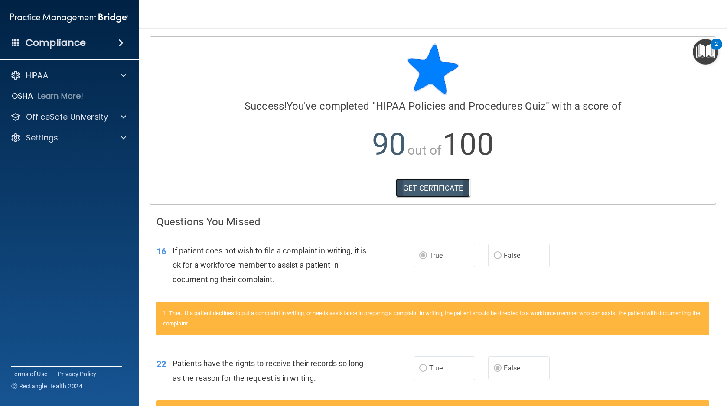
click at [421, 186] on link "GET CERTIFICATE" at bounding box center [433, 188] width 74 height 19
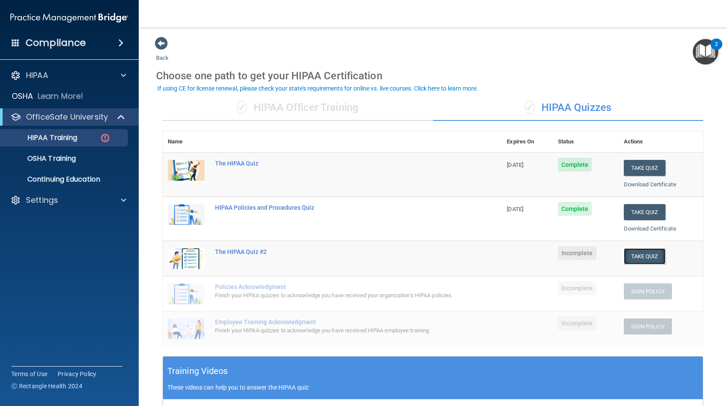
click at [640, 256] on button "Take Quiz" at bounding box center [645, 256] width 42 height 16
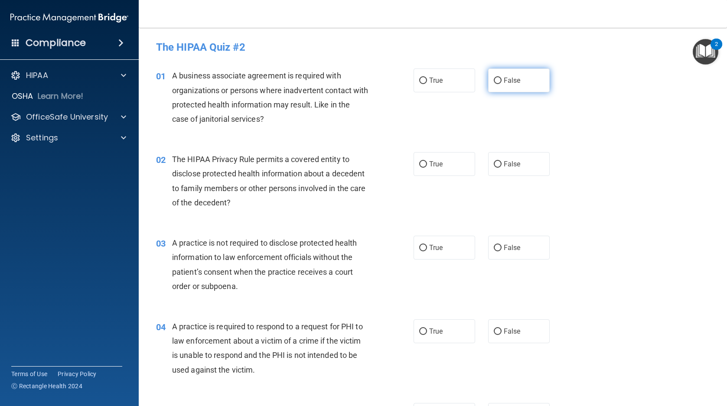
click at [508, 81] on span "False" at bounding box center [512, 80] width 17 height 8
click at [502, 81] on input "False" at bounding box center [498, 81] width 8 height 7
radio input "true"
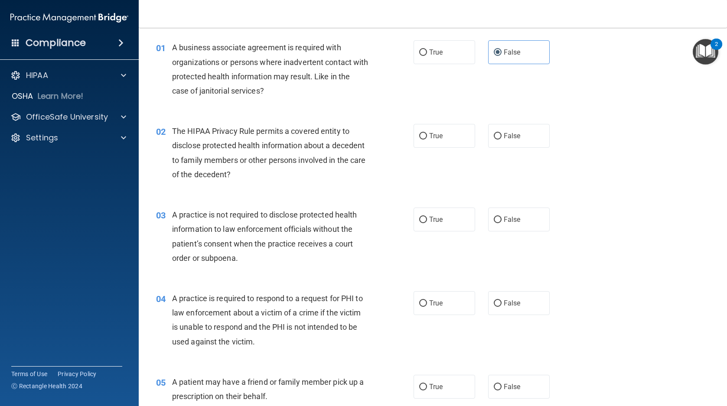
scroll to position [43, 0]
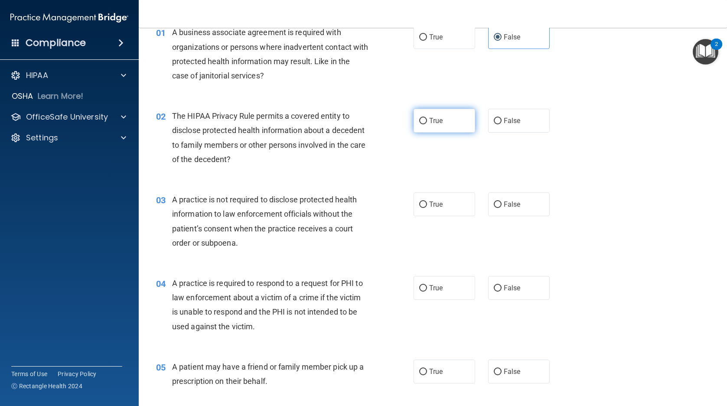
click at [451, 121] on label "True" at bounding box center [445, 121] width 62 height 24
click at [427, 121] on input "True" at bounding box center [423, 121] width 8 height 7
radio input "true"
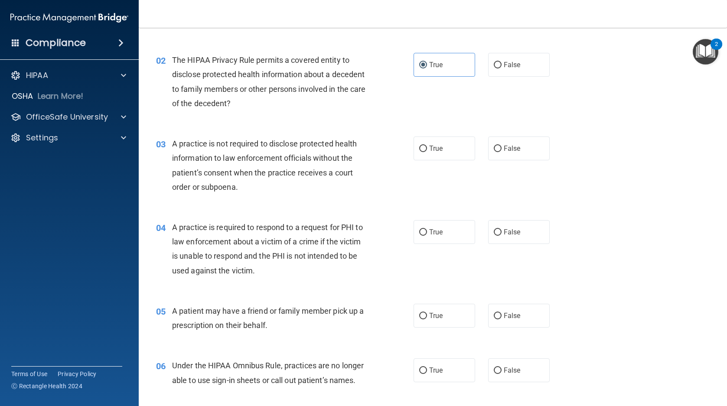
scroll to position [130, 0]
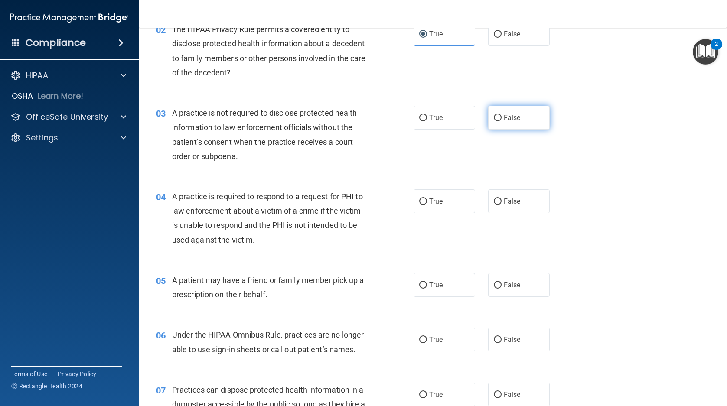
click at [509, 115] on span "False" at bounding box center [512, 118] width 17 height 8
click at [502, 115] on input "False" at bounding box center [498, 118] width 8 height 7
radio input "true"
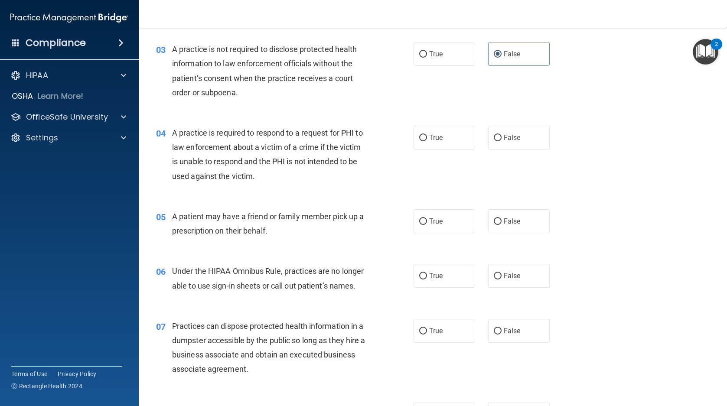
scroll to position [217, 0]
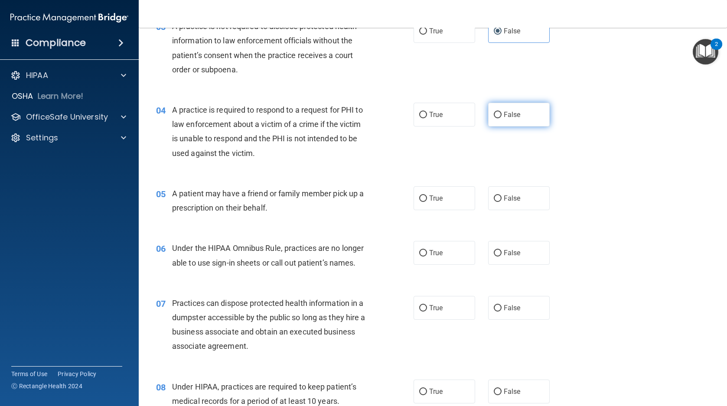
click at [519, 113] on label "False" at bounding box center [519, 115] width 62 height 24
click at [502, 113] on input "False" at bounding box center [498, 115] width 8 height 7
radio input "true"
click at [506, 254] on span "False" at bounding box center [512, 253] width 17 height 8
click at [502, 254] on input "False" at bounding box center [498, 253] width 8 height 7
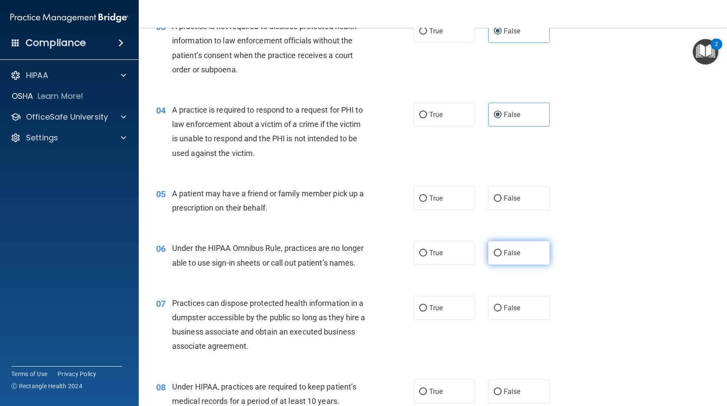
radio input "true"
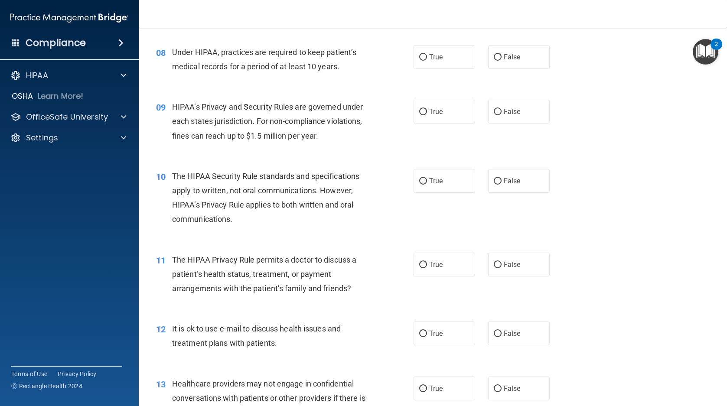
scroll to position [564, 0]
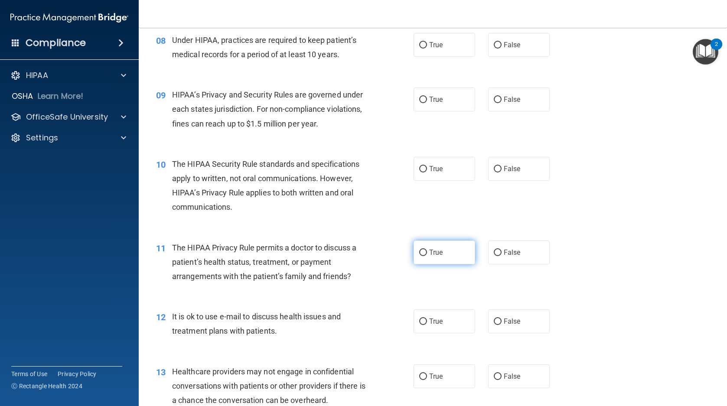
click at [439, 251] on span "True" at bounding box center [435, 252] width 13 height 8
click at [427, 251] on input "True" at bounding box center [423, 253] width 8 height 7
radio input "true"
click at [434, 316] on label "True" at bounding box center [445, 322] width 62 height 24
click at [427, 319] on input "True" at bounding box center [423, 322] width 8 height 7
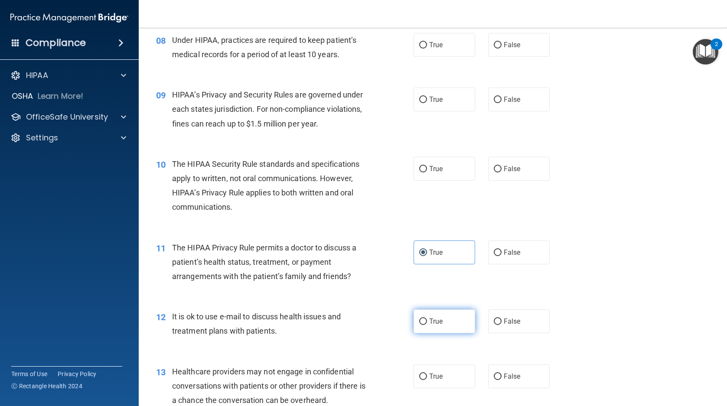
radio input "true"
click at [506, 378] on span "False" at bounding box center [512, 376] width 17 height 8
click at [502, 378] on input "False" at bounding box center [498, 377] width 8 height 7
radio input "true"
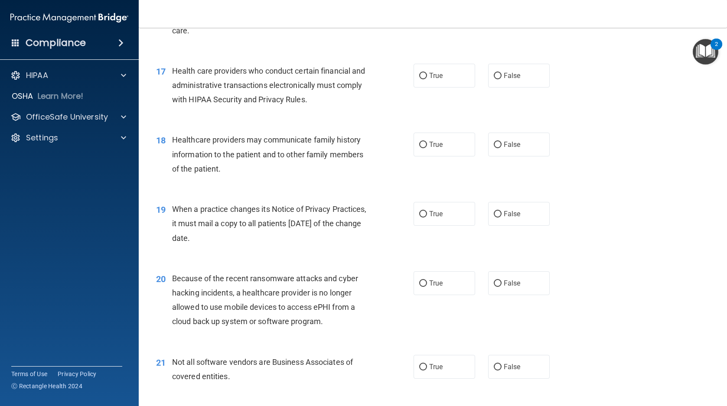
scroll to position [1171, 0]
click at [516, 204] on label "False" at bounding box center [519, 214] width 62 height 24
click at [502, 211] on input "False" at bounding box center [498, 214] width 8 height 7
radio input "true"
click at [522, 284] on label "False" at bounding box center [519, 283] width 62 height 24
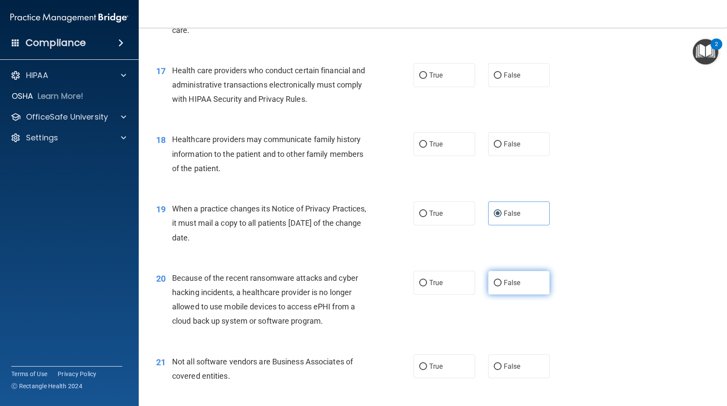
click at [502, 284] on input "False" at bounding box center [498, 283] width 8 height 7
radio input "true"
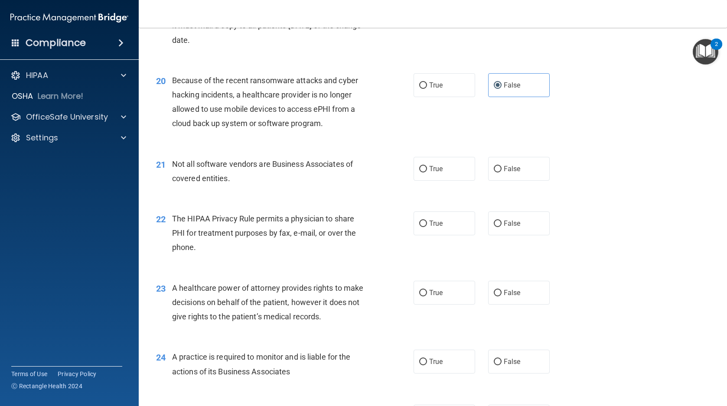
scroll to position [1387, 0]
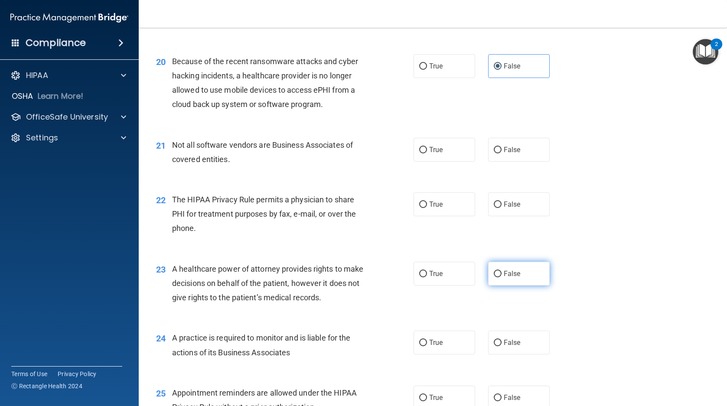
click at [517, 272] on label "False" at bounding box center [519, 274] width 62 height 24
click at [502, 272] on input "False" at bounding box center [498, 274] width 8 height 7
radio input "true"
drag, startPoint x: 496, startPoint y: 339, endPoint x: 525, endPoint y: 333, distance: 29.3
click at [496, 339] on label "False" at bounding box center [519, 343] width 62 height 24
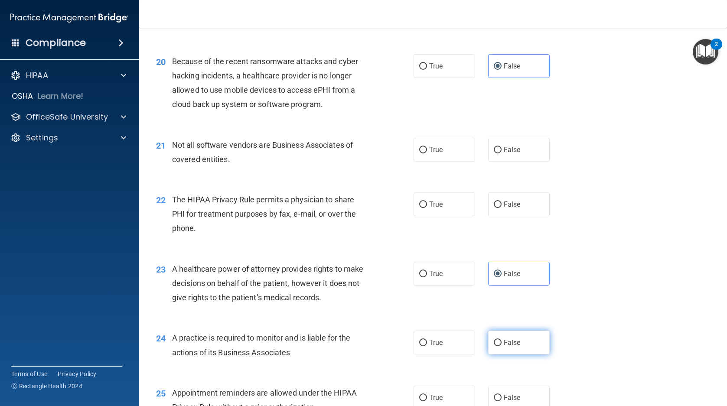
click at [496, 340] on input "False" at bounding box center [498, 343] width 8 height 7
radio input "true"
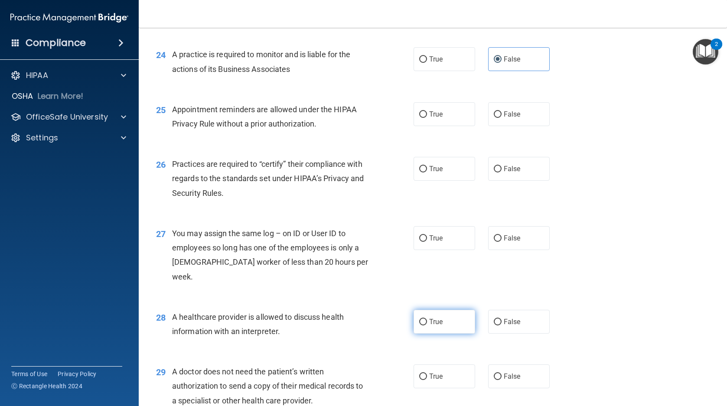
scroll to position [1691, 0]
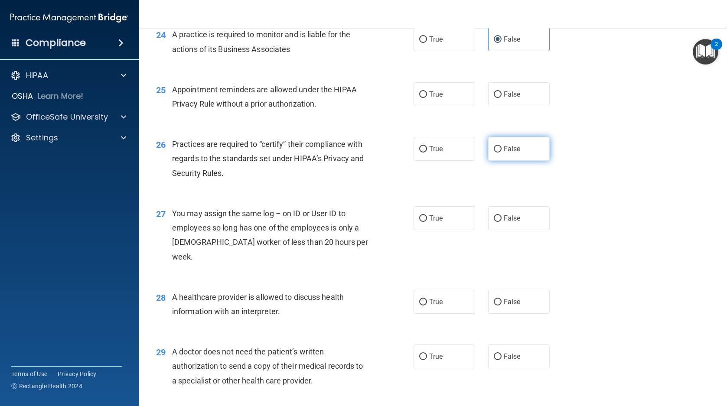
click at [508, 151] on span "False" at bounding box center [512, 149] width 17 height 8
click at [502, 151] on input "False" at bounding box center [498, 149] width 8 height 7
radio input "true"
click at [421, 290] on label "True" at bounding box center [445, 302] width 62 height 24
click at [421, 299] on input "True" at bounding box center [423, 302] width 8 height 7
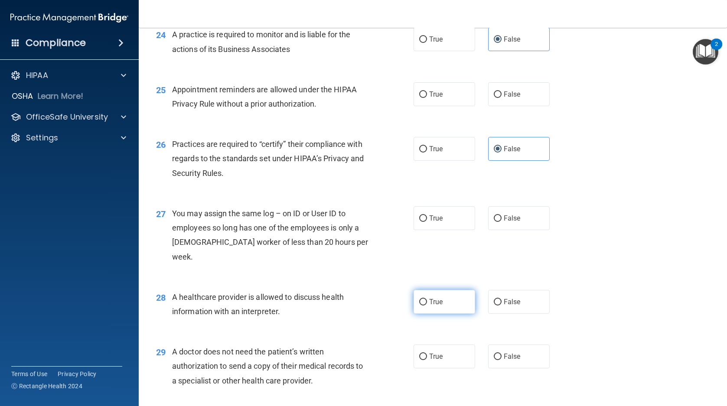
radio input "true"
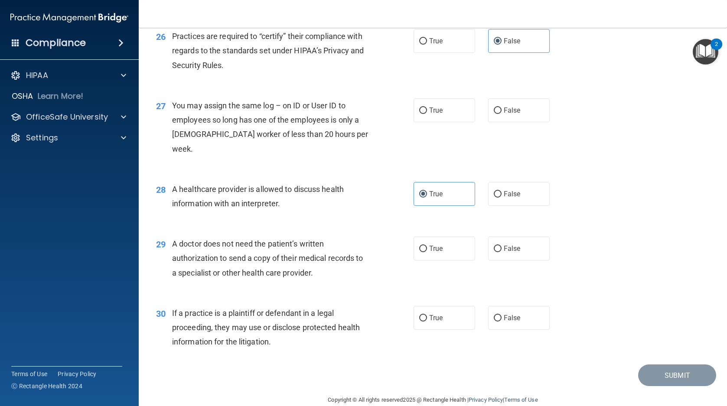
scroll to position [1799, 0]
click at [438, 313] on span "True" at bounding box center [435, 317] width 13 height 8
click at [427, 315] on input "True" at bounding box center [423, 318] width 8 height 7
radio input "true"
click at [448, 236] on label "True" at bounding box center [445, 248] width 62 height 24
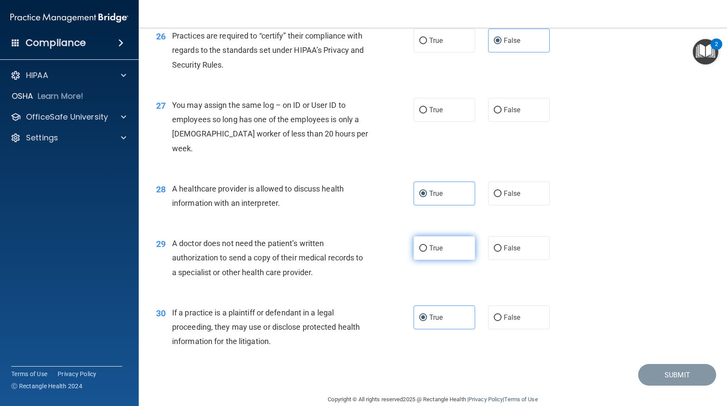
click at [427, 245] on input "True" at bounding box center [423, 248] width 8 height 7
radio input "true"
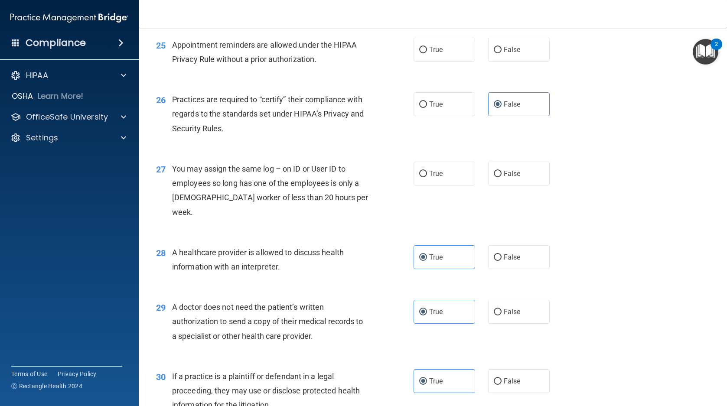
scroll to position [1713, 0]
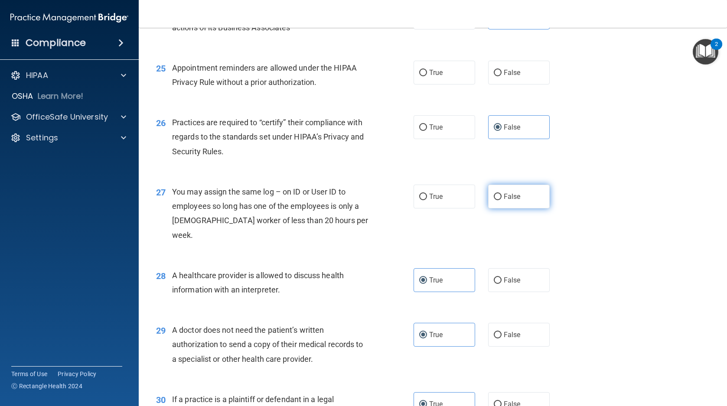
click at [521, 198] on label "False" at bounding box center [519, 197] width 62 height 24
click at [502, 198] on input "False" at bounding box center [498, 197] width 8 height 7
radio input "true"
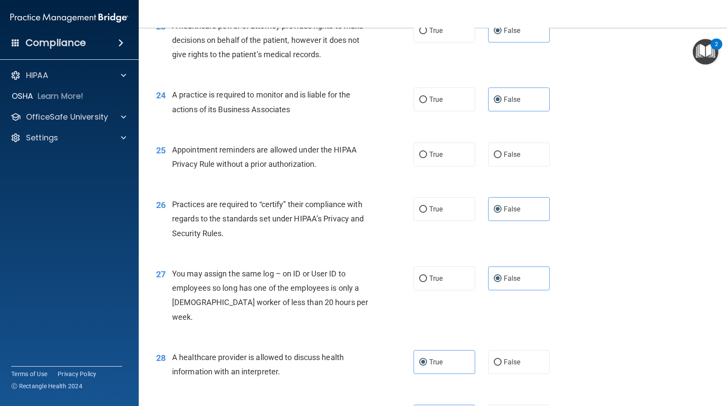
scroll to position [1582, 0]
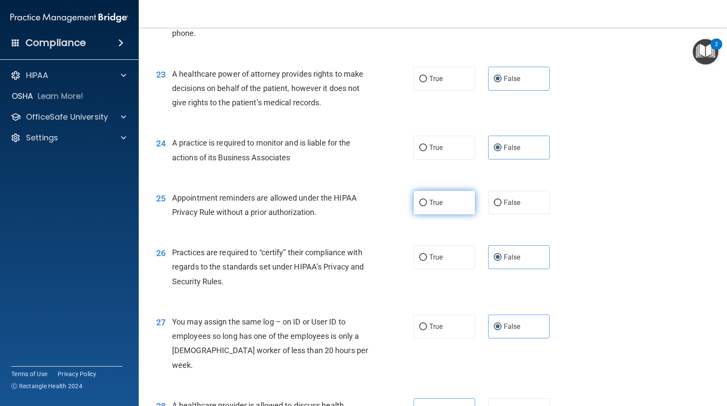
click at [446, 199] on label "True" at bounding box center [445, 203] width 62 height 24
click at [427, 200] on input "True" at bounding box center [423, 203] width 8 height 7
radio input "true"
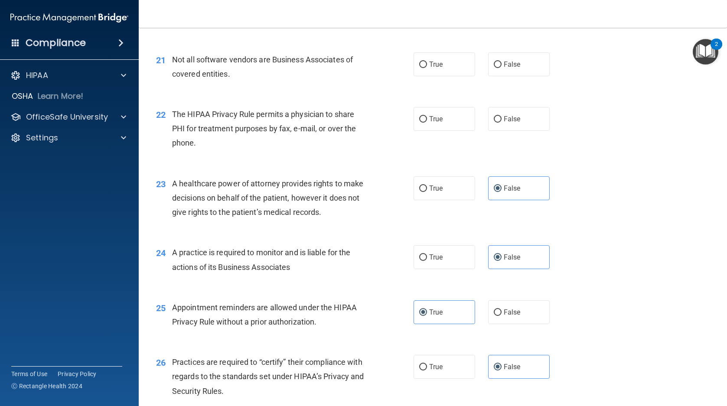
scroll to position [1452, 0]
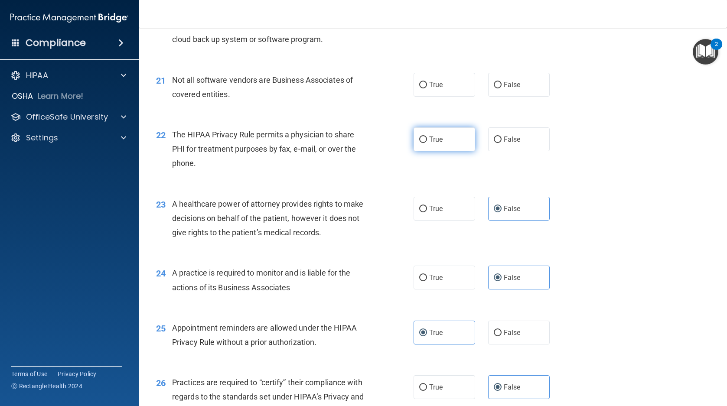
click at [445, 140] on label "True" at bounding box center [445, 139] width 62 height 24
click at [427, 140] on input "True" at bounding box center [423, 140] width 8 height 7
radio input "true"
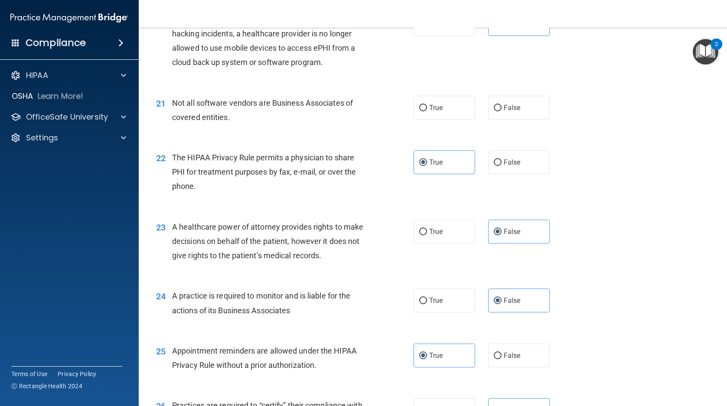
scroll to position [1366, 0]
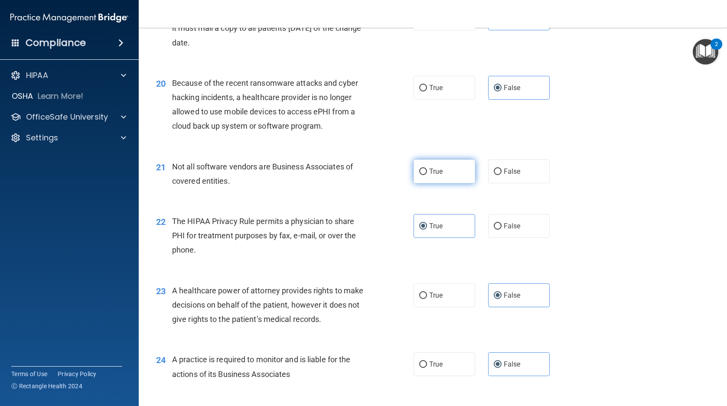
click at [431, 170] on span "True" at bounding box center [435, 171] width 13 height 8
click at [427, 170] on input "True" at bounding box center [423, 172] width 8 height 7
radio input "true"
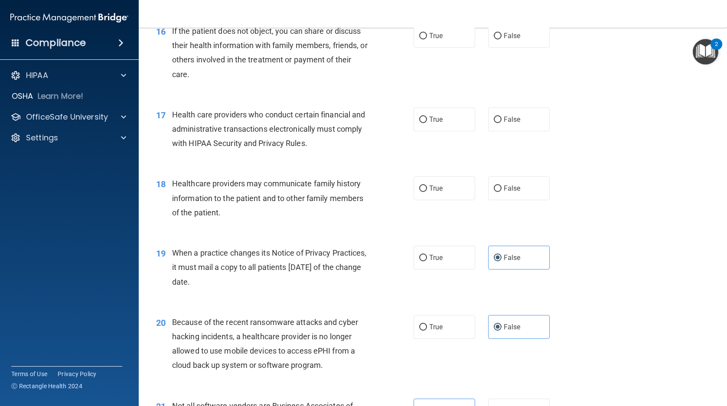
scroll to position [1106, 0]
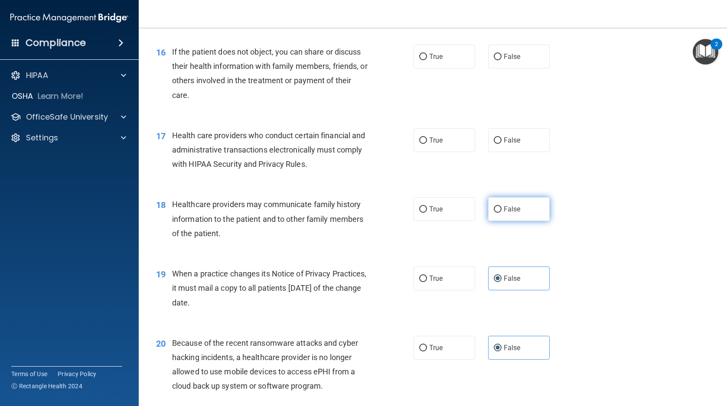
click at [513, 209] on span "False" at bounding box center [512, 209] width 17 height 8
click at [502, 209] on input "False" at bounding box center [498, 209] width 8 height 7
radio input "true"
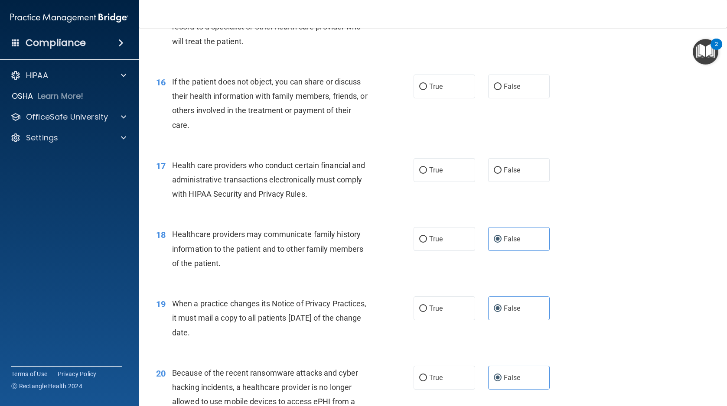
scroll to position [1062, 0]
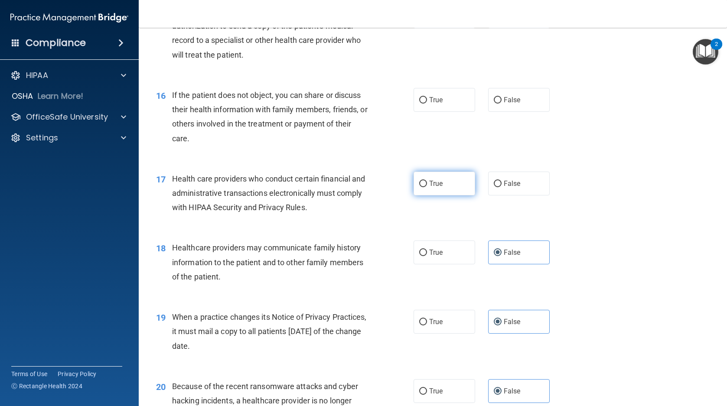
click at [460, 188] on label "True" at bounding box center [445, 184] width 62 height 24
click at [427, 187] on input "True" at bounding box center [423, 184] width 8 height 7
radio input "true"
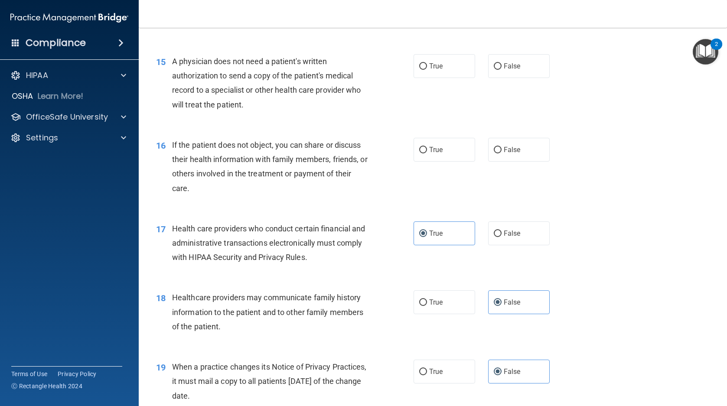
scroll to position [976, 0]
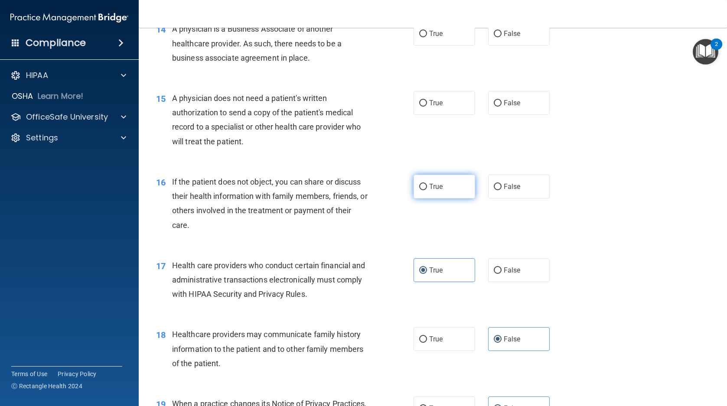
click at [454, 188] on label "True" at bounding box center [445, 187] width 62 height 24
click at [427, 188] on input "True" at bounding box center [423, 187] width 8 height 7
radio input "true"
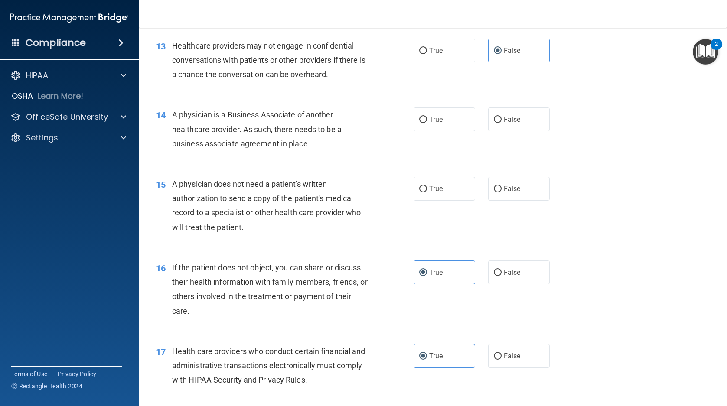
scroll to position [889, 0]
click at [450, 189] on label "True" at bounding box center [445, 190] width 62 height 24
click at [427, 189] on input "True" at bounding box center [423, 190] width 8 height 7
radio input "true"
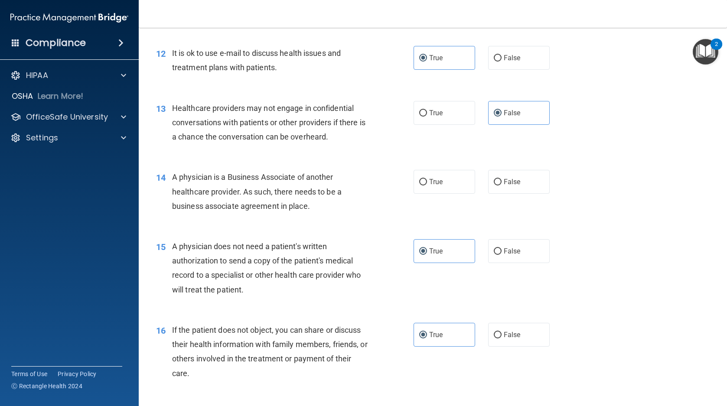
scroll to position [802, 0]
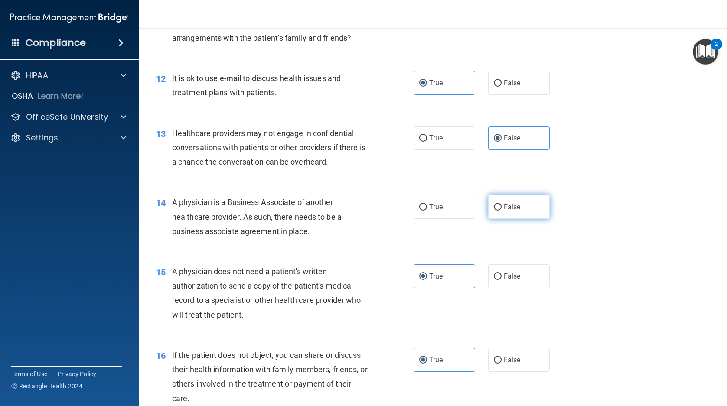
click at [499, 210] on label "False" at bounding box center [519, 207] width 62 height 24
click at [499, 210] on input "False" at bounding box center [498, 207] width 8 height 7
radio input "true"
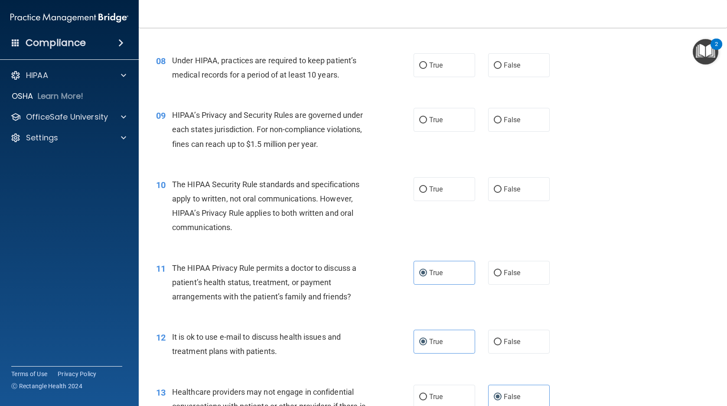
scroll to position [542, 0]
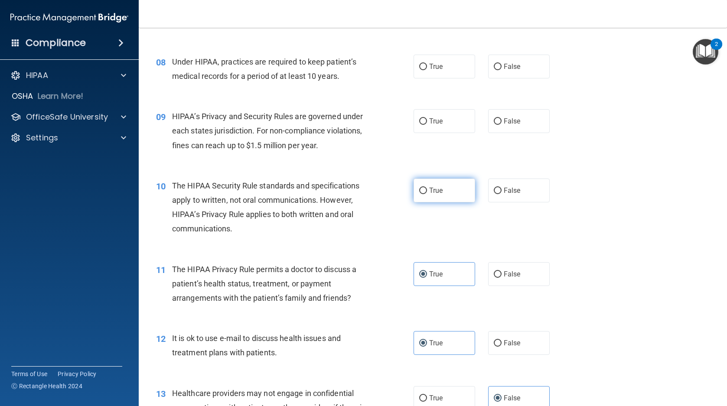
click at [455, 189] on label "True" at bounding box center [445, 191] width 62 height 24
click at [427, 189] on input "True" at bounding box center [423, 191] width 8 height 7
radio input "true"
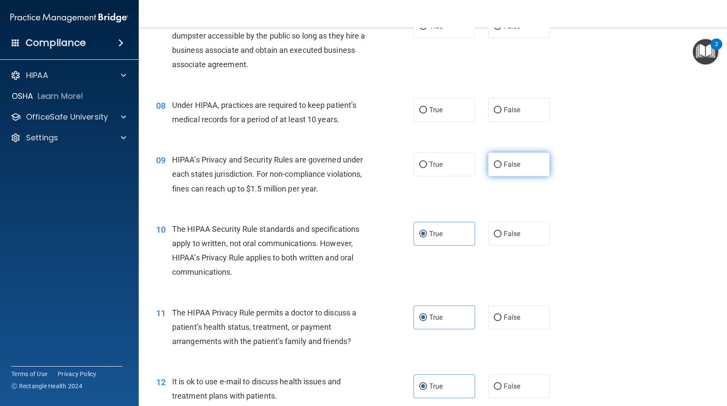
click at [521, 166] on label "False" at bounding box center [519, 165] width 62 height 24
click at [502, 166] on input "False" at bounding box center [498, 165] width 8 height 7
radio input "true"
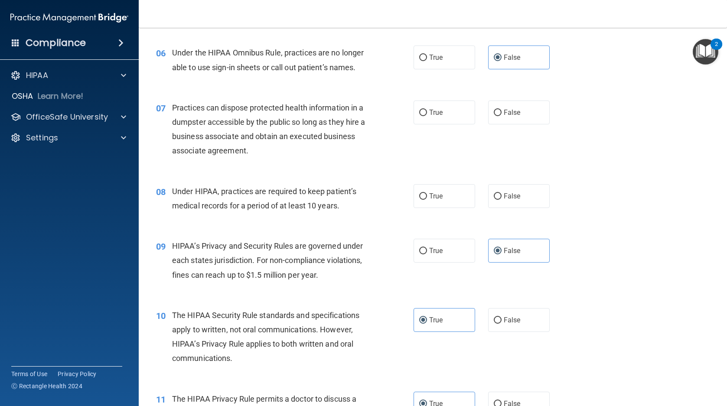
scroll to position [412, 0]
click at [513, 194] on span "False" at bounding box center [512, 197] width 17 height 8
click at [502, 194] on input "False" at bounding box center [498, 197] width 8 height 7
radio input "true"
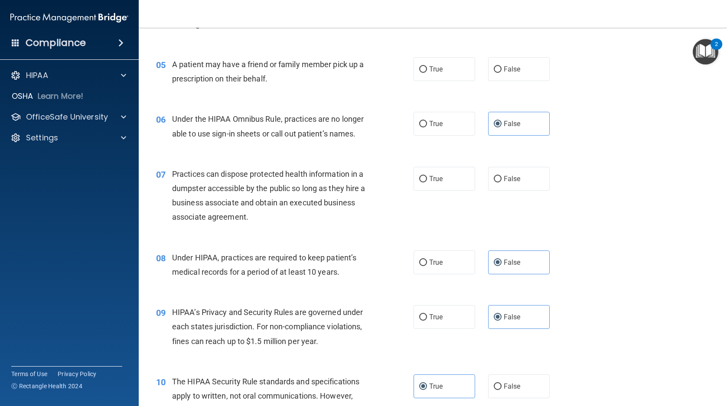
scroll to position [325, 0]
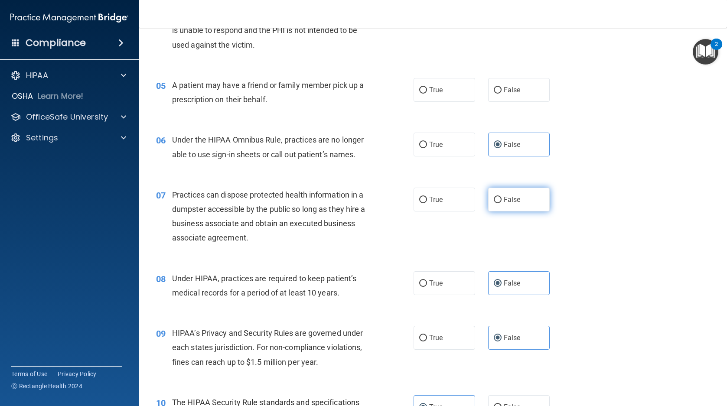
click at [509, 195] on label "False" at bounding box center [519, 200] width 62 height 24
click at [502, 197] on input "False" at bounding box center [498, 200] width 8 height 7
radio input "true"
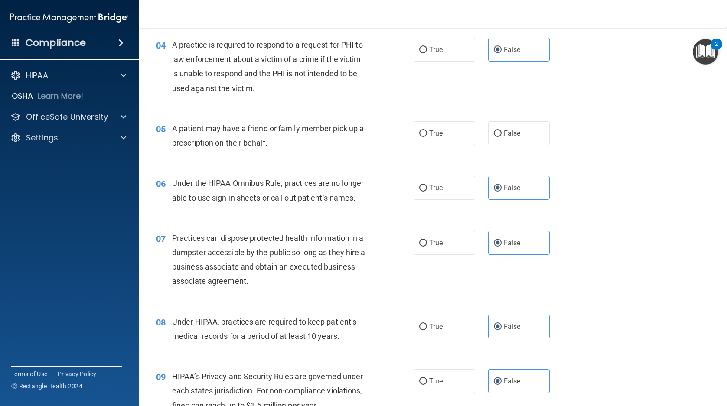
scroll to position [238, 0]
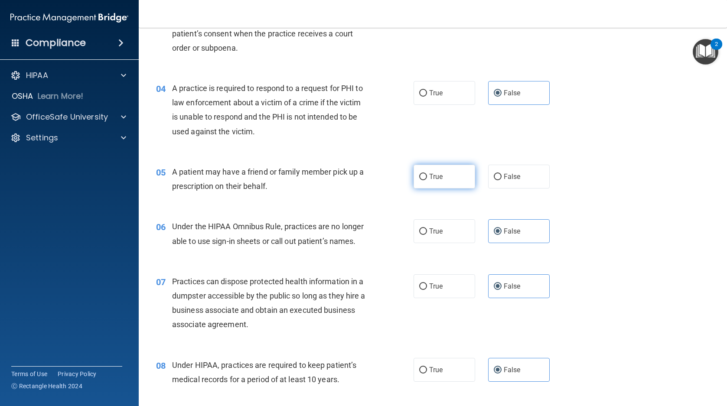
click at [451, 174] on label "True" at bounding box center [445, 177] width 62 height 24
click at [427, 174] on input "True" at bounding box center [423, 177] width 8 height 7
radio input "true"
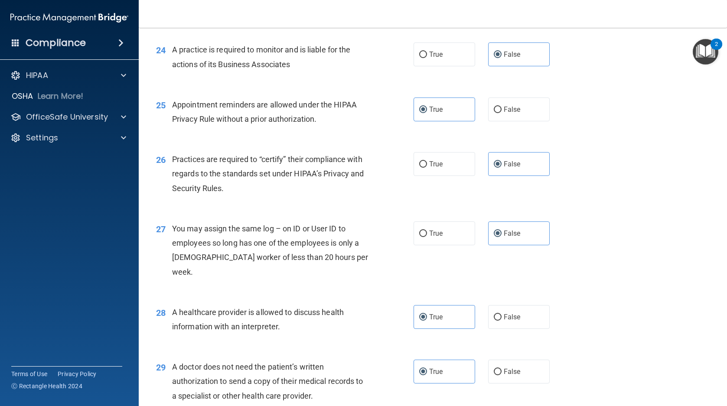
scroll to position [1799, 0]
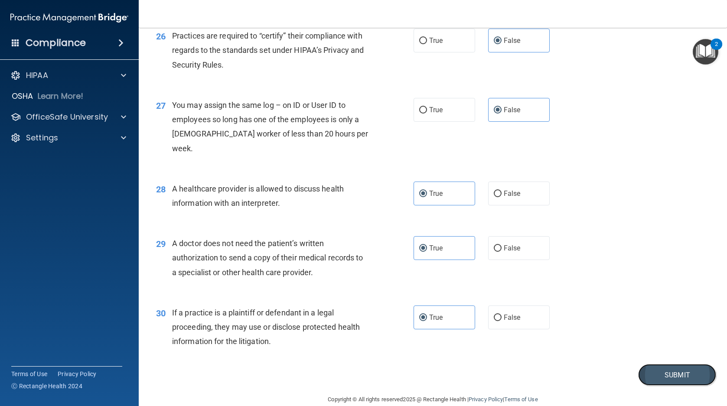
click at [664, 364] on button "Submit" at bounding box center [677, 375] width 78 height 22
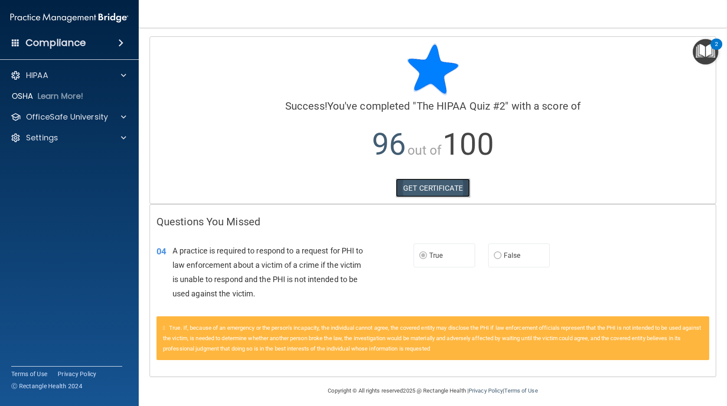
click at [431, 187] on link "GET CERTIFICATE" at bounding box center [433, 188] width 74 height 19
